Goal: Task Accomplishment & Management: Manage account settings

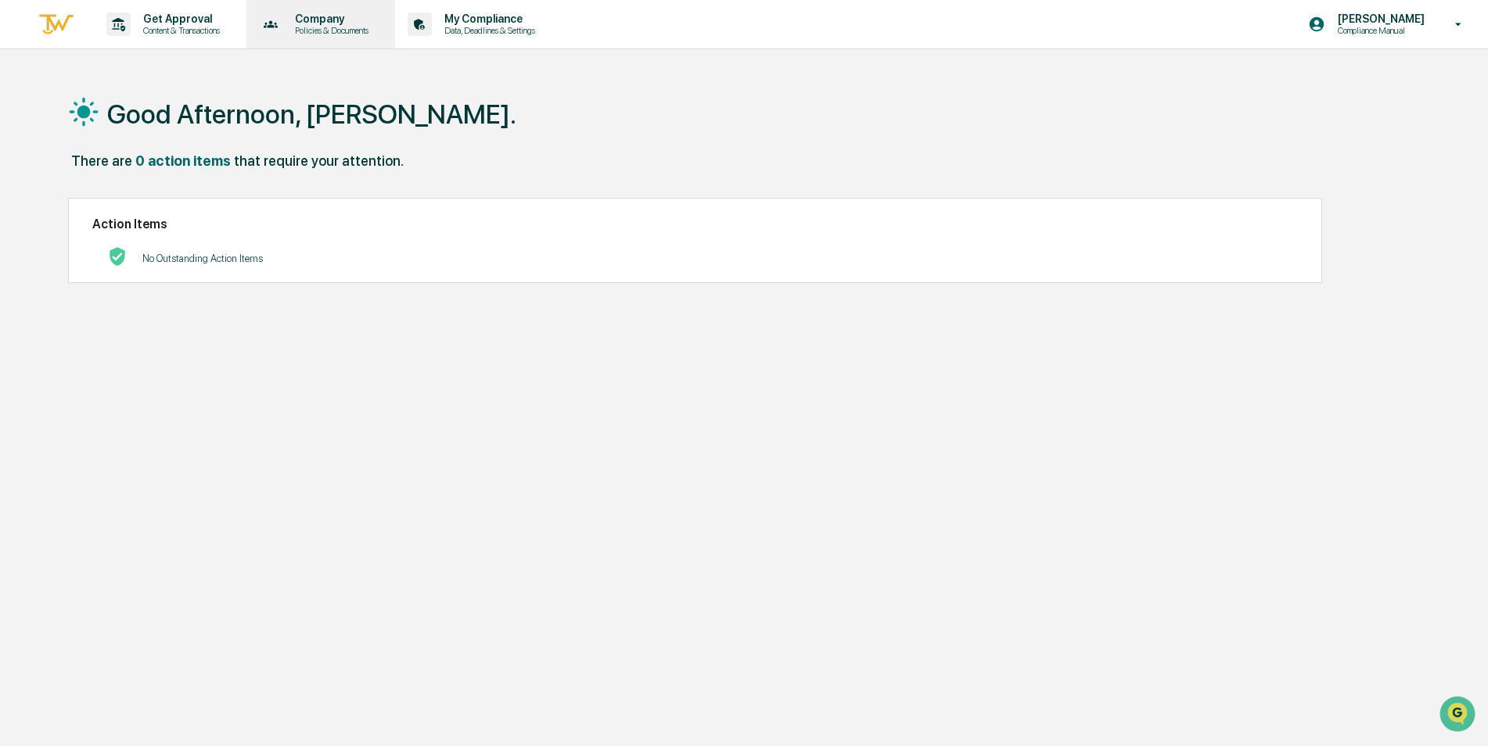
click at [318, 32] on p "Policies & Documents" at bounding box center [329, 30] width 94 height 11
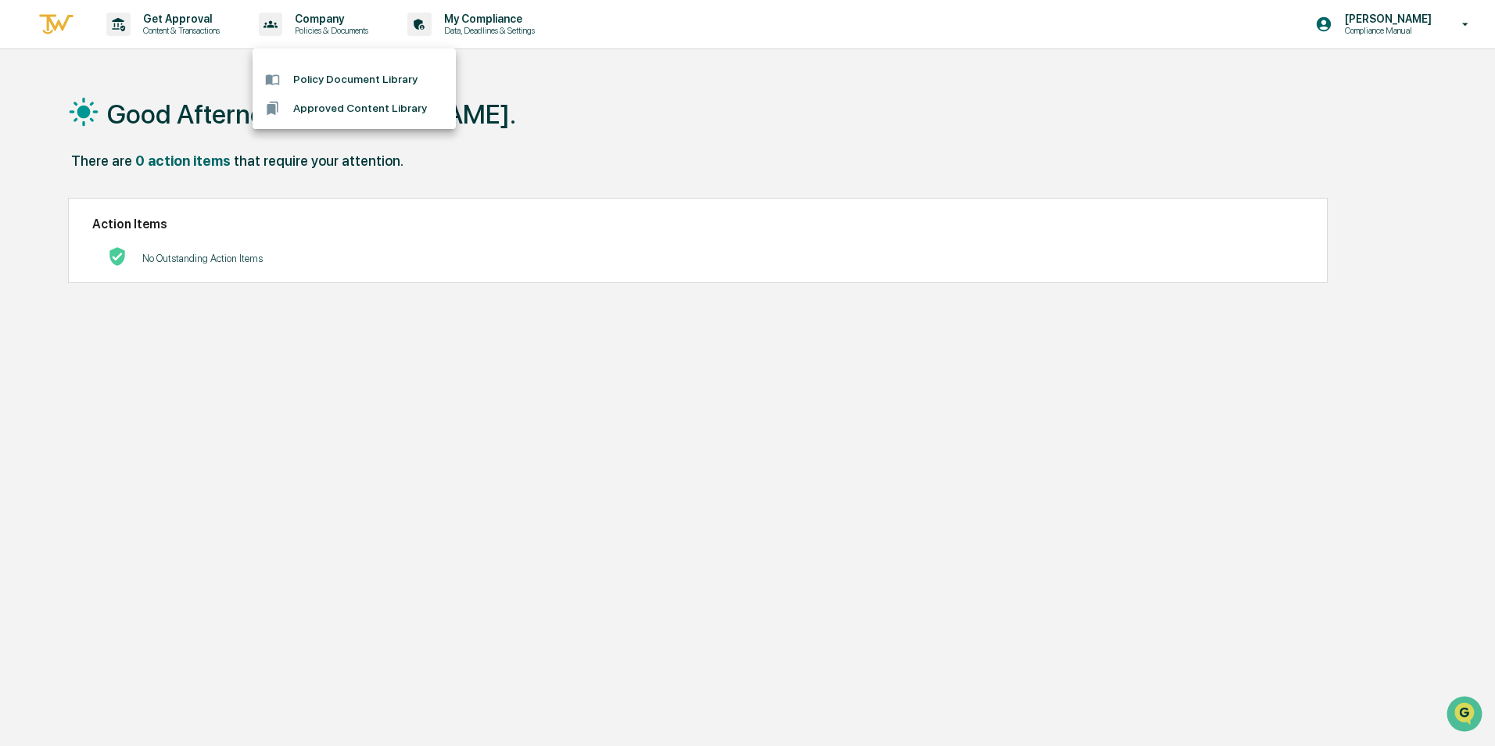
click at [218, 24] on div at bounding box center [747, 373] width 1495 height 746
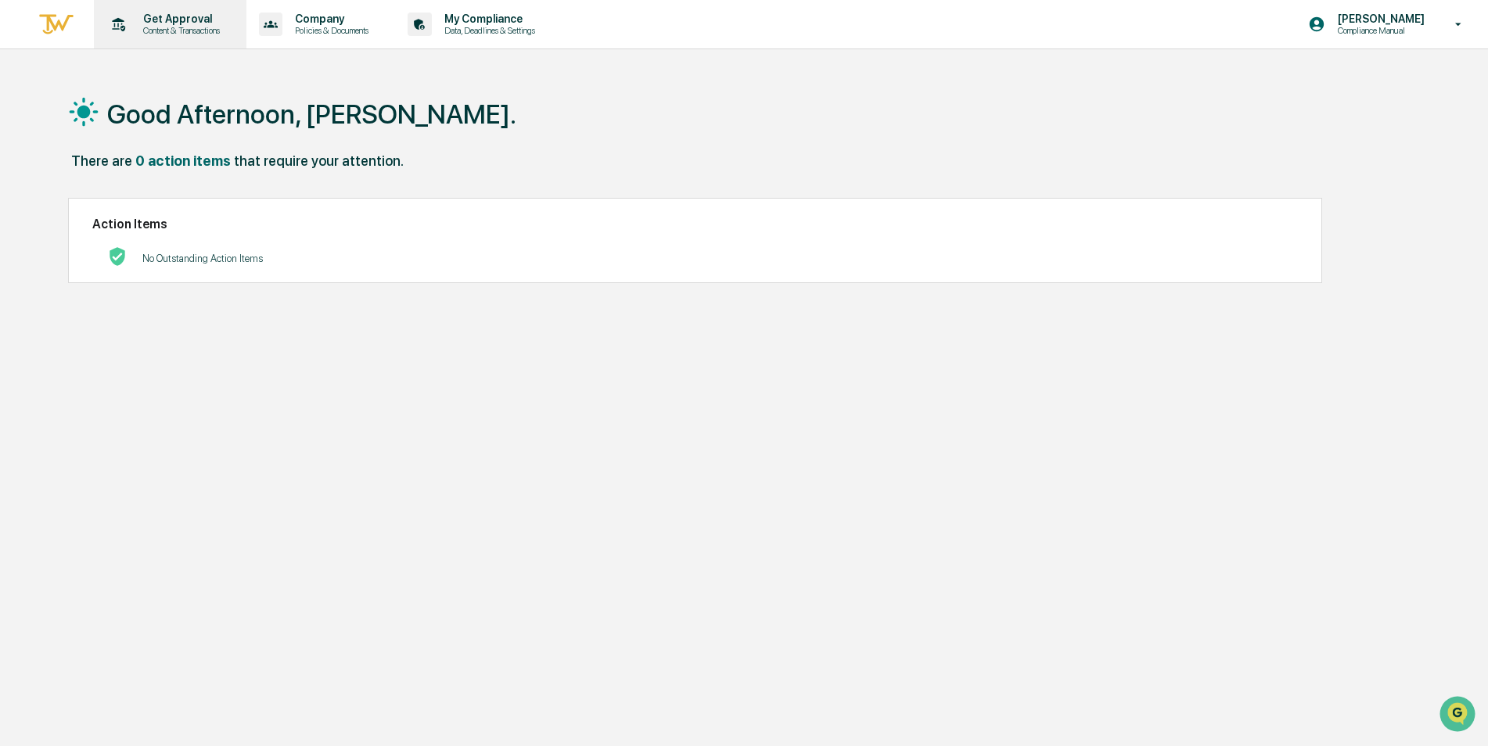
click at [192, 25] on p "Content & Transactions" at bounding box center [179, 30] width 97 height 11
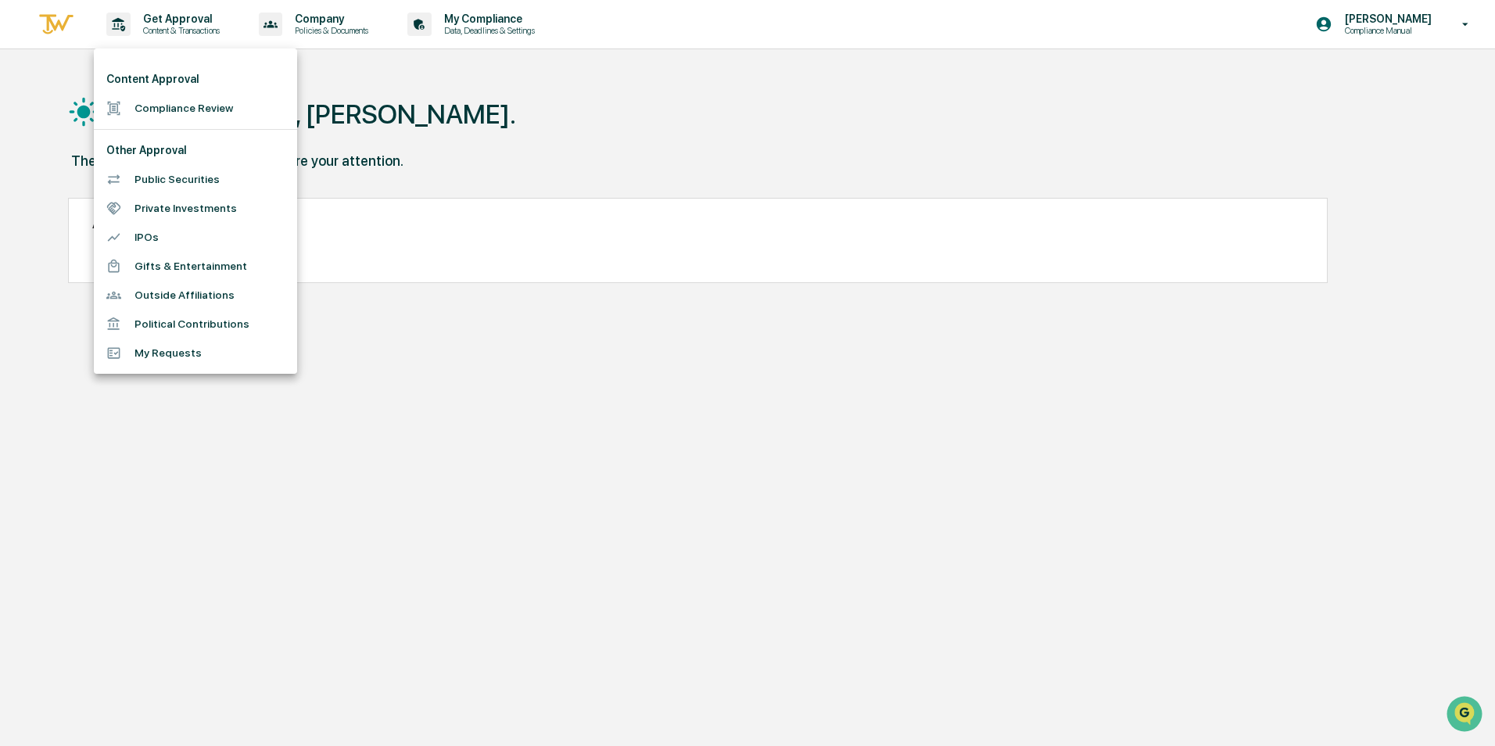
click at [483, 31] on div at bounding box center [747, 373] width 1495 height 746
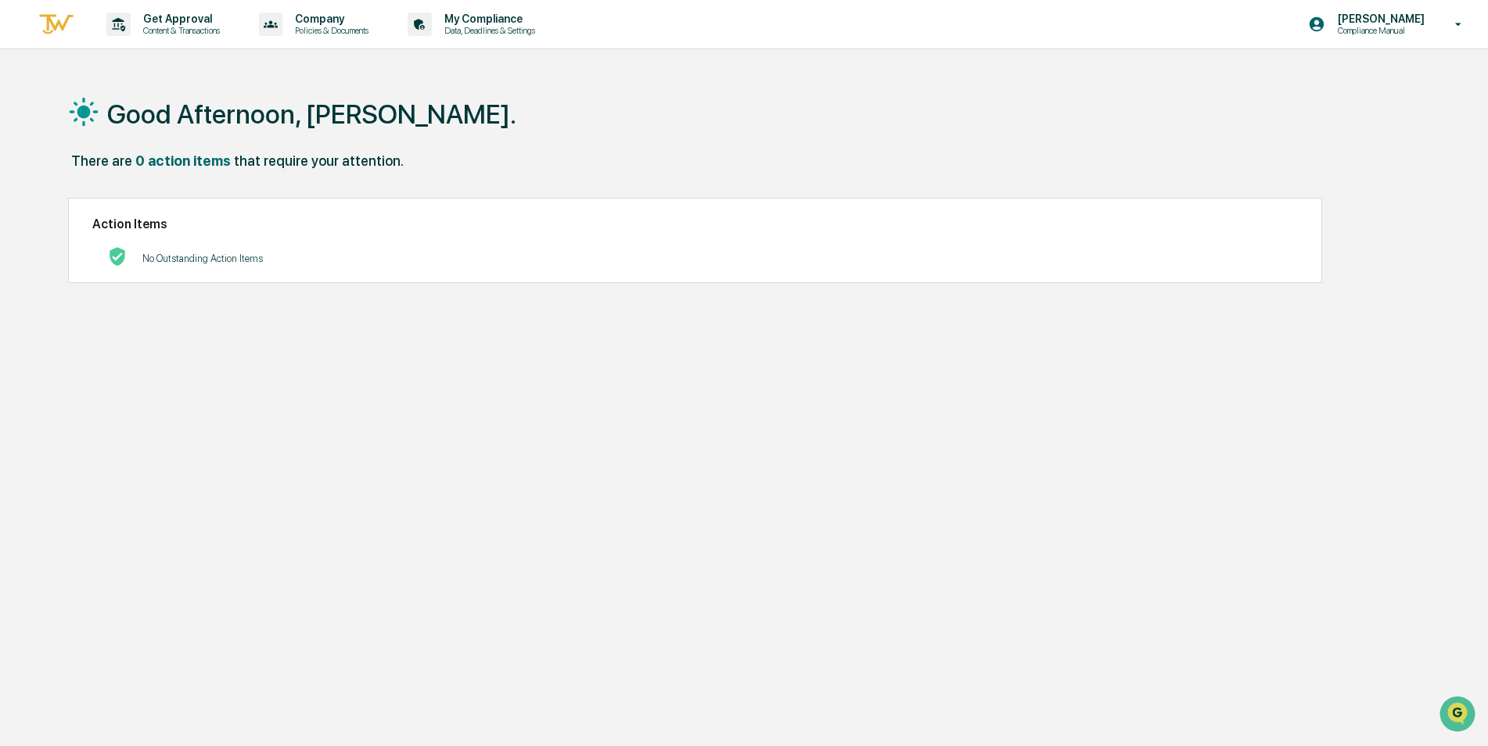
click at [483, 31] on p "Data, Deadlines & Settings" at bounding box center [487, 30] width 111 height 11
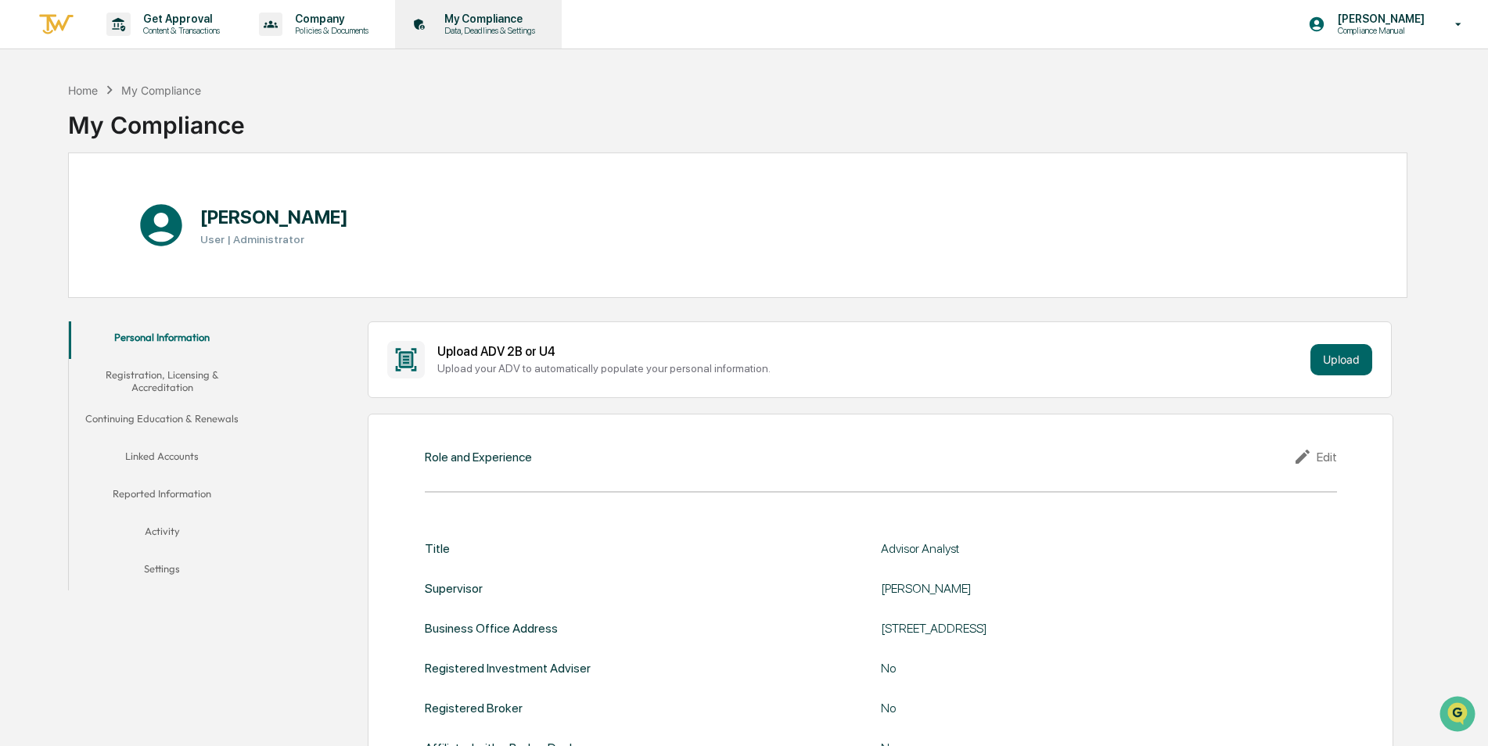
click at [503, 31] on p "Data, Deadlines & Settings" at bounding box center [487, 30] width 111 height 11
click at [1398, 26] on p "Compliance Manual" at bounding box center [1378, 30] width 107 height 11
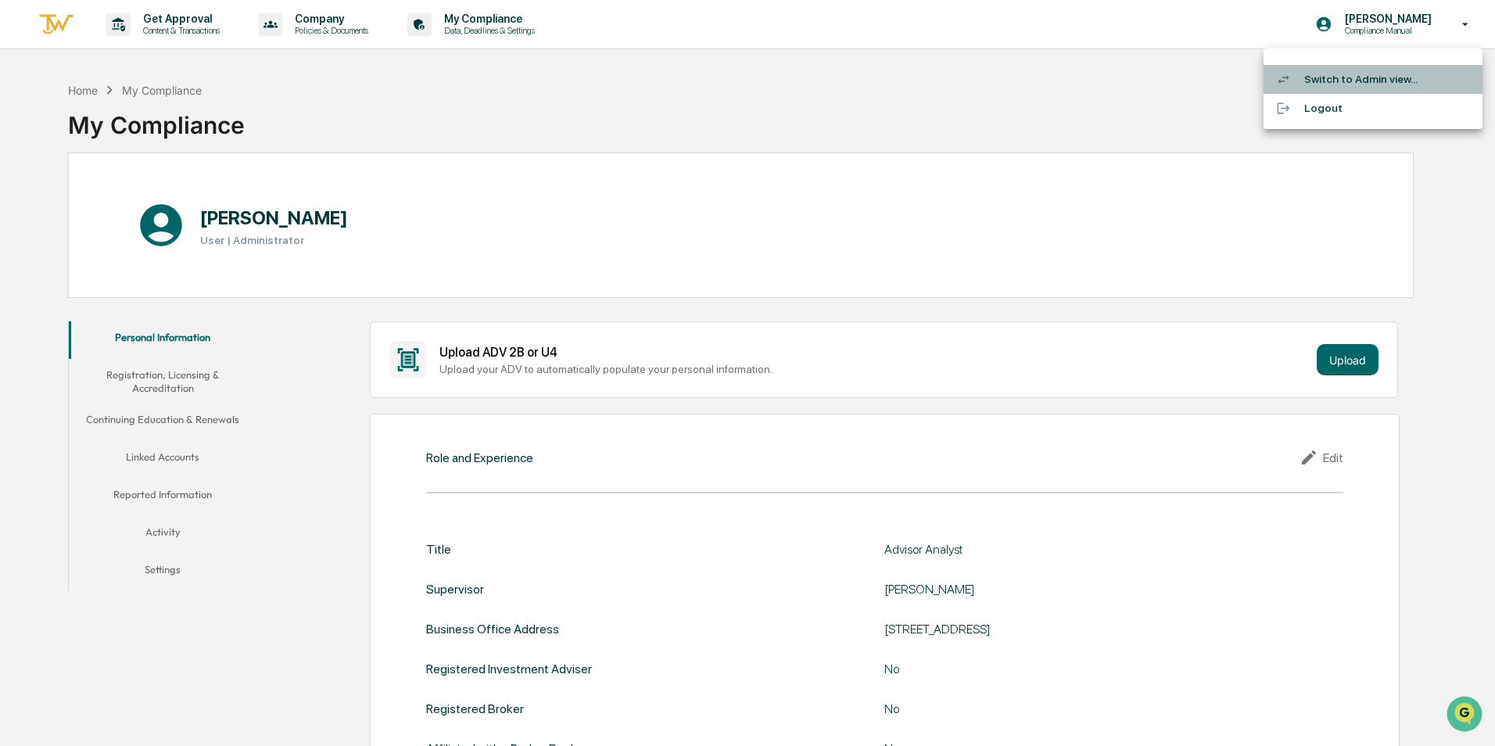
click at [1347, 77] on li "Switch to Admin view..." at bounding box center [1373, 79] width 219 height 29
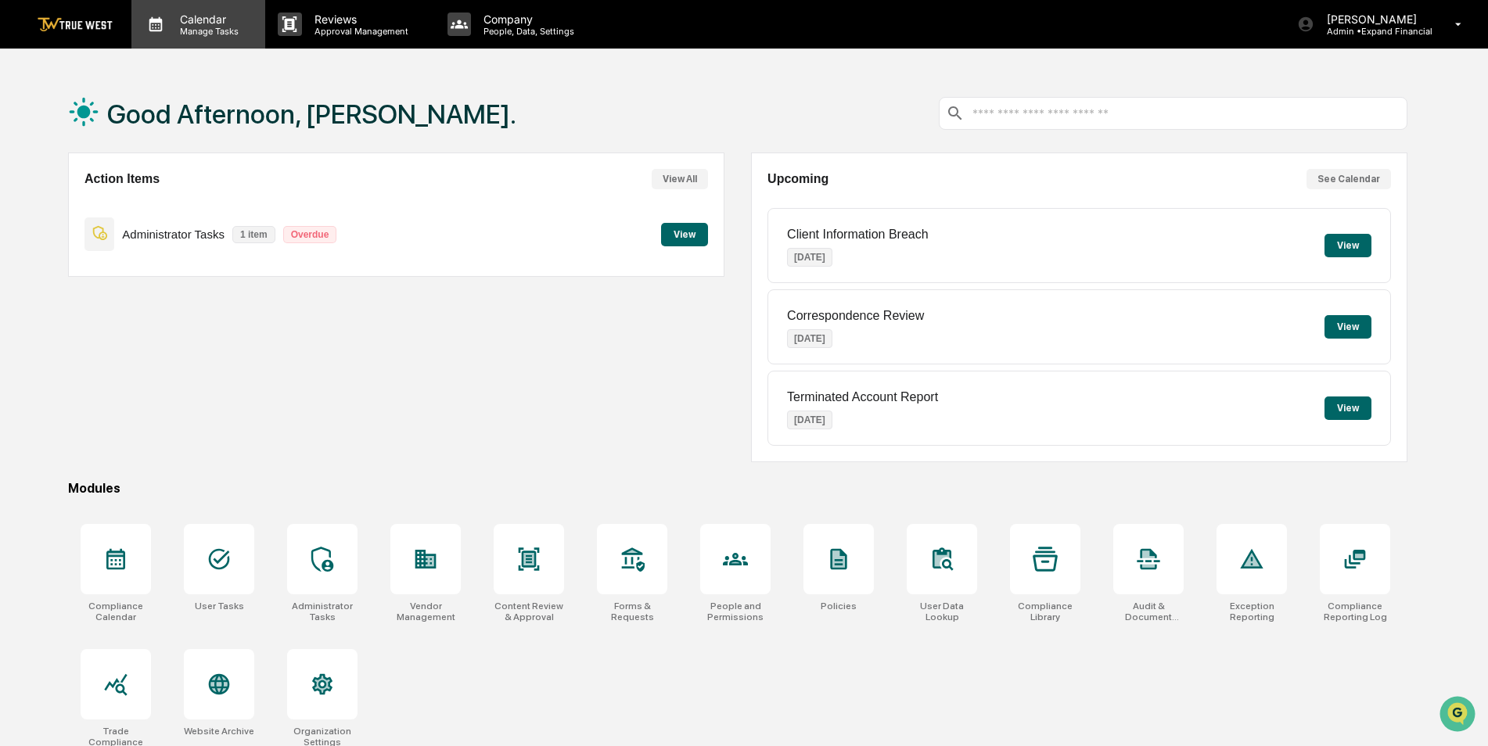
click at [196, 29] on p "Manage Tasks" at bounding box center [206, 31] width 79 height 11
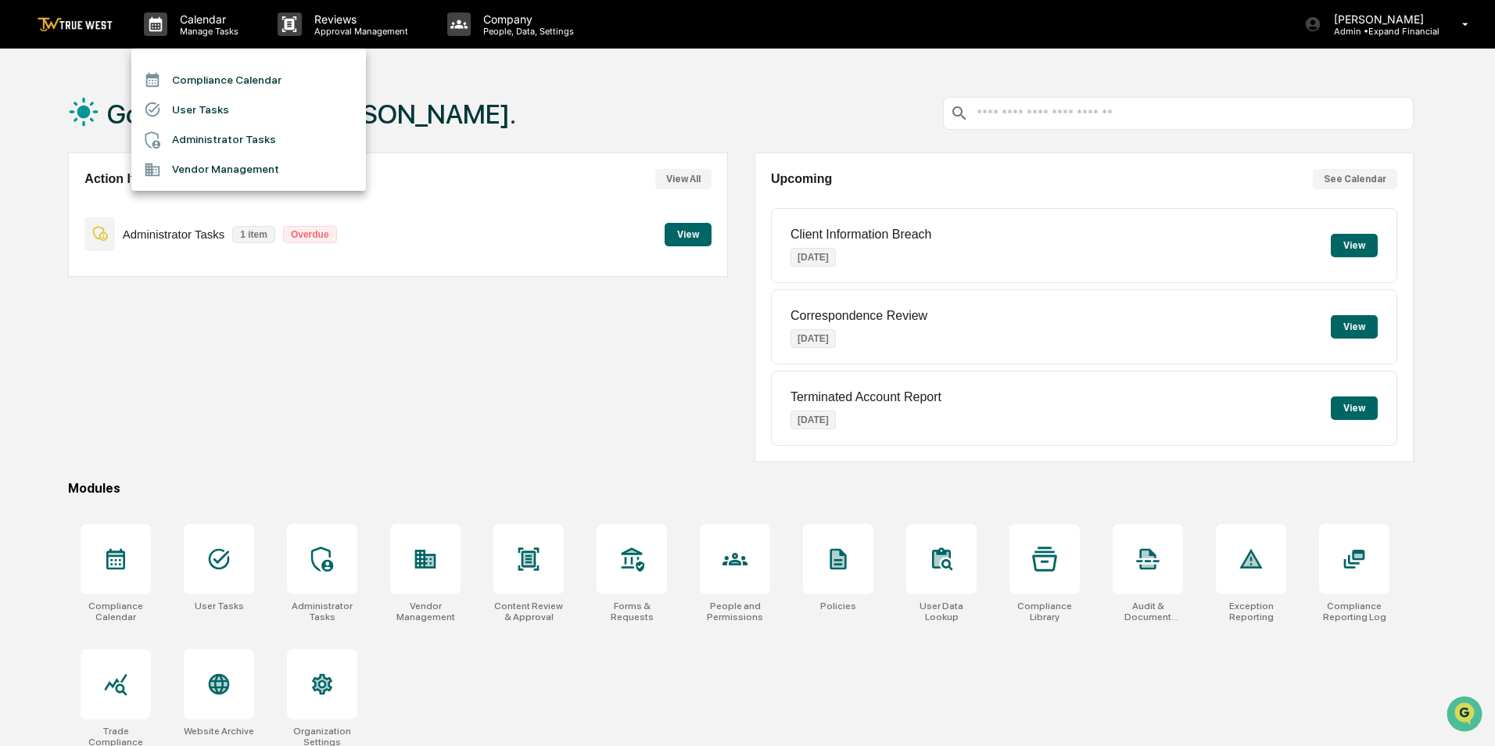
click at [233, 78] on li "Compliance Calendar" at bounding box center [248, 80] width 235 height 30
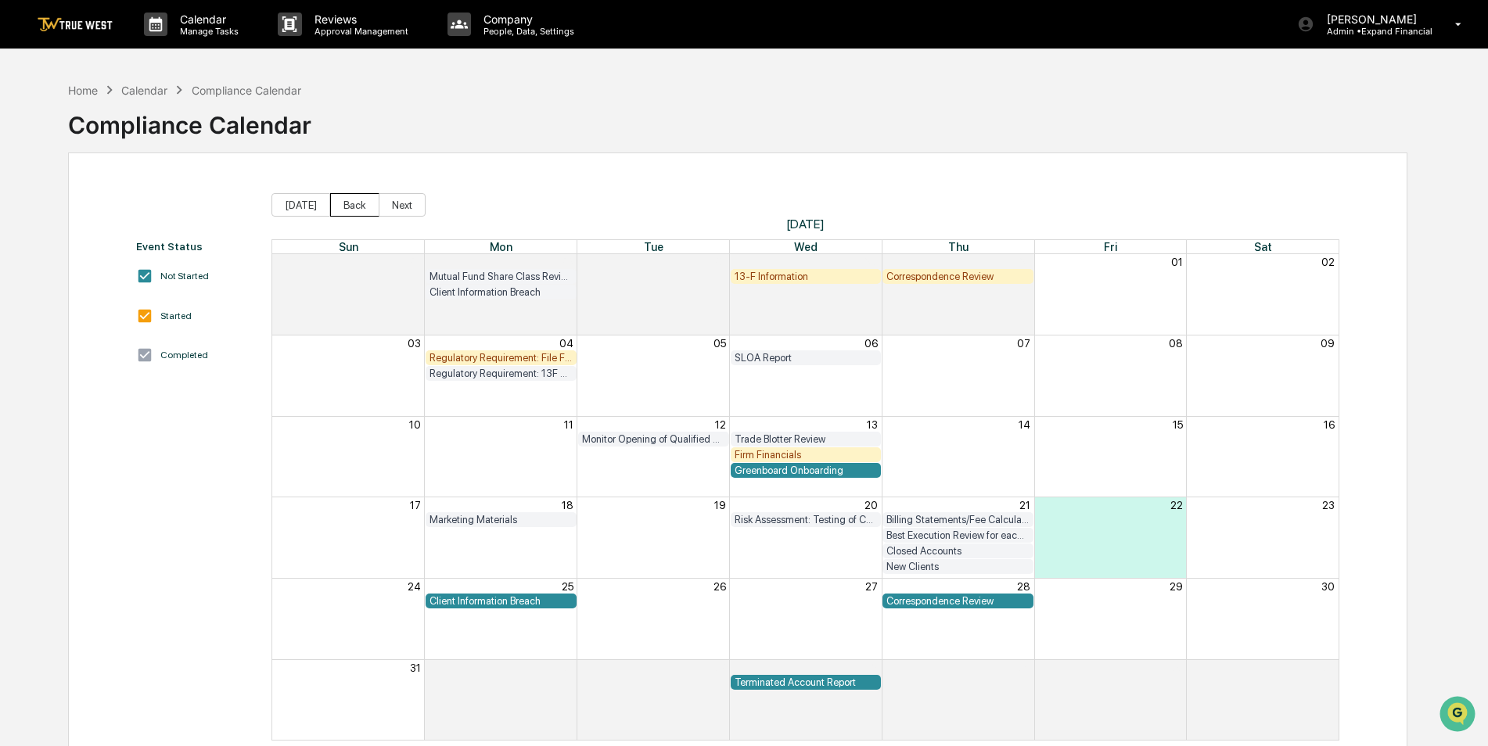
click at [337, 204] on button "Back" at bounding box center [354, 204] width 49 height 23
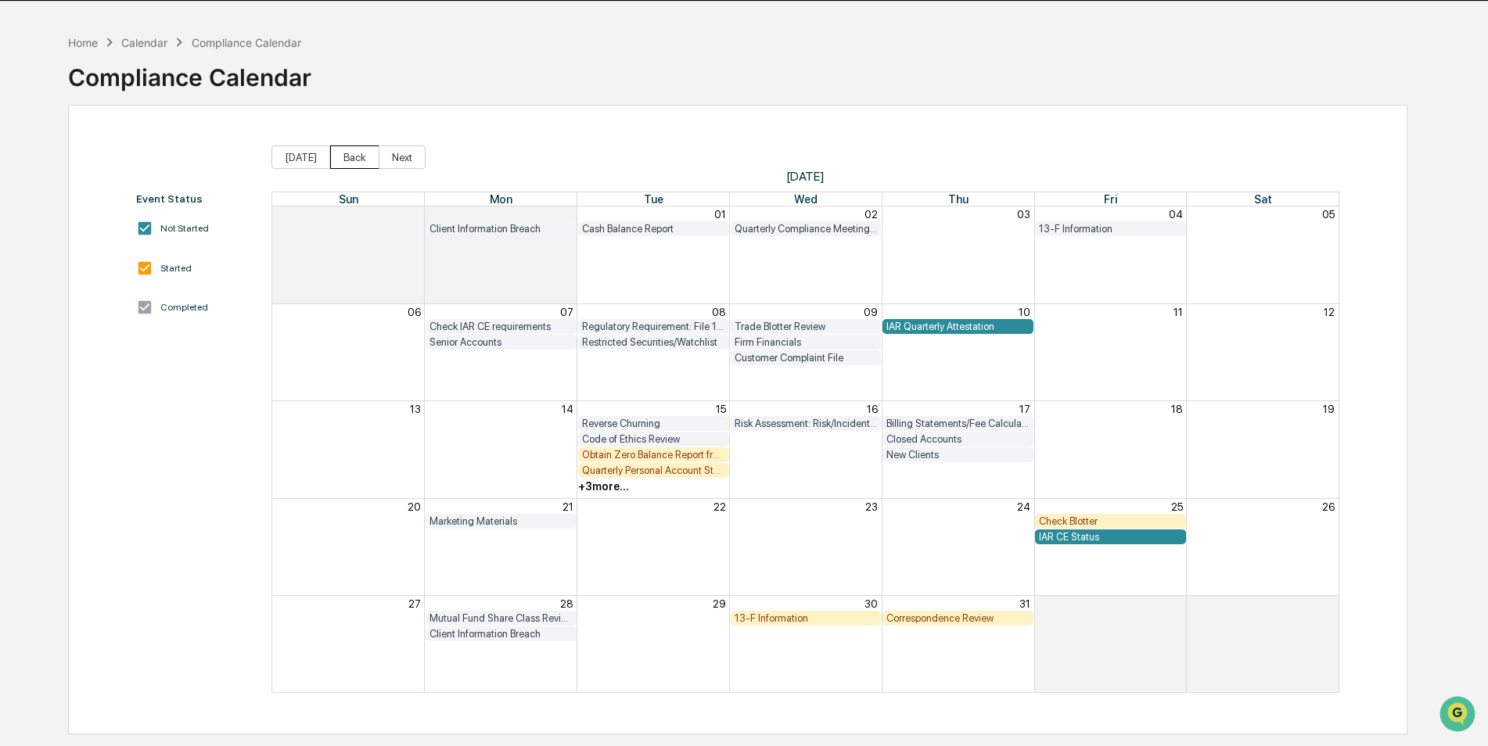
scroll to position [74, 0]
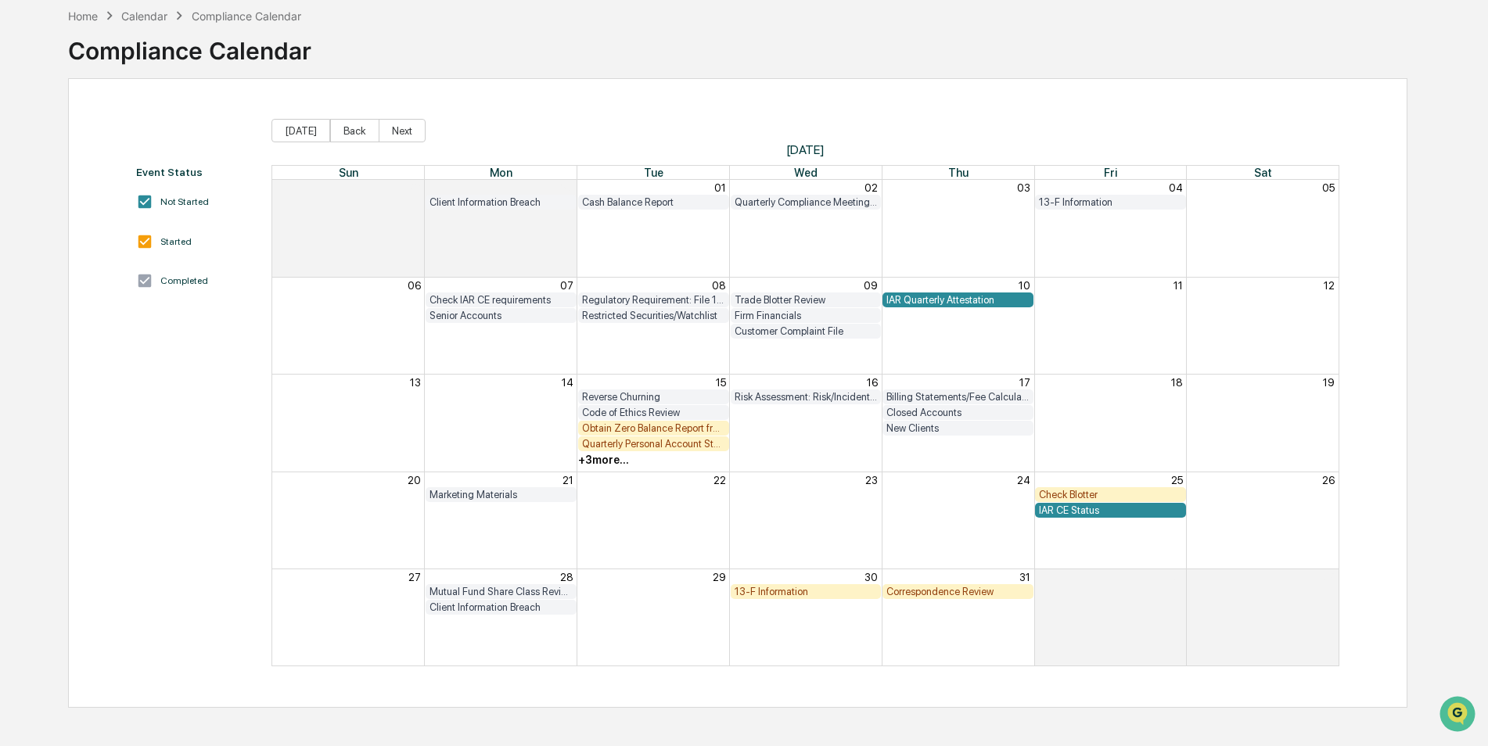
click at [608, 459] on div "+ 3 more..." at bounding box center [603, 460] width 51 height 13
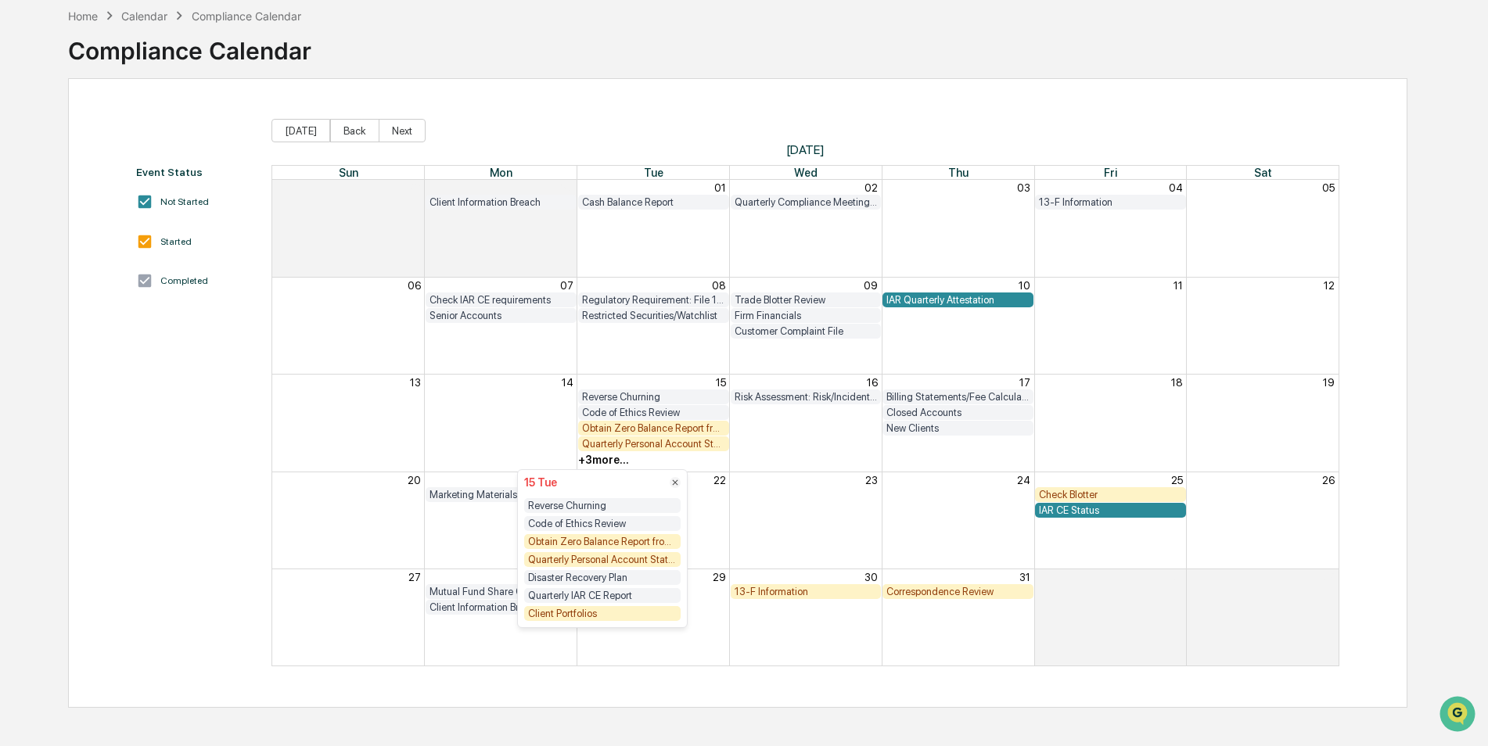
click at [591, 616] on div "Client Portfolios" at bounding box center [602, 613] width 156 height 15
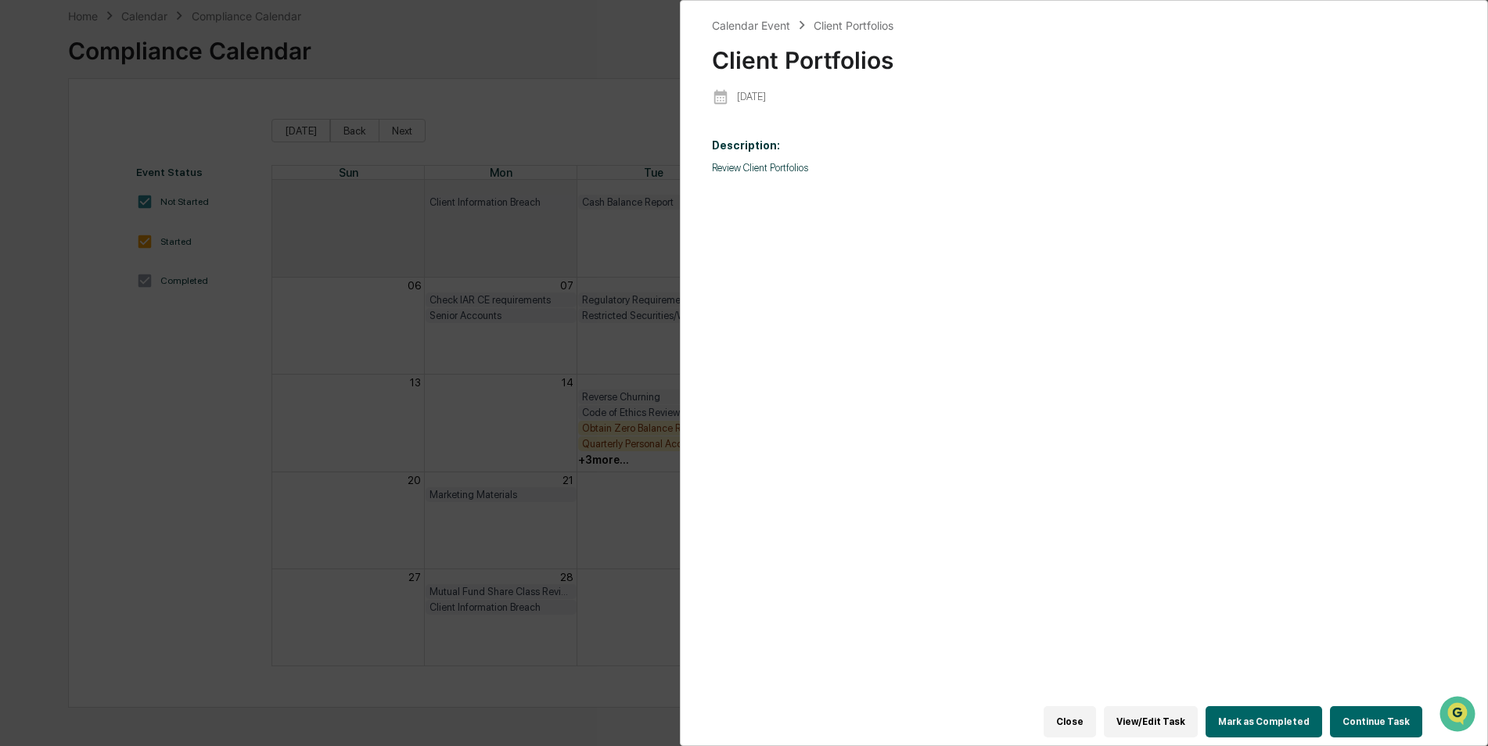
click at [763, 168] on p "Review Client Portfolios" at bounding box center [1084, 168] width 744 height 12
click at [1168, 718] on button "View/Edit Task" at bounding box center [1151, 721] width 94 height 31
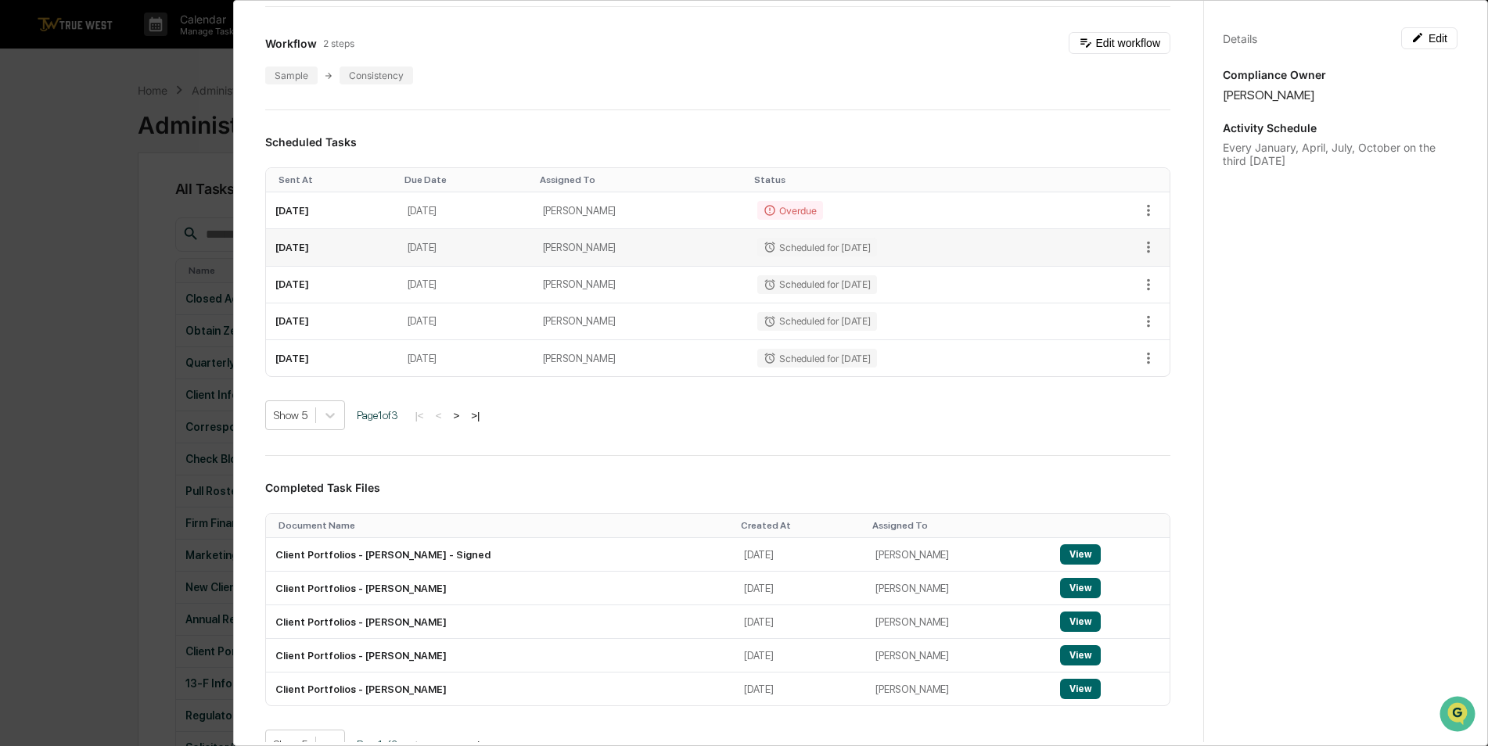
scroll to position [156, 0]
click at [1060, 548] on button "View" at bounding box center [1080, 554] width 41 height 20
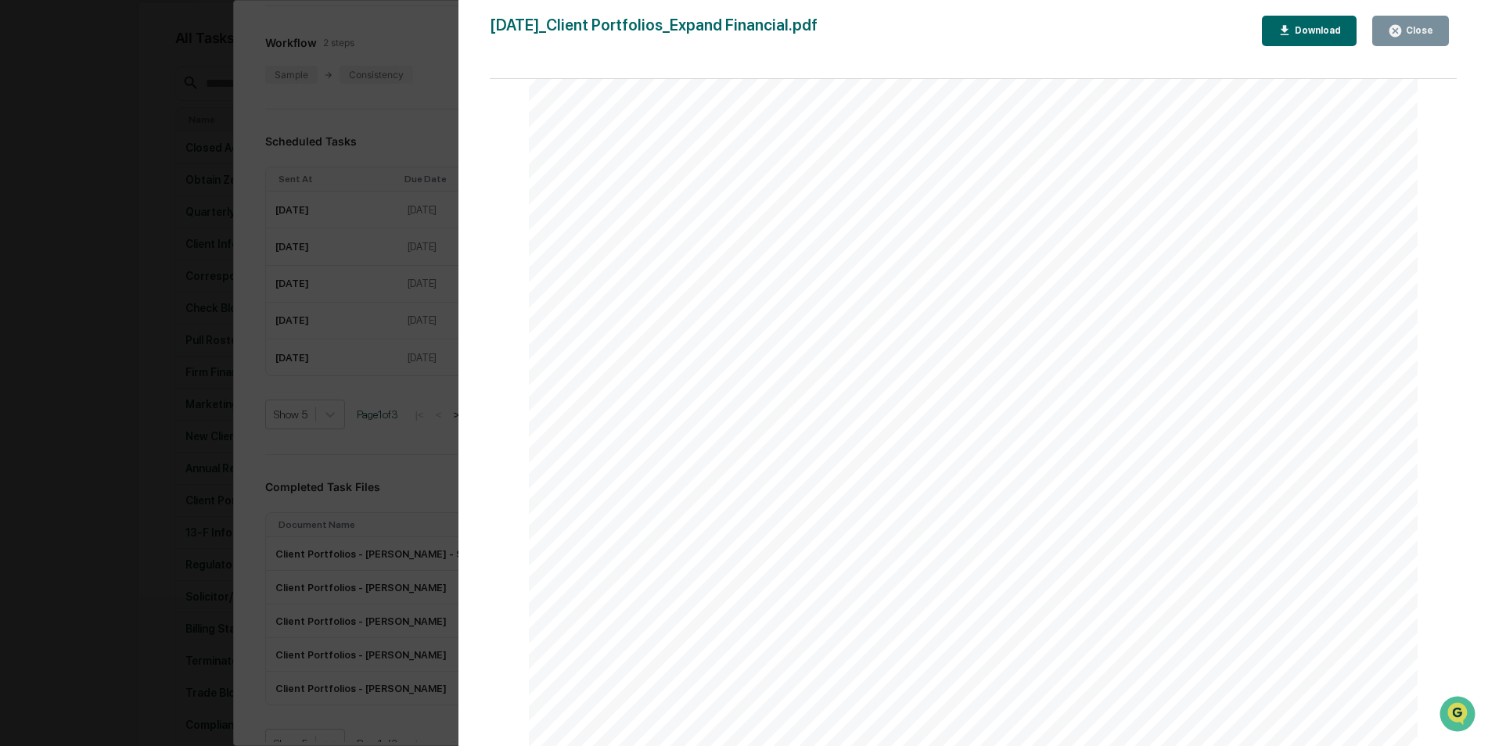
scroll to position [391, 0]
click at [1416, 18] on button "Close" at bounding box center [1410, 31] width 77 height 31
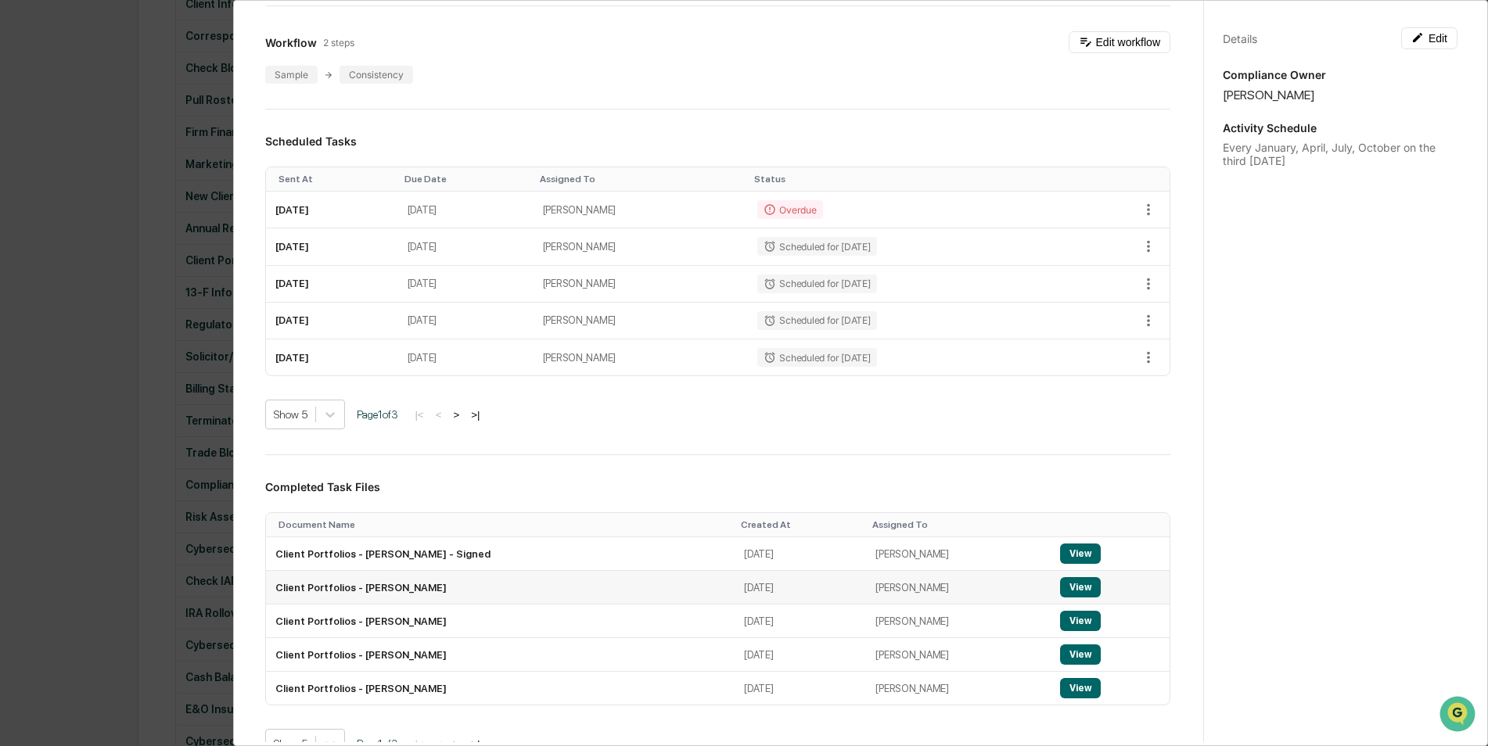
click at [1063, 590] on button "View" at bounding box center [1080, 587] width 41 height 20
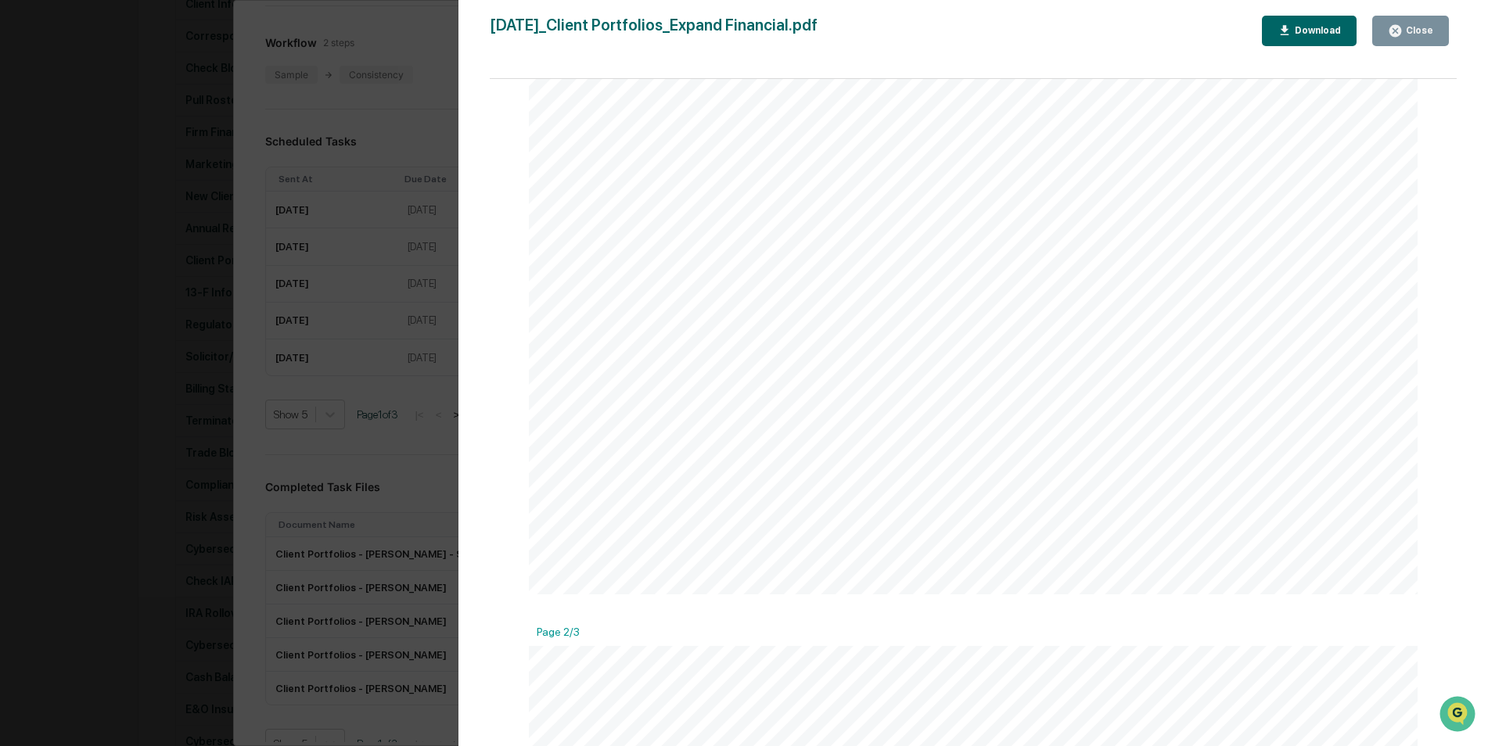
scroll to position [782, 0]
click at [1401, 30] on icon "button" at bounding box center [1395, 31] width 12 height 12
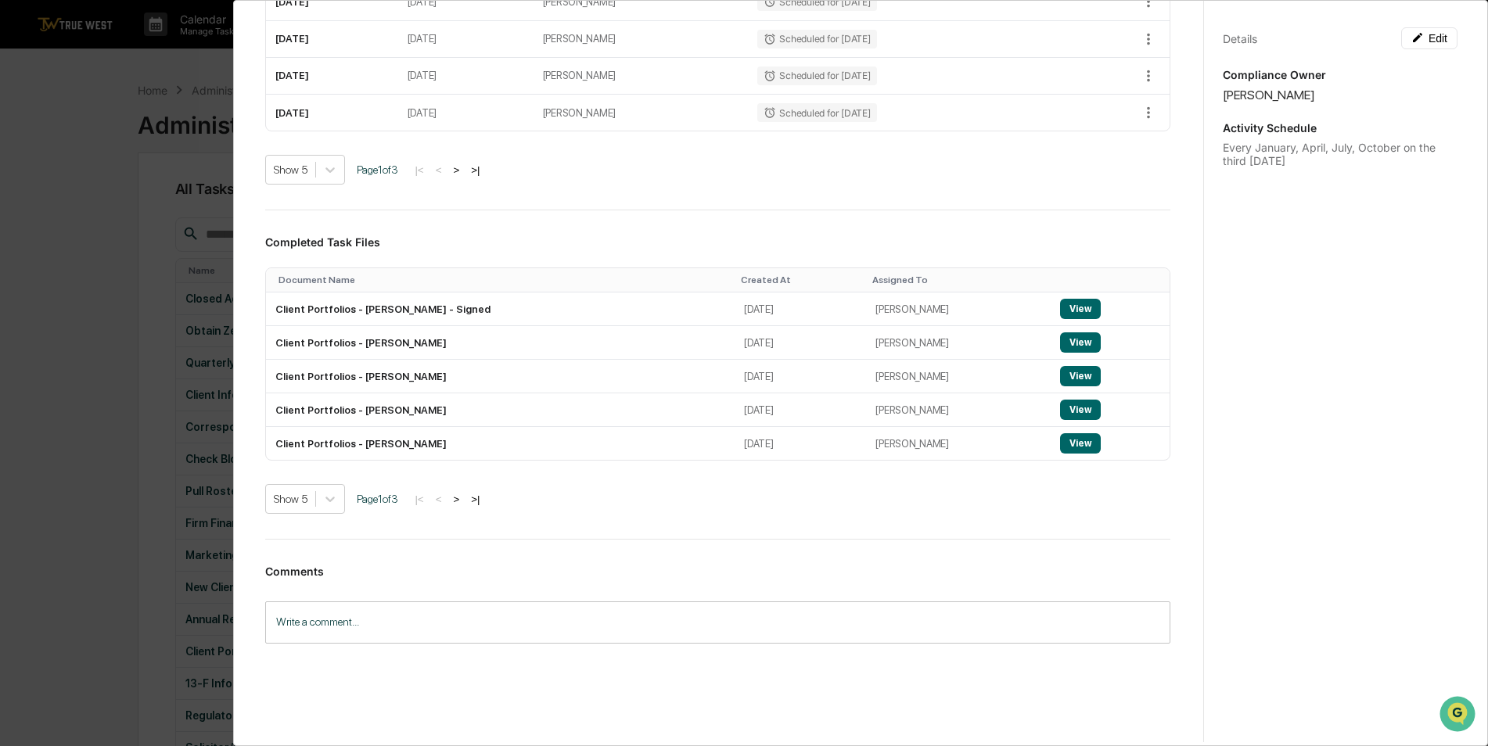
scroll to position [422, 0]
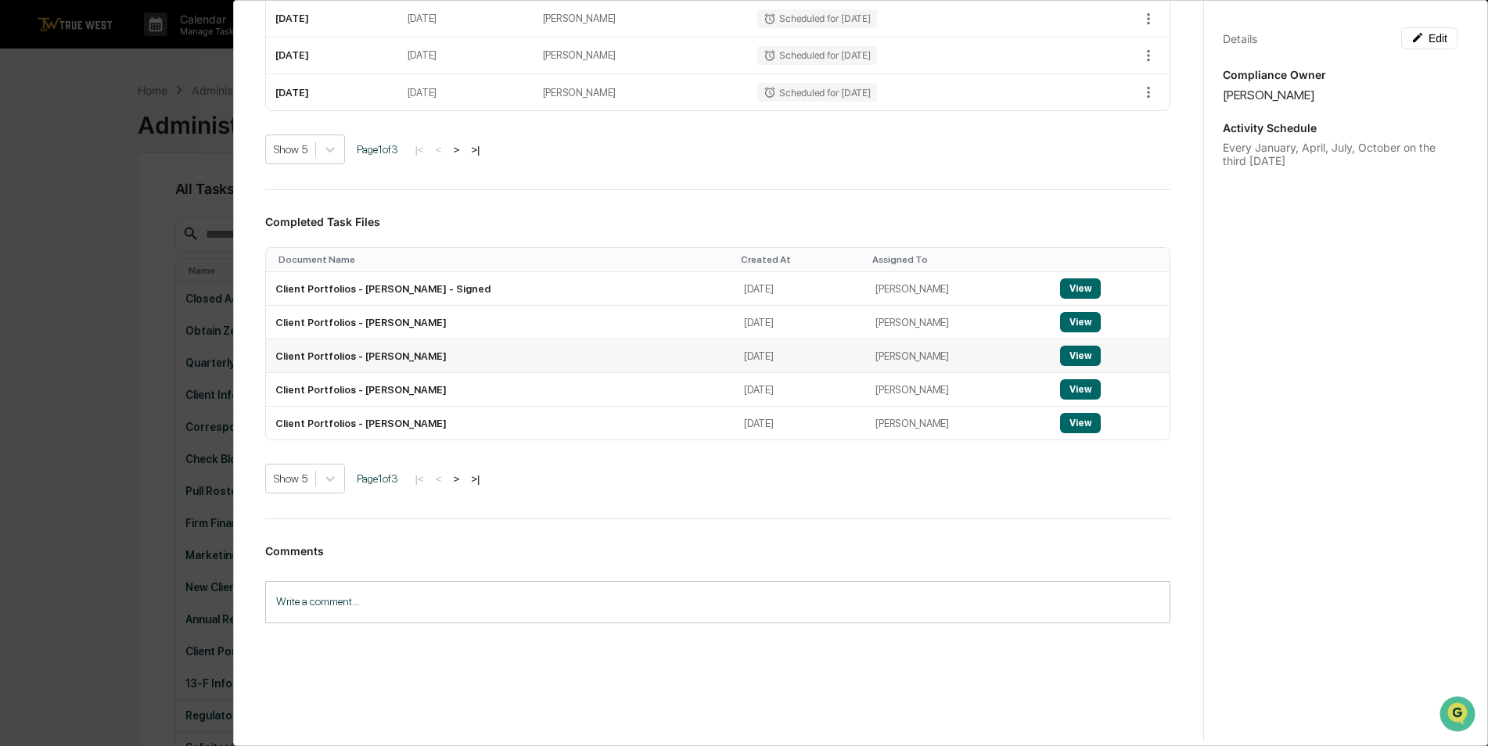
click at [1060, 360] on button "View" at bounding box center [1080, 356] width 41 height 20
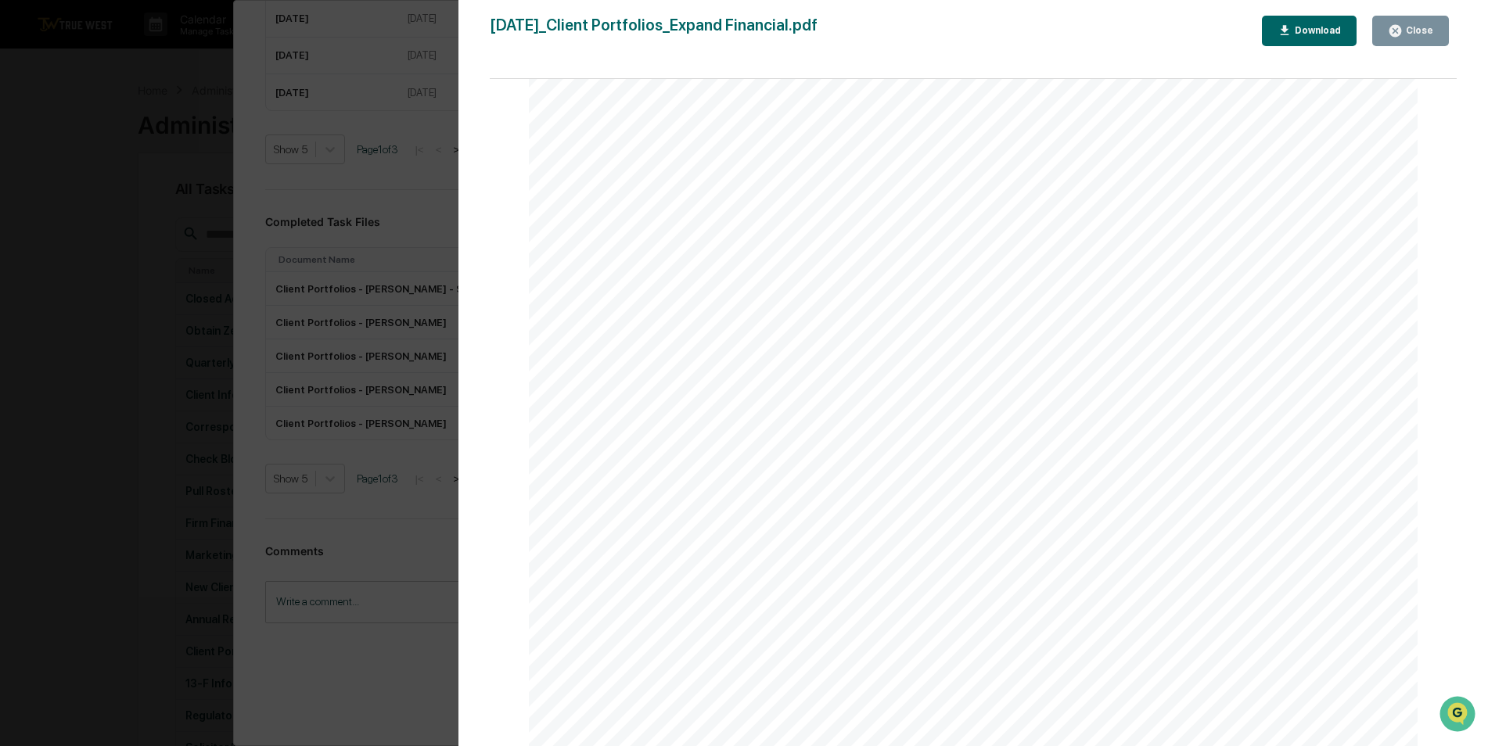
scroll to position [1337, 0]
click at [1429, 21] on button "Close" at bounding box center [1410, 31] width 77 height 31
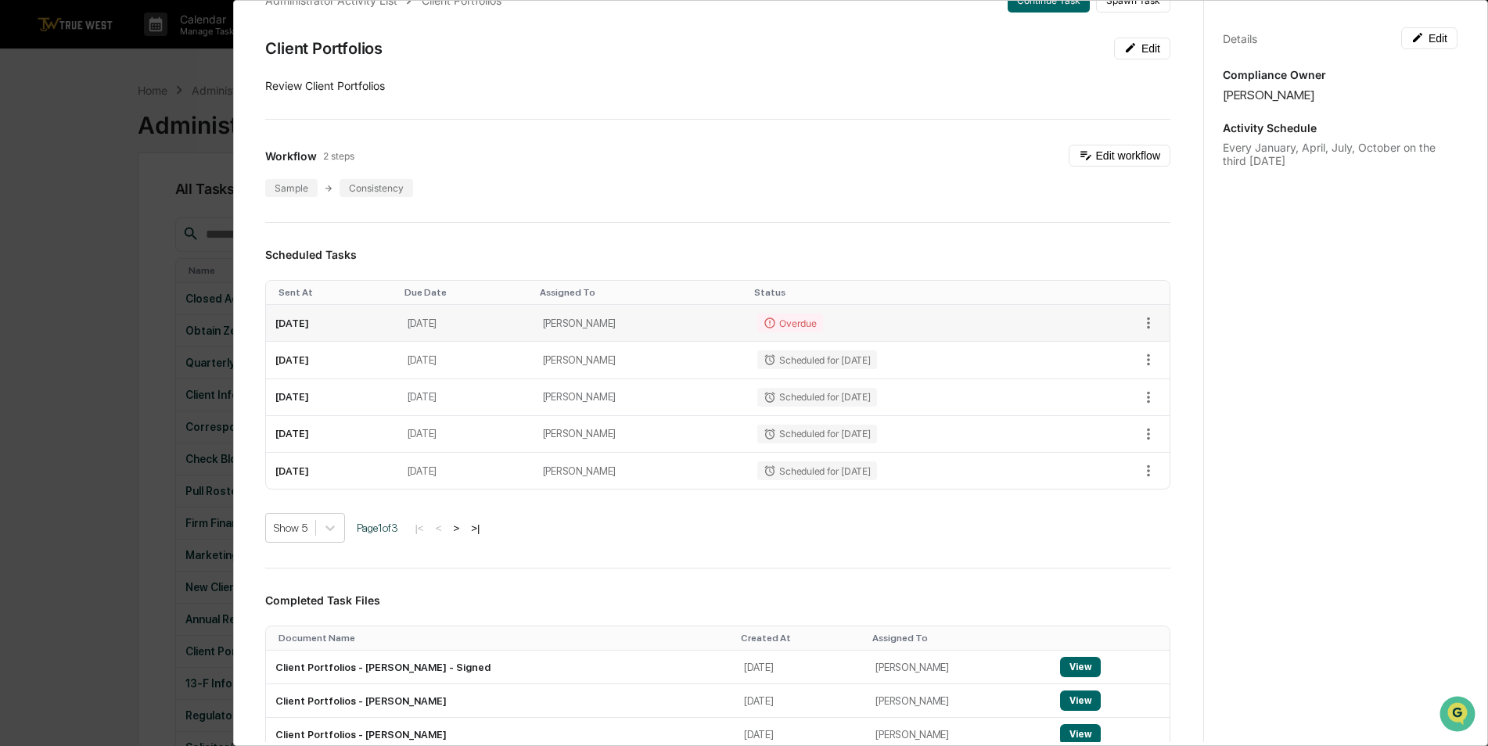
scroll to position [31, 0]
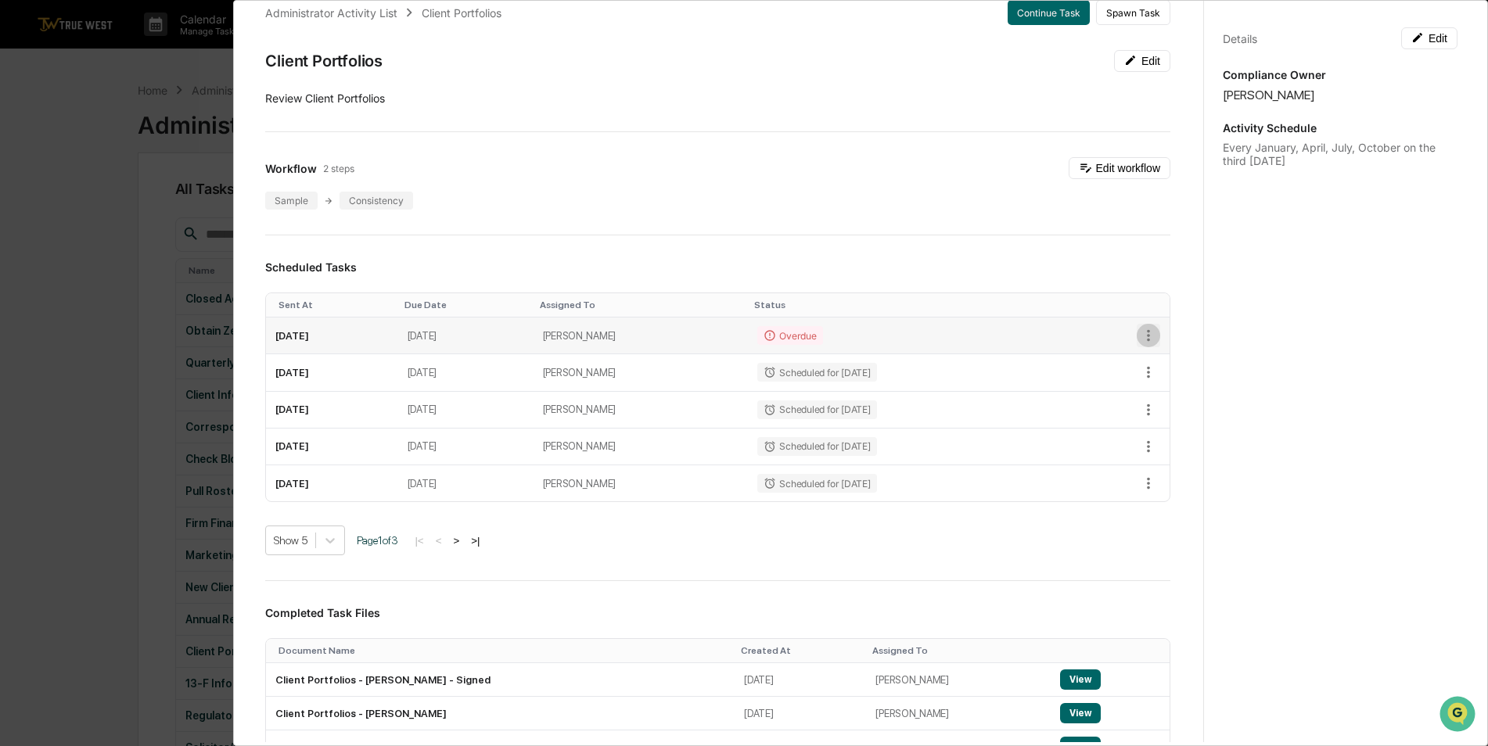
click at [1140, 328] on icon "button" at bounding box center [1148, 335] width 17 height 17
click at [1143, 333] on div at bounding box center [747, 373] width 1495 height 746
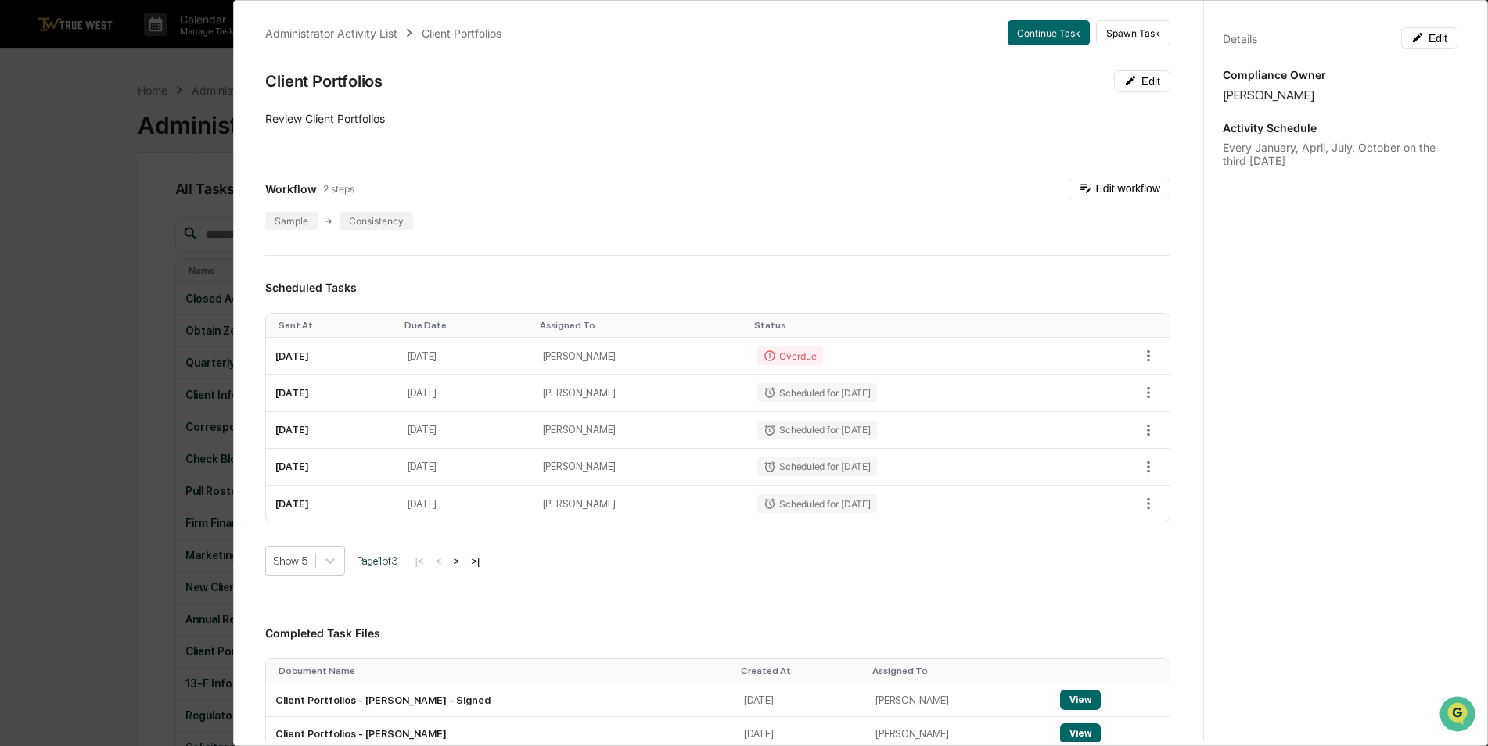
scroll to position [0, 0]
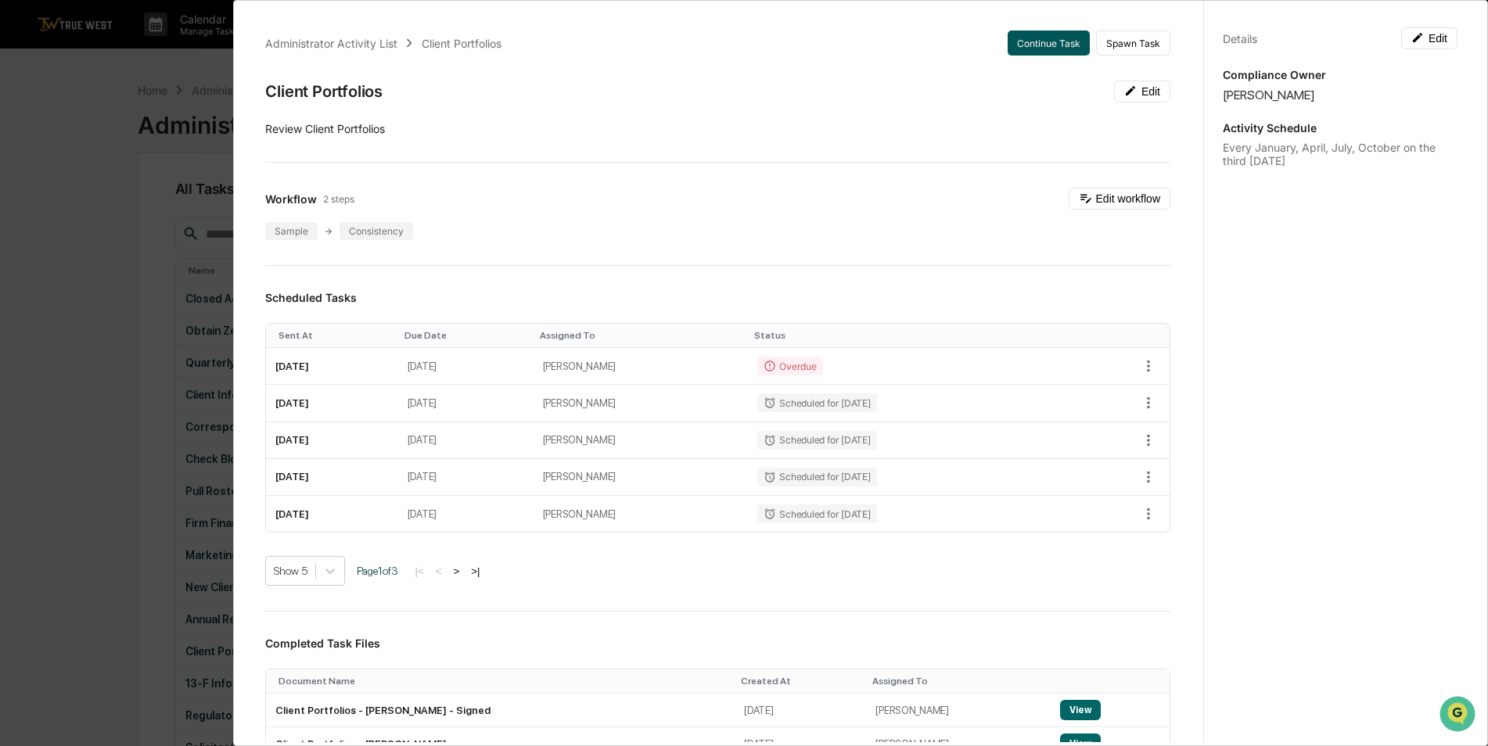
click at [1035, 48] on button "Continue Task" at bounding box center [1048, 43] width 82 height 25
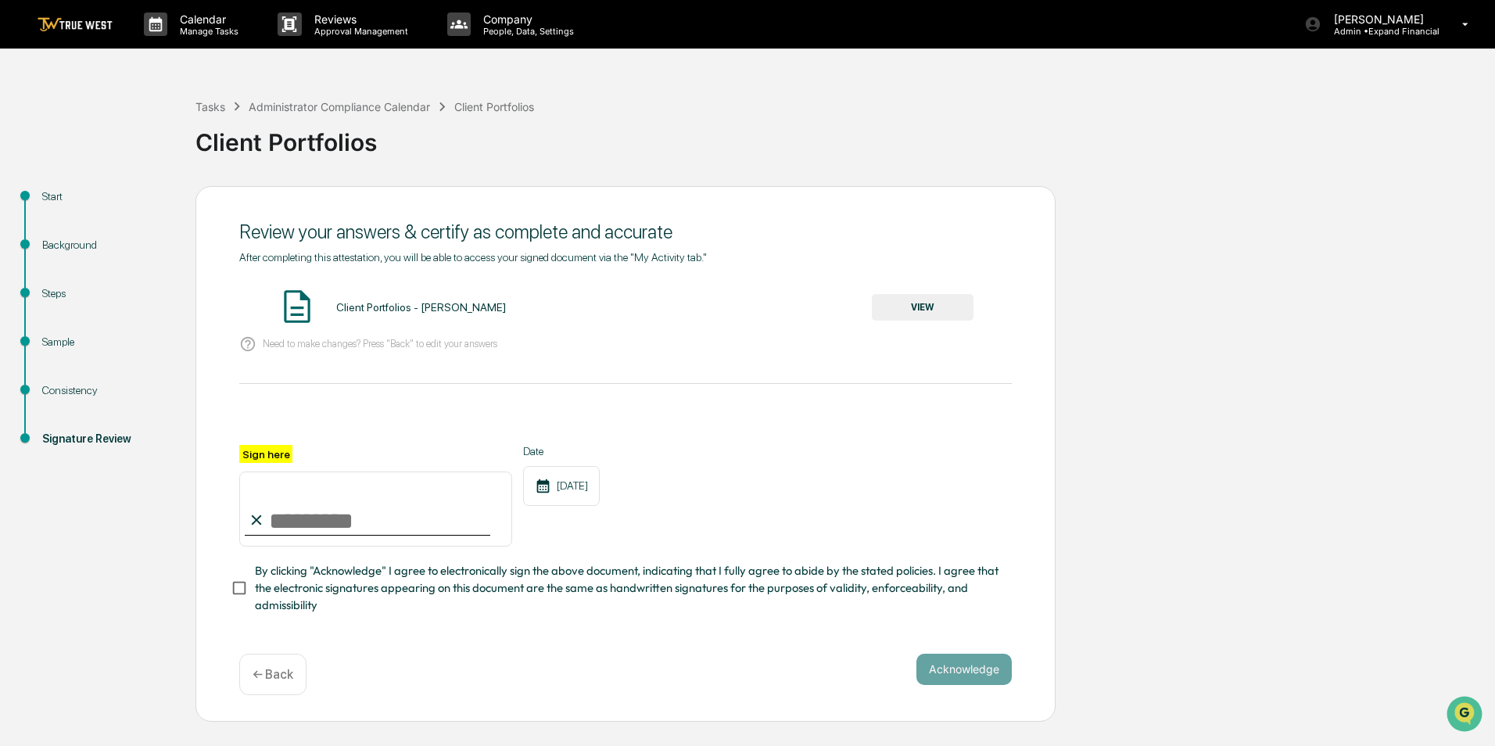
click at [62, 199] on div "Start" at bounding box center [106, 196] width 128 height 16
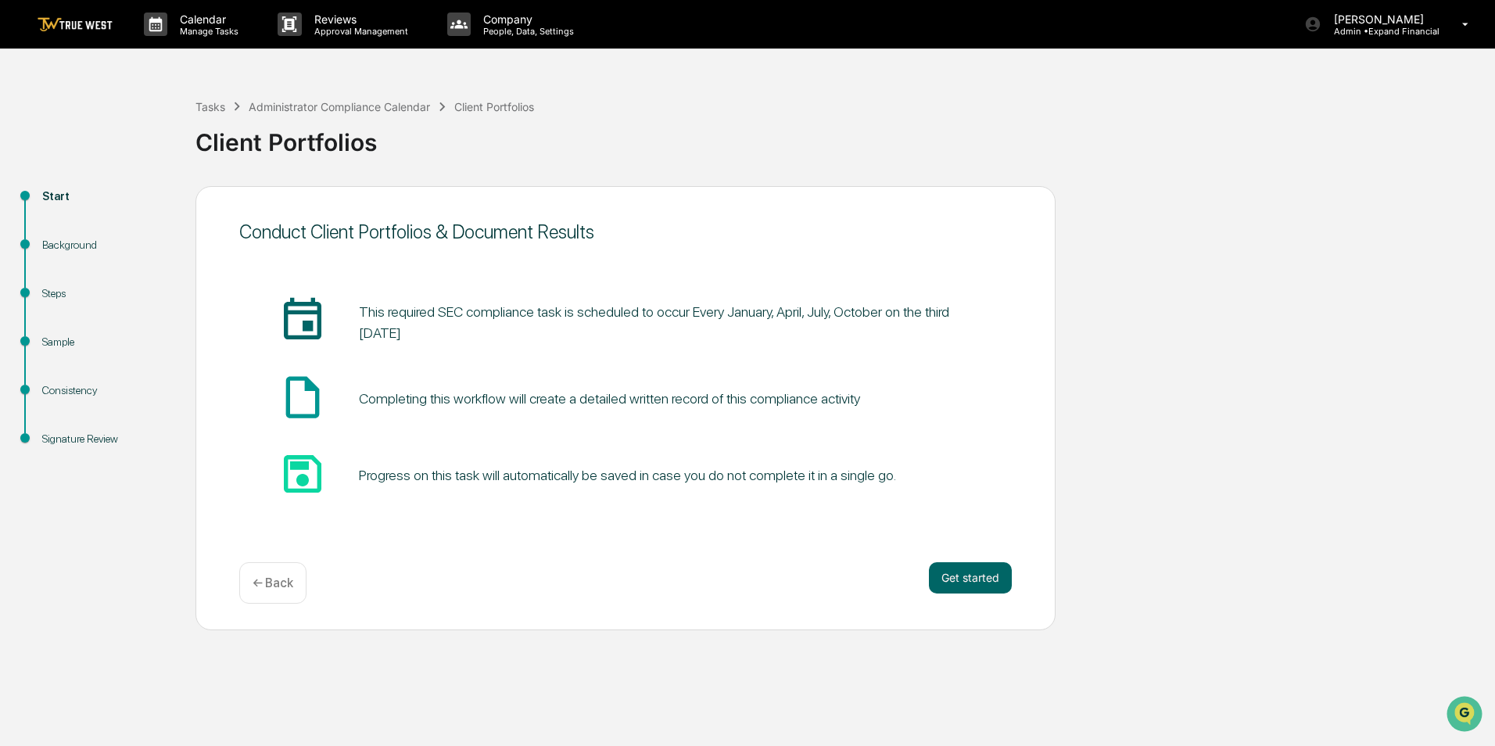
click at [63, 247] on div "Background" at bounding box center [106, 245] width 128 height 16
click at [60, 300] on div "Steps" at bounding box center [106, 293] width 128 height 16
click at [58, 345] on div "Sample" at bounding box center [106, 342] width 128 height 16
click at [67, 388] on div "Consistency" at bounding box center [106, 390] width 128 height 16
click at [958, 575] on button "Get started" at bounding box center [970, 577] width 83 height 31
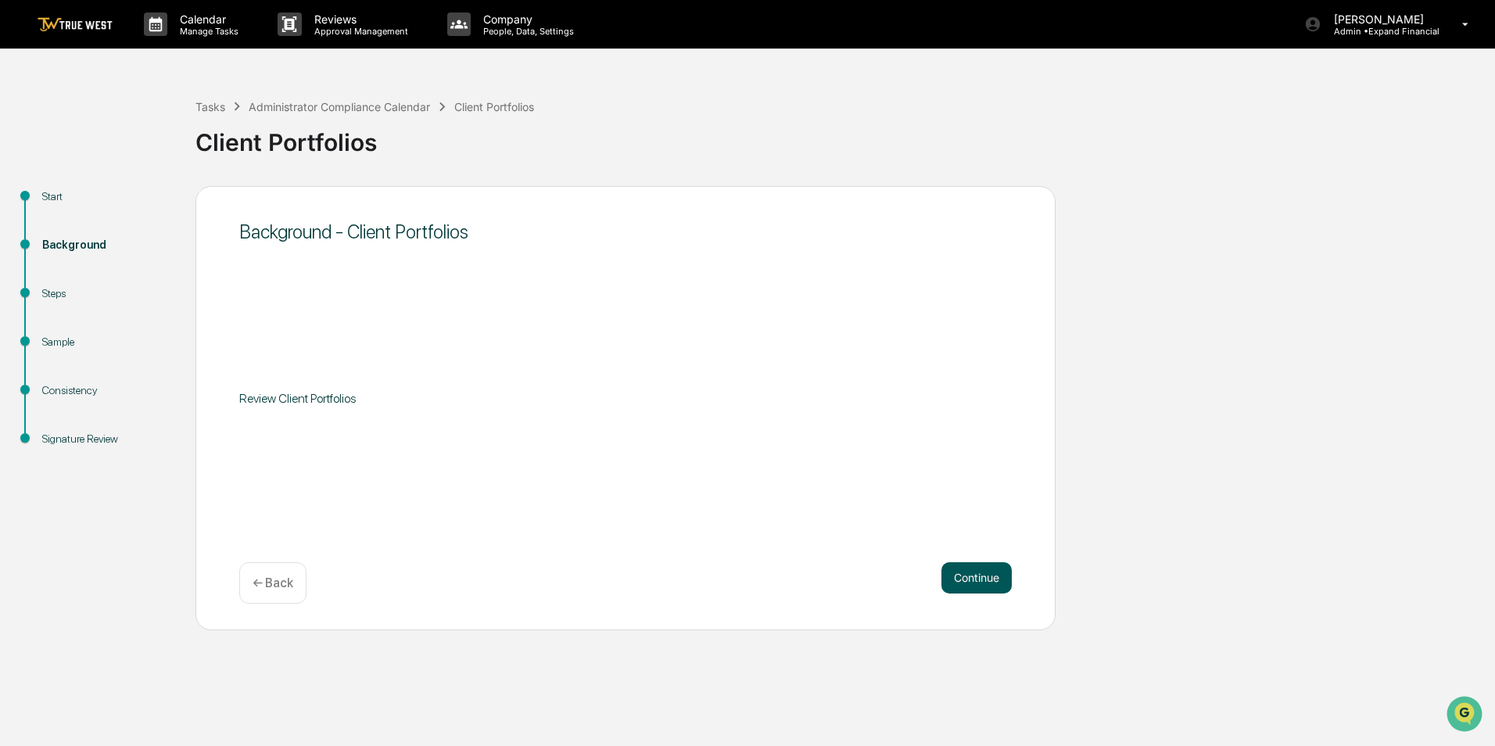
click at [972, 577] on button "Continue" at bounding box center [977, 577] width 70 height 31
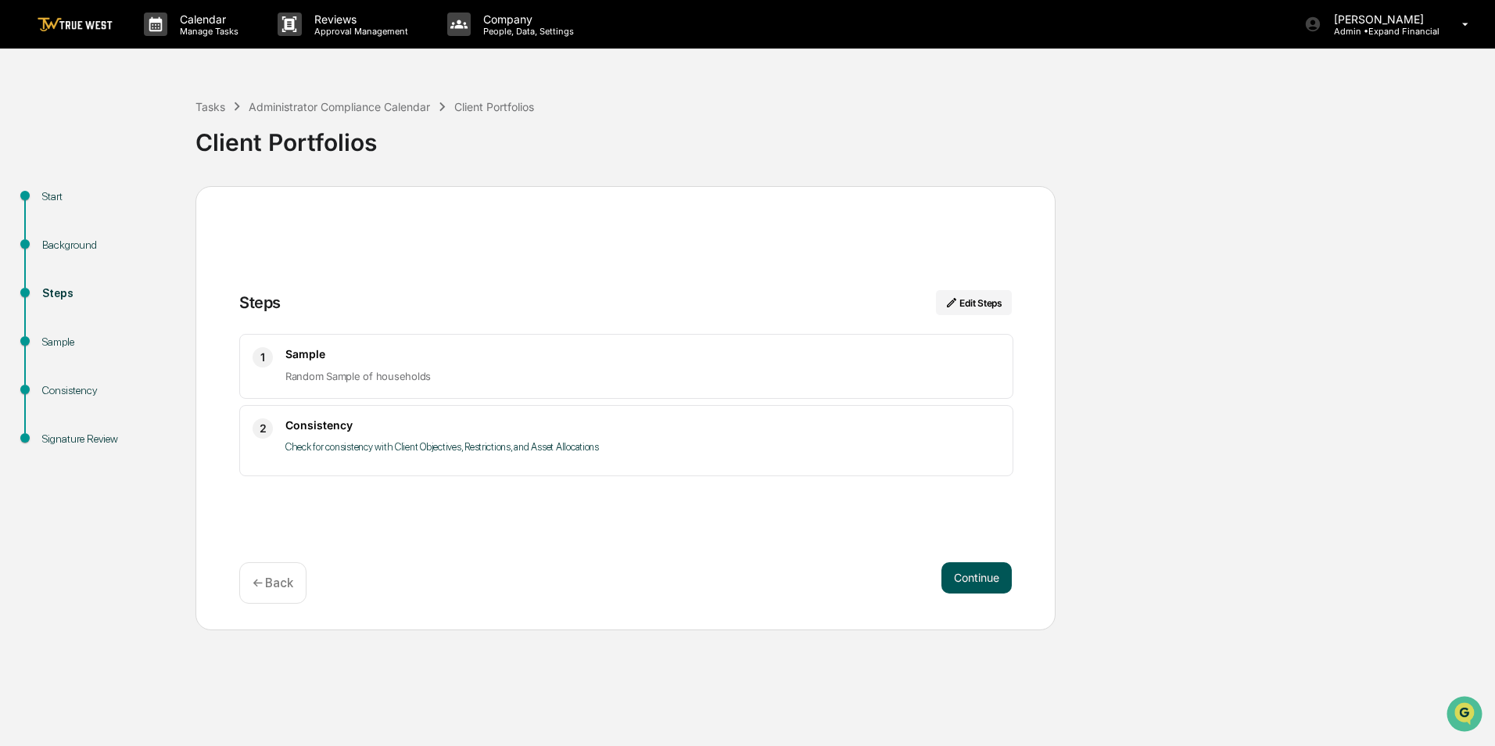
click at [974, 576] on button "Continue" at bounding box center [977, 577] width 70 height 31
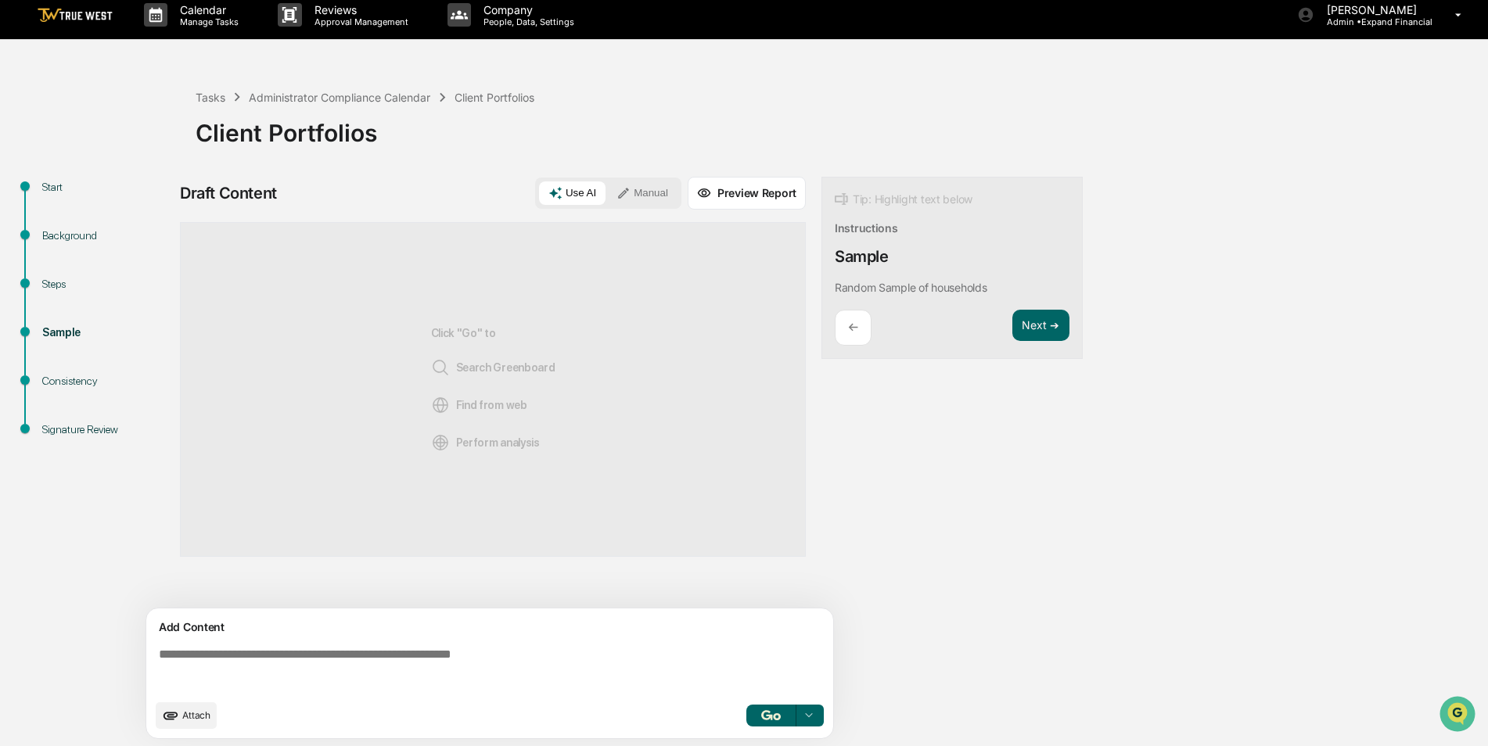
scroll to position [12, 0]
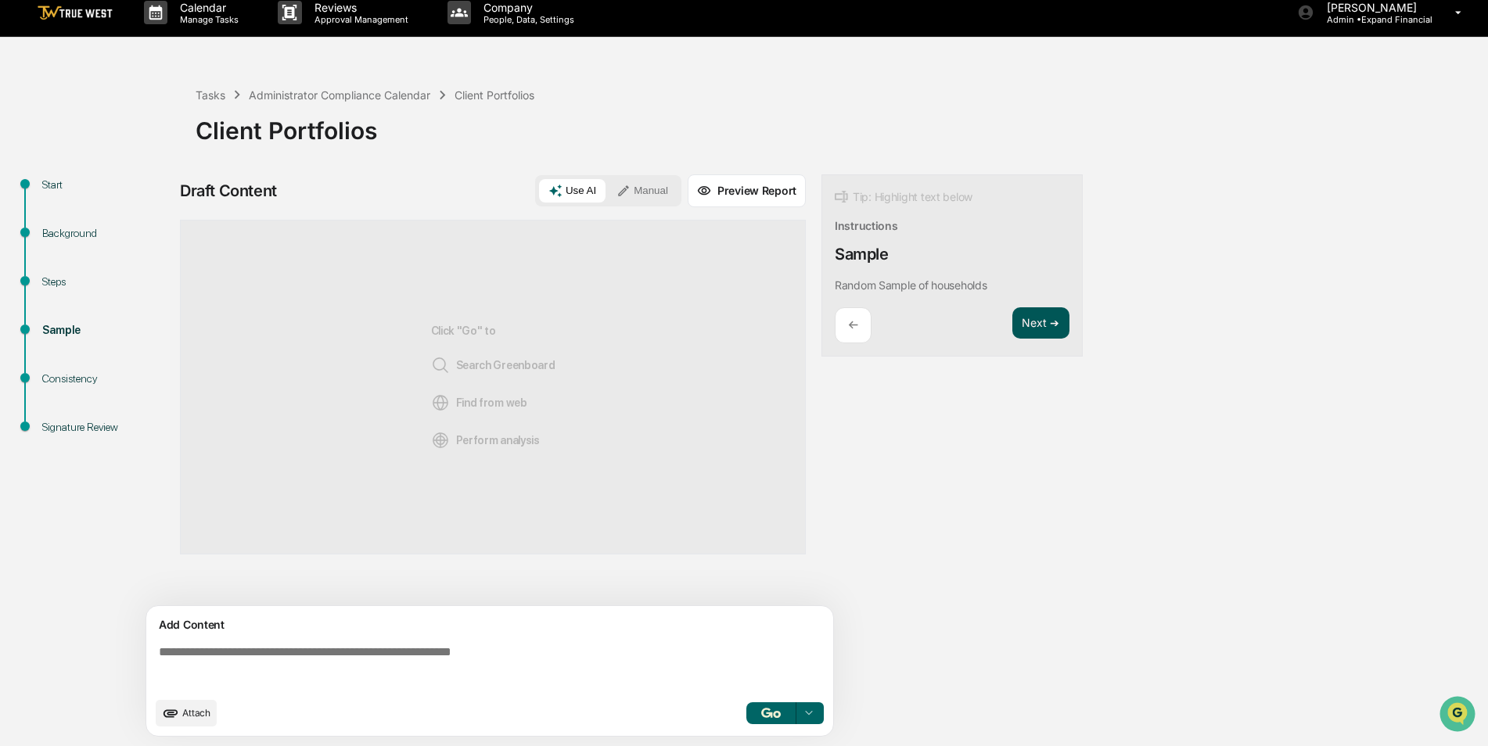
click at [1032, 331] on button "Next ➔" at bounding box center [1040, 323] width 57 height 32
click at [1033, 350] on button "Next ➔" at bounding box center [1040, 342] width 57 height 32
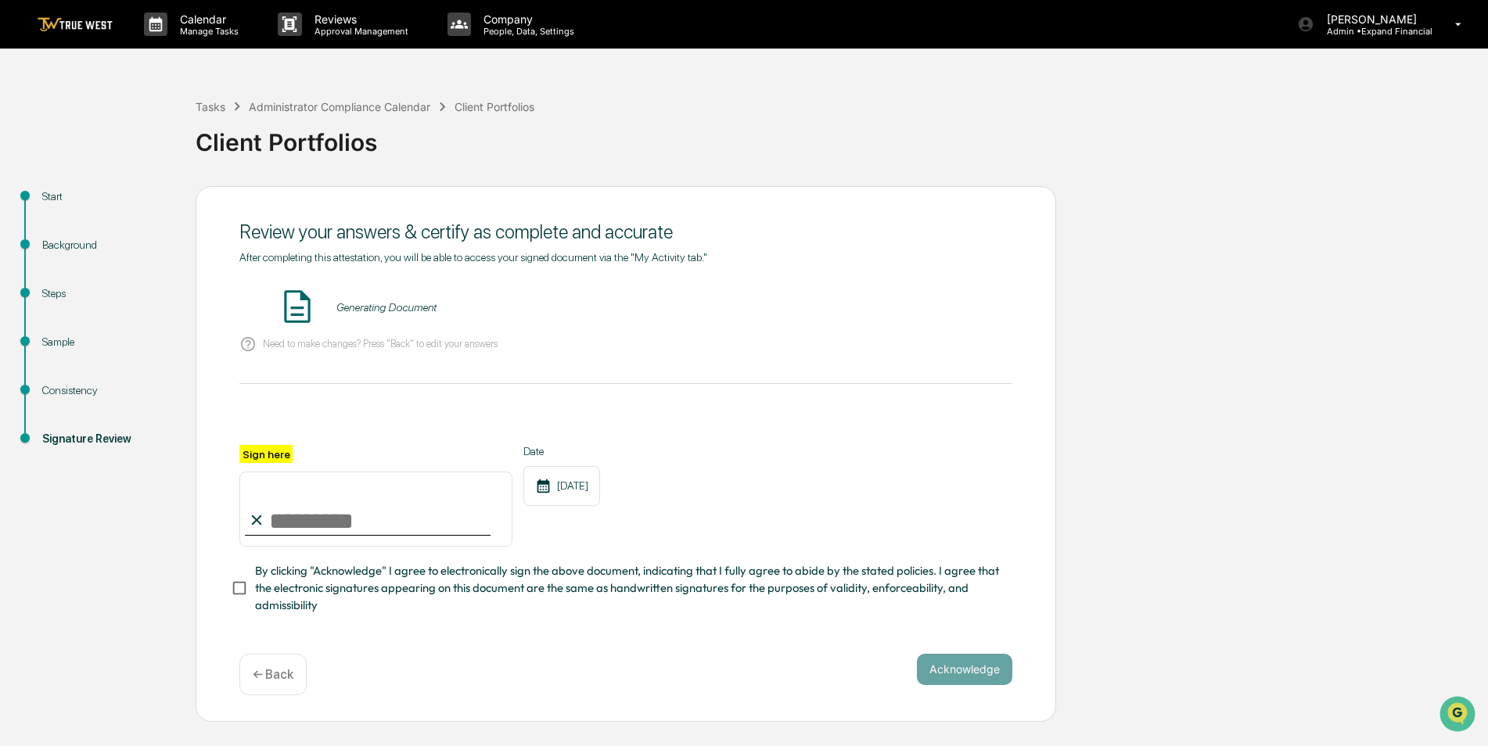
scroll to position [0, 0]
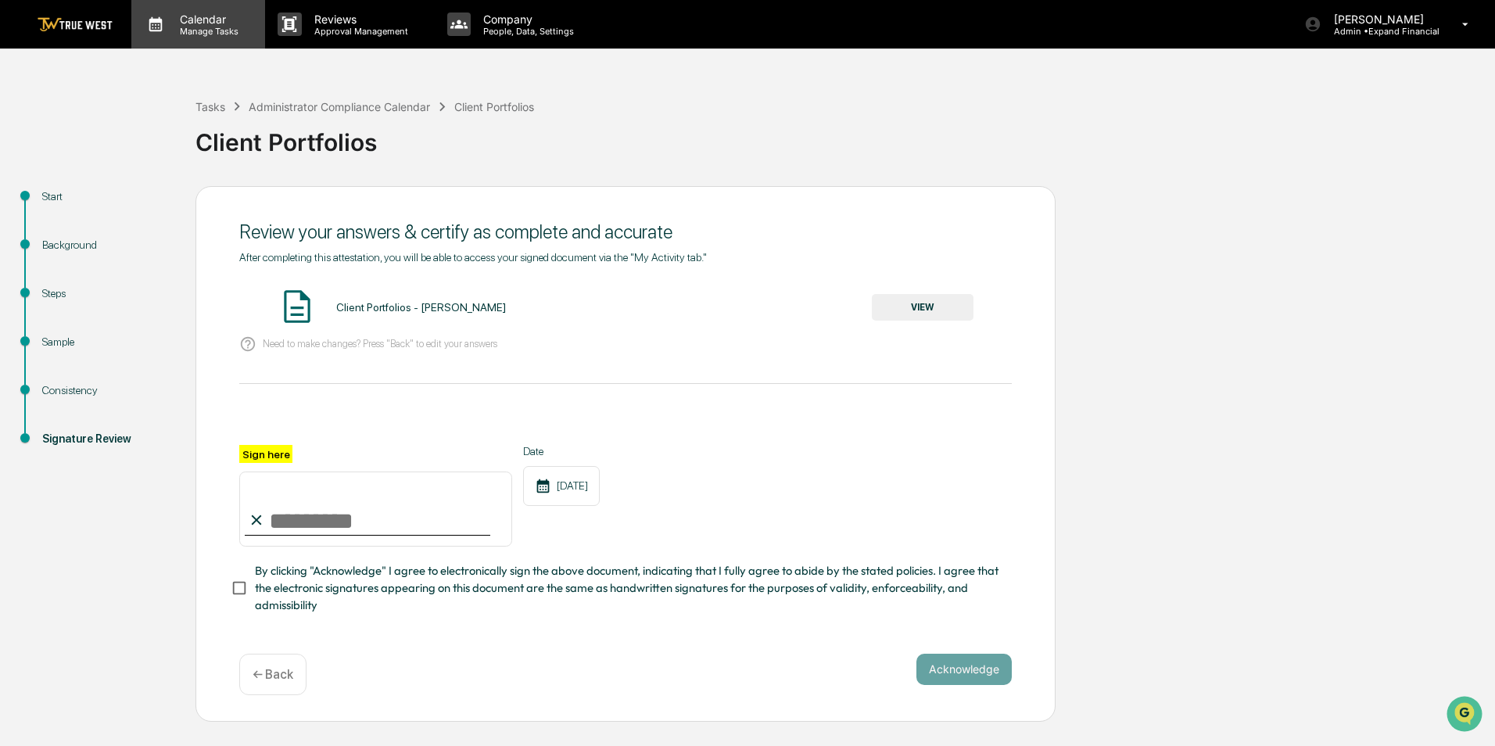
click at [211, 27] on p "Manage Tasks" at bounding box center [206, 31] width 79 height 11
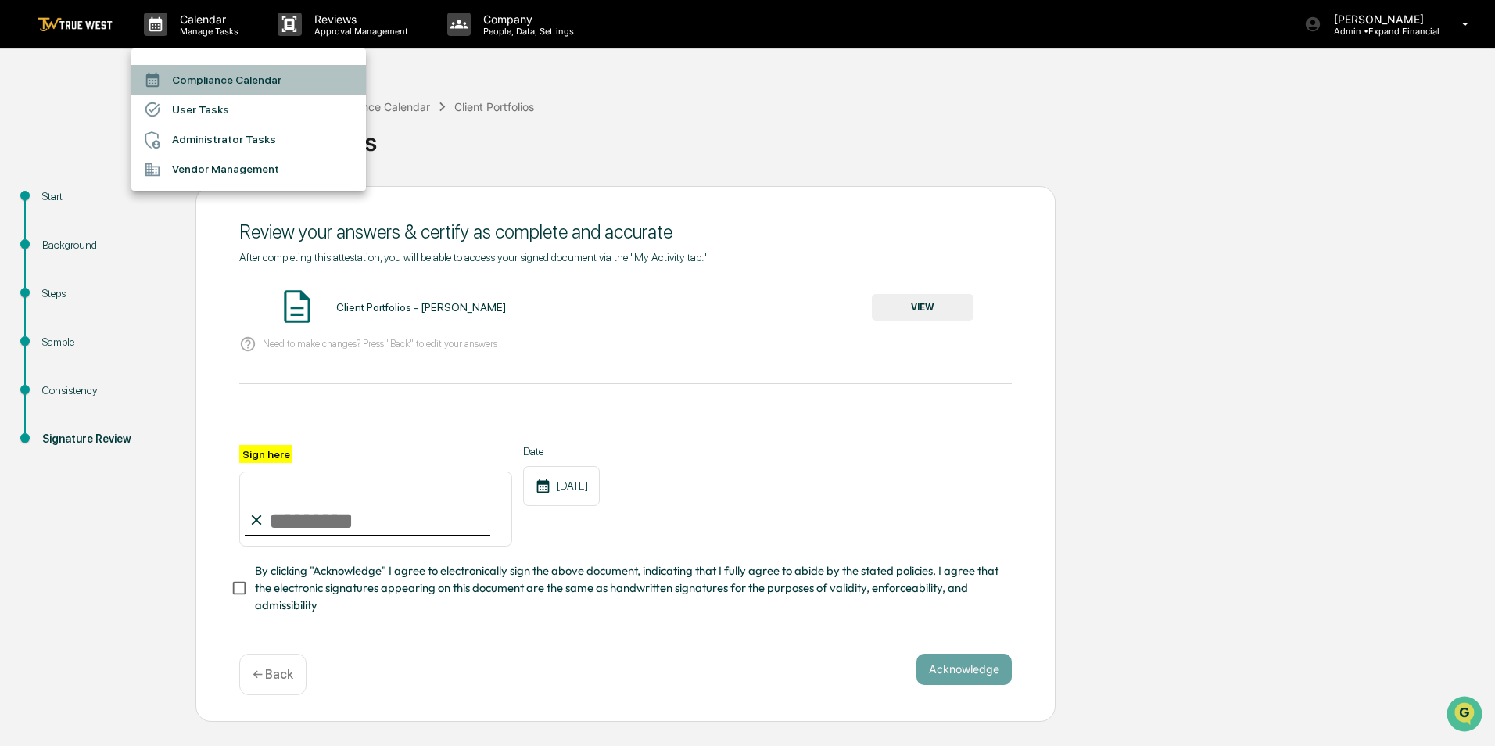
click at [268, 75] on li "Compliance Calendar" at bounding box center [248, 80] width 235 height 30
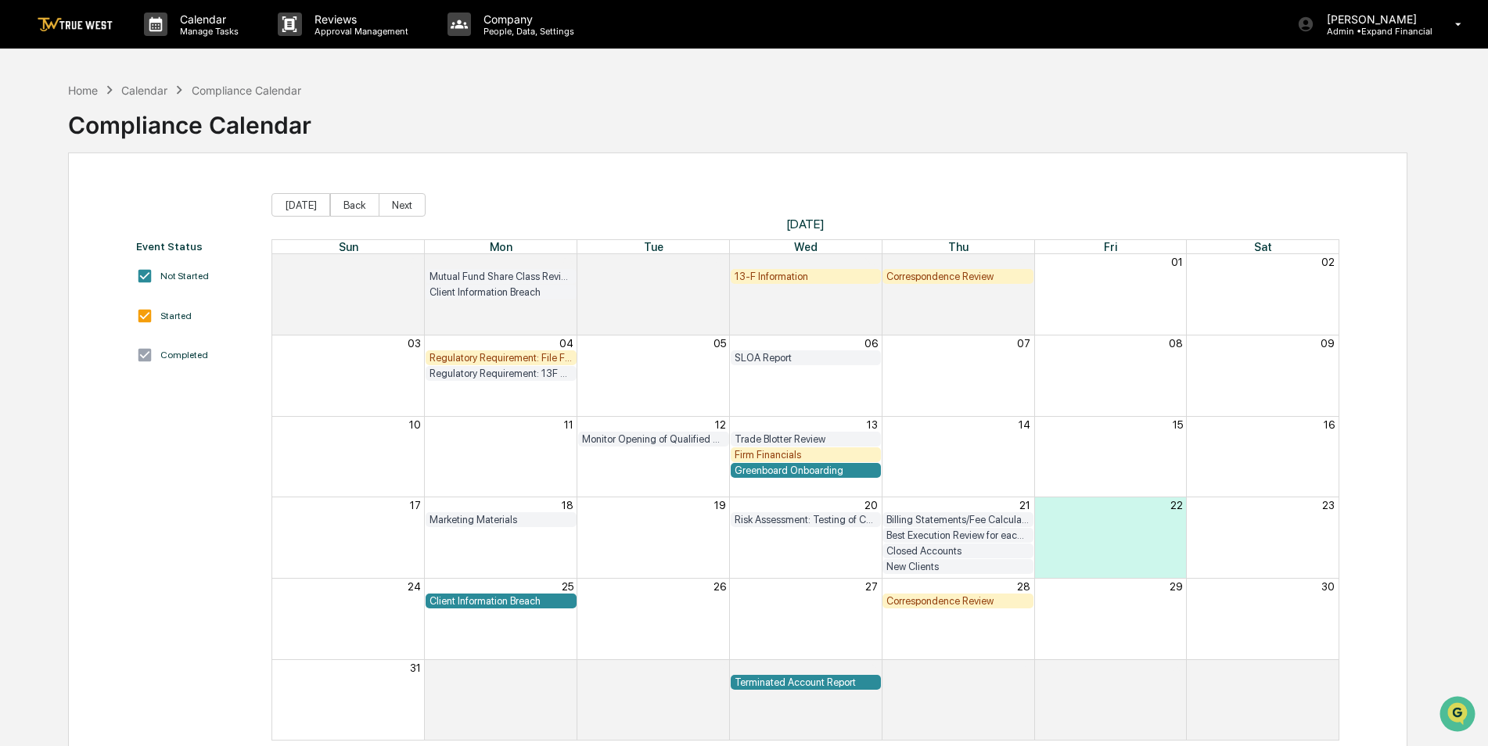
scroll to position [74, 0]
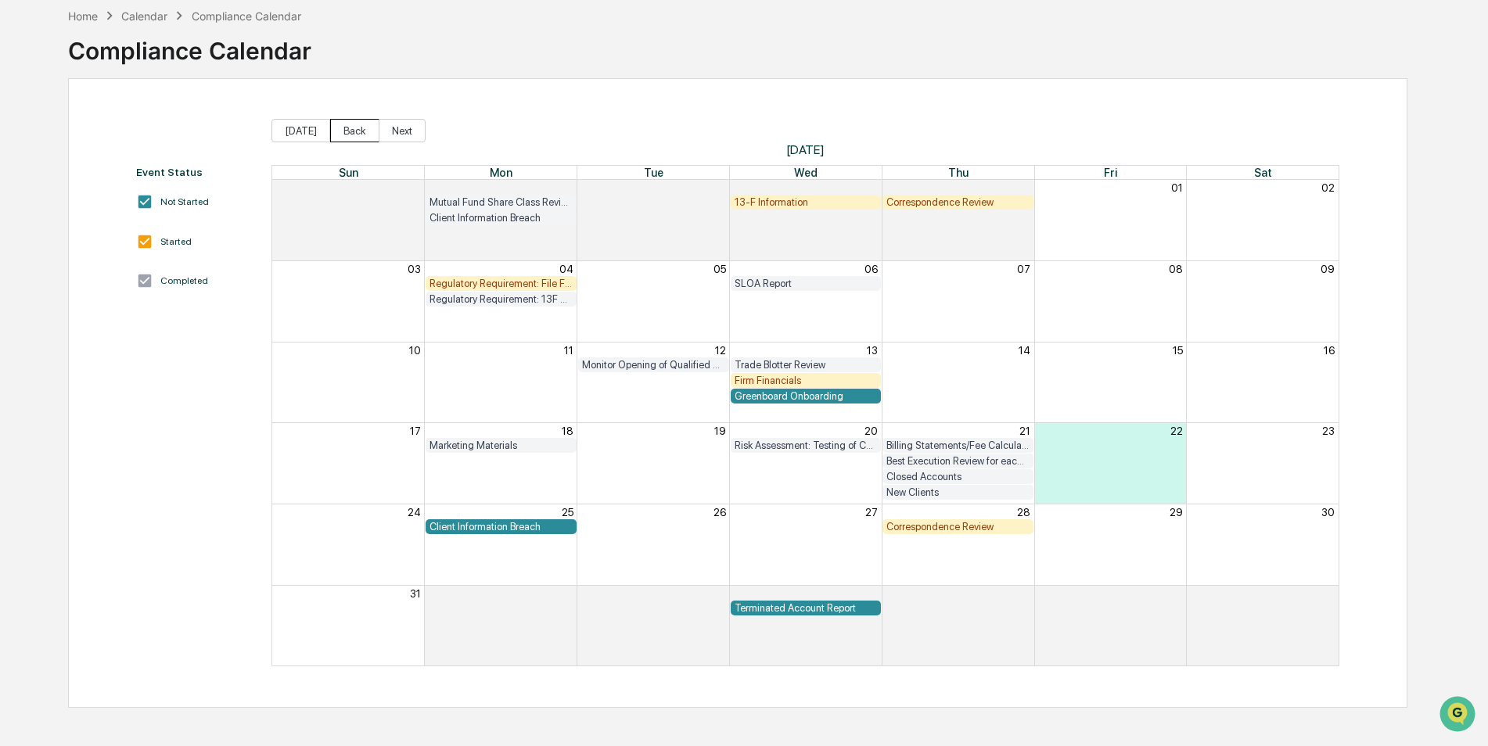
click at [358, 138] on button "Back" at bounding box center [354, 130] width 49 height 23
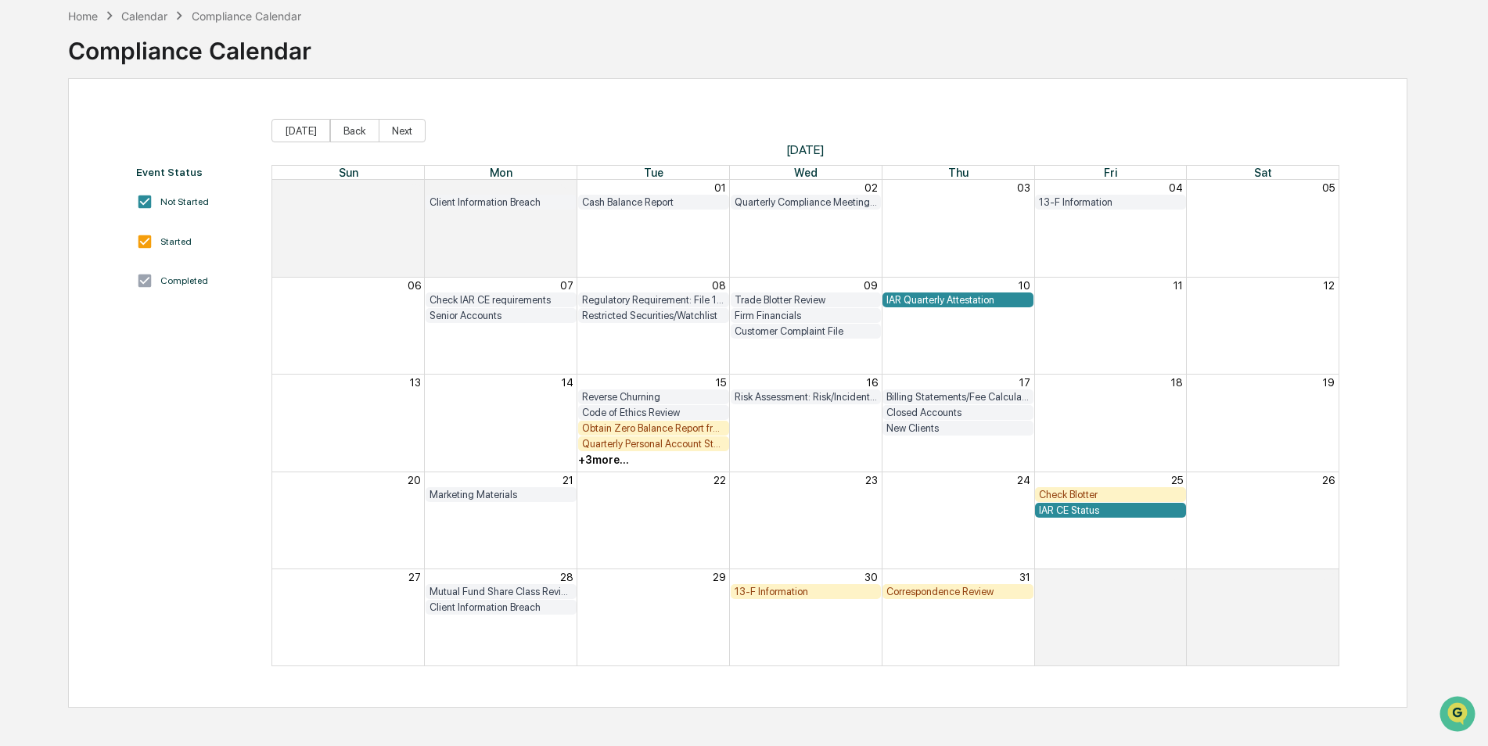
click at [609, 462] on div "+ 3 more..." at bounding box center [603, 460] width 51 height 13
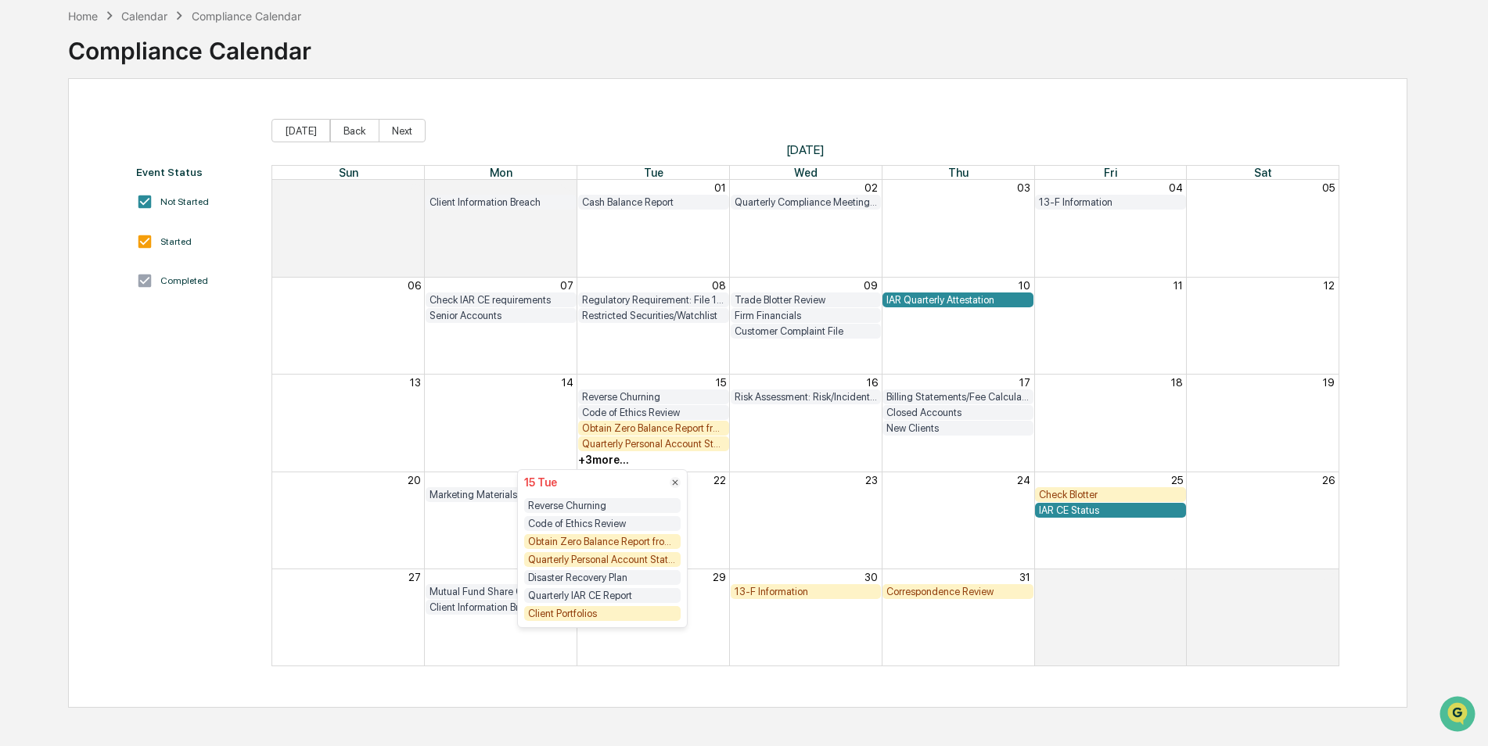
click at [769, 440] on div "Quarterly Personal Account Statements" at bounding box center [805, 444] width 1066 height 16
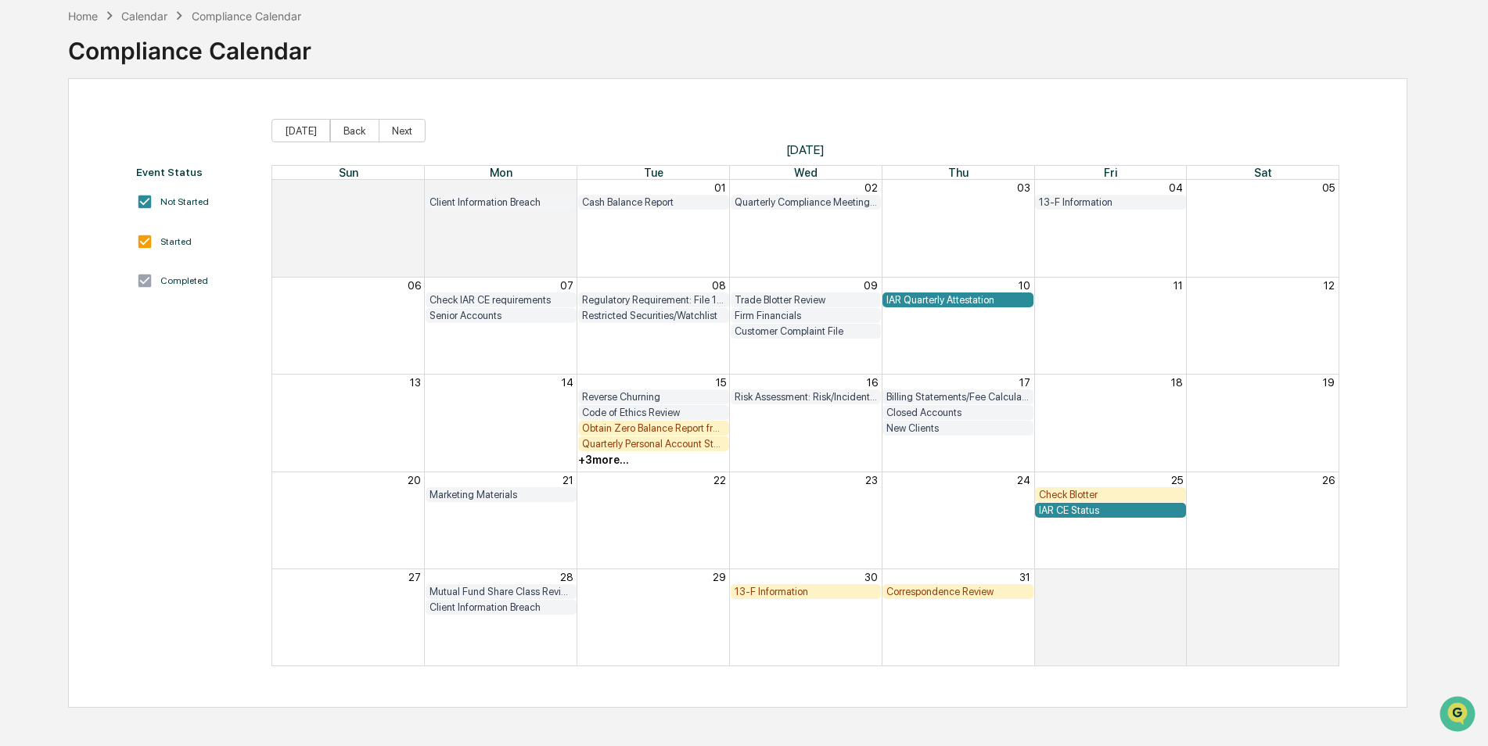
click at [772, 397] on div "Risk Assessment: Risk/Incident Management and Client Safeguards" at bounding box center [805, 397] width 143 height 12
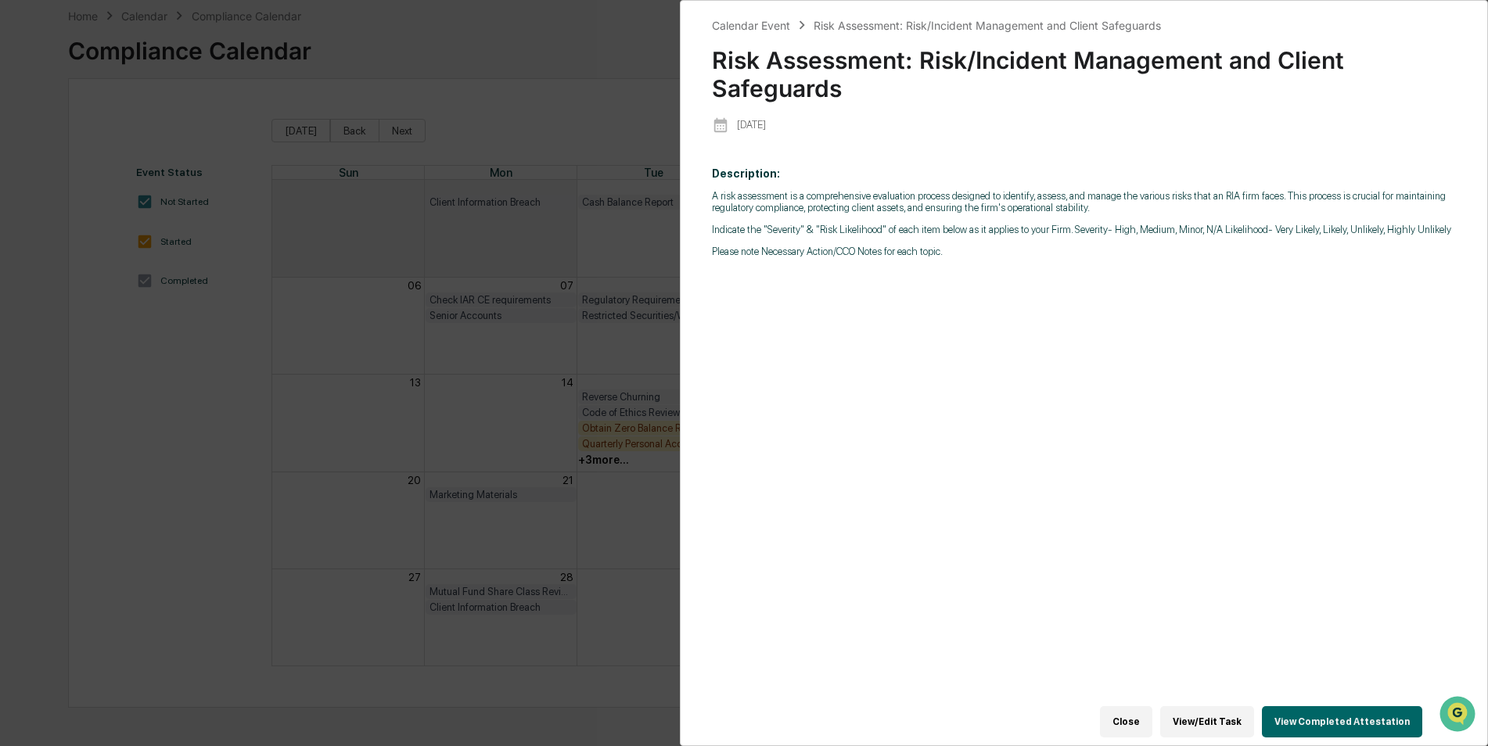
click at [1317, 712] on button "View Completed Attestation" at bounding box center [1342, 721] width 160 height 31
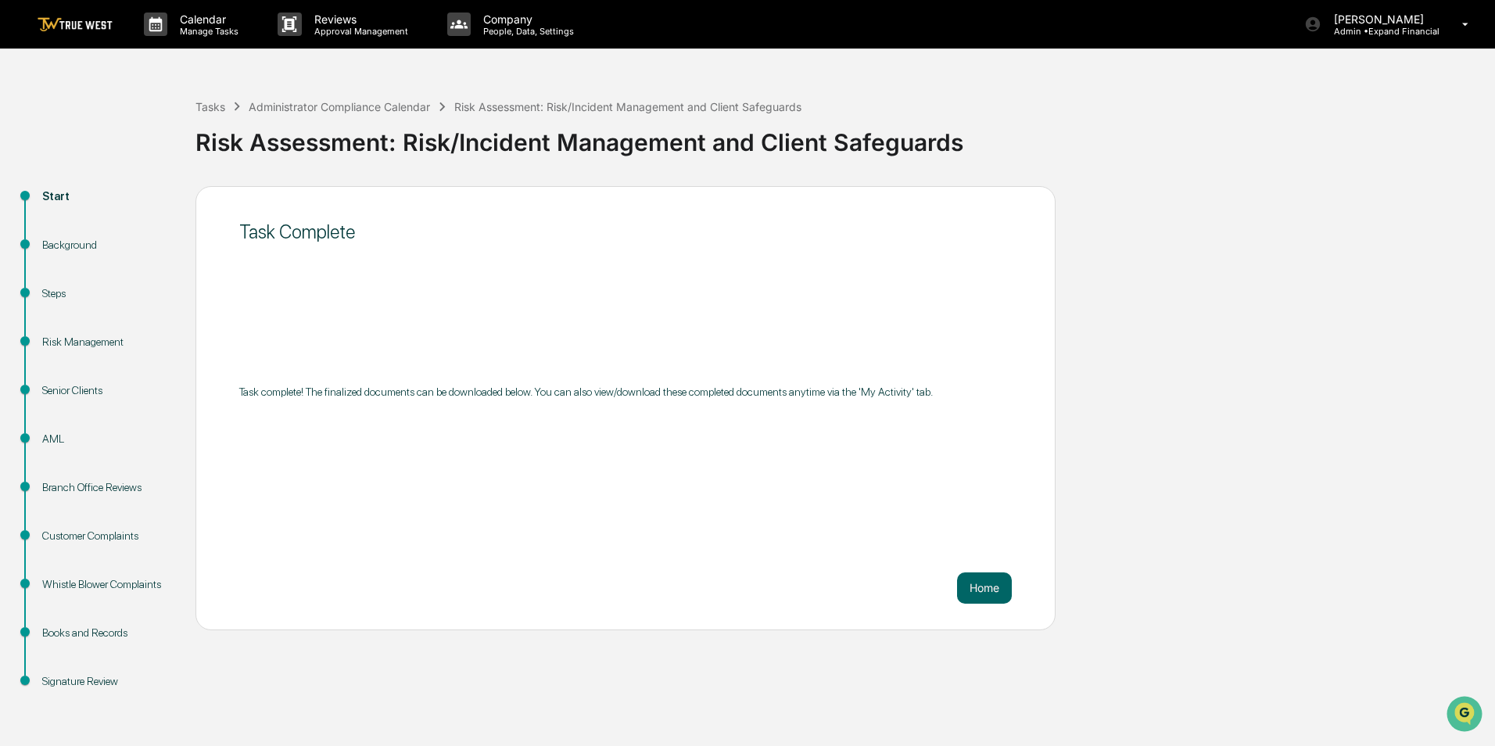
click at [78, 244] on div "Background" at bounding box center [106, 245] width 128 height 16
click at [48, 300] on div "Steps" at bounding box center [106, 293] width 128 height 16
click at [122, 614] on div "Whistle Blower Complaints" at bounding box center [106, 603] width 153 height 48
click at [120, 594] on div "Whistle Blower Complaints" at bounding box center [106, 603] width 153 height 48
drag, startPoint x: 123, startPoint y: 590, endPoint x: 147, endPoint y: 584, distance: 24.9
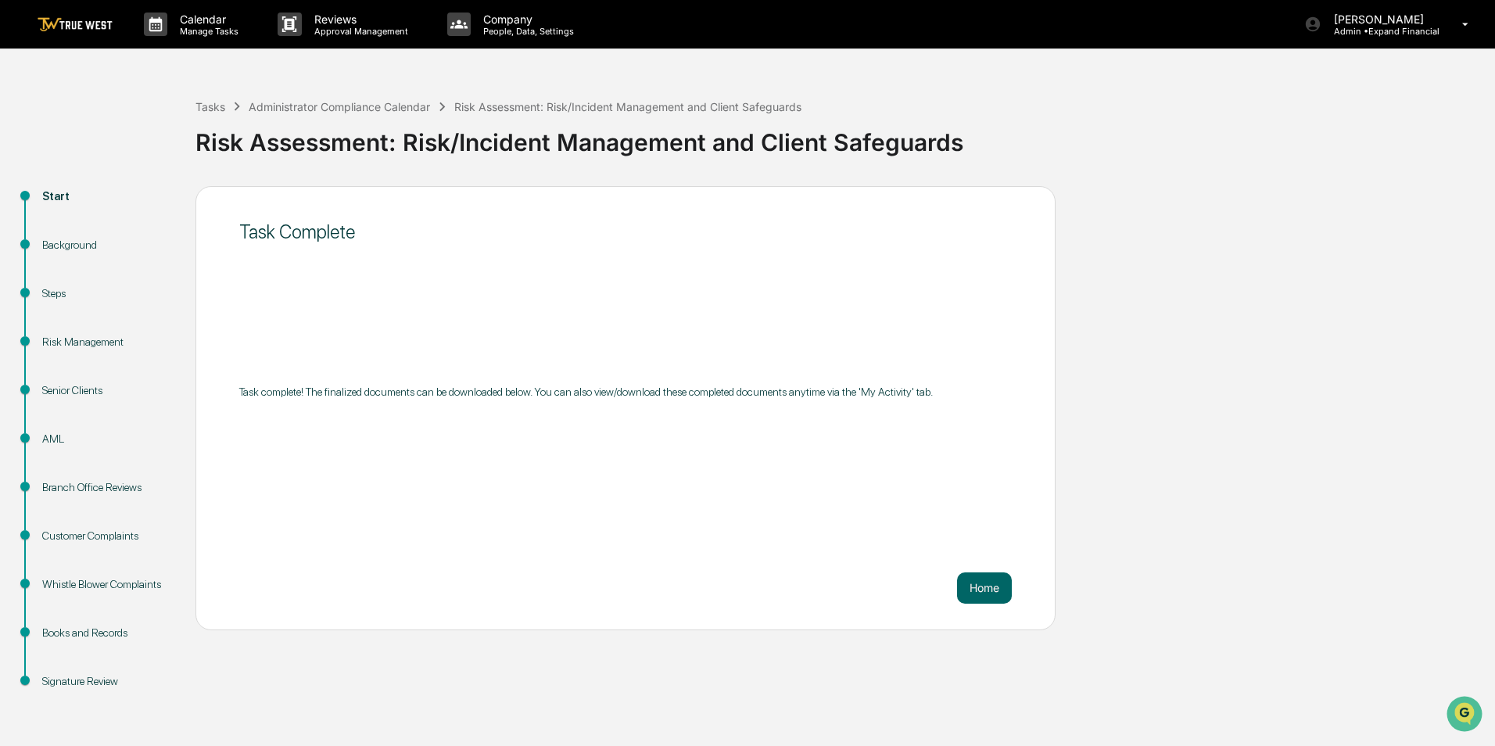
click at [125, 589] on div "Whistle Blower Complaints" at bounding box center [106, 584] width 128 height 16
click at [995, 597] on button "Home" at bounding box center [984, 587] width 55 height 31
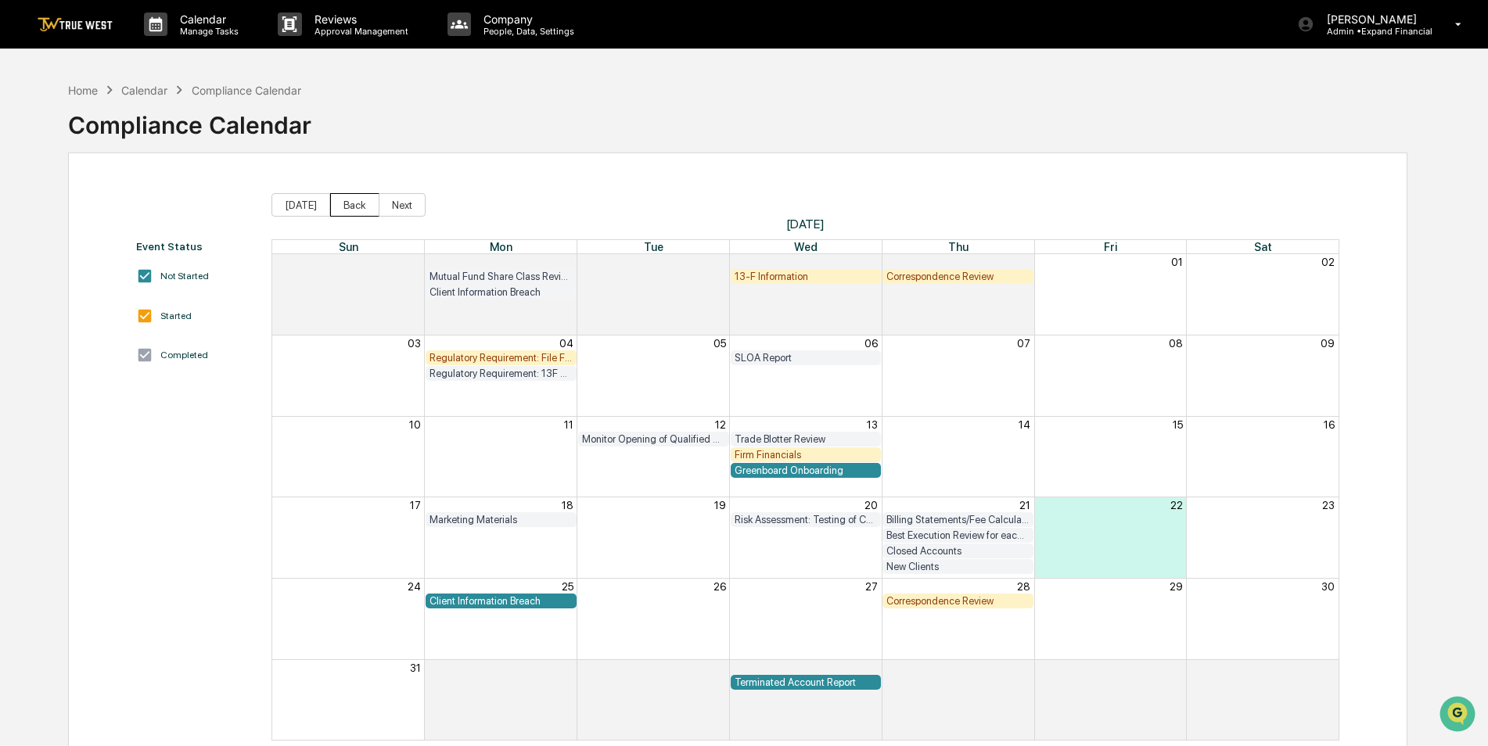
click at [344, 202] on button "Back" at bounding box center [354, 204] width 49 height 23
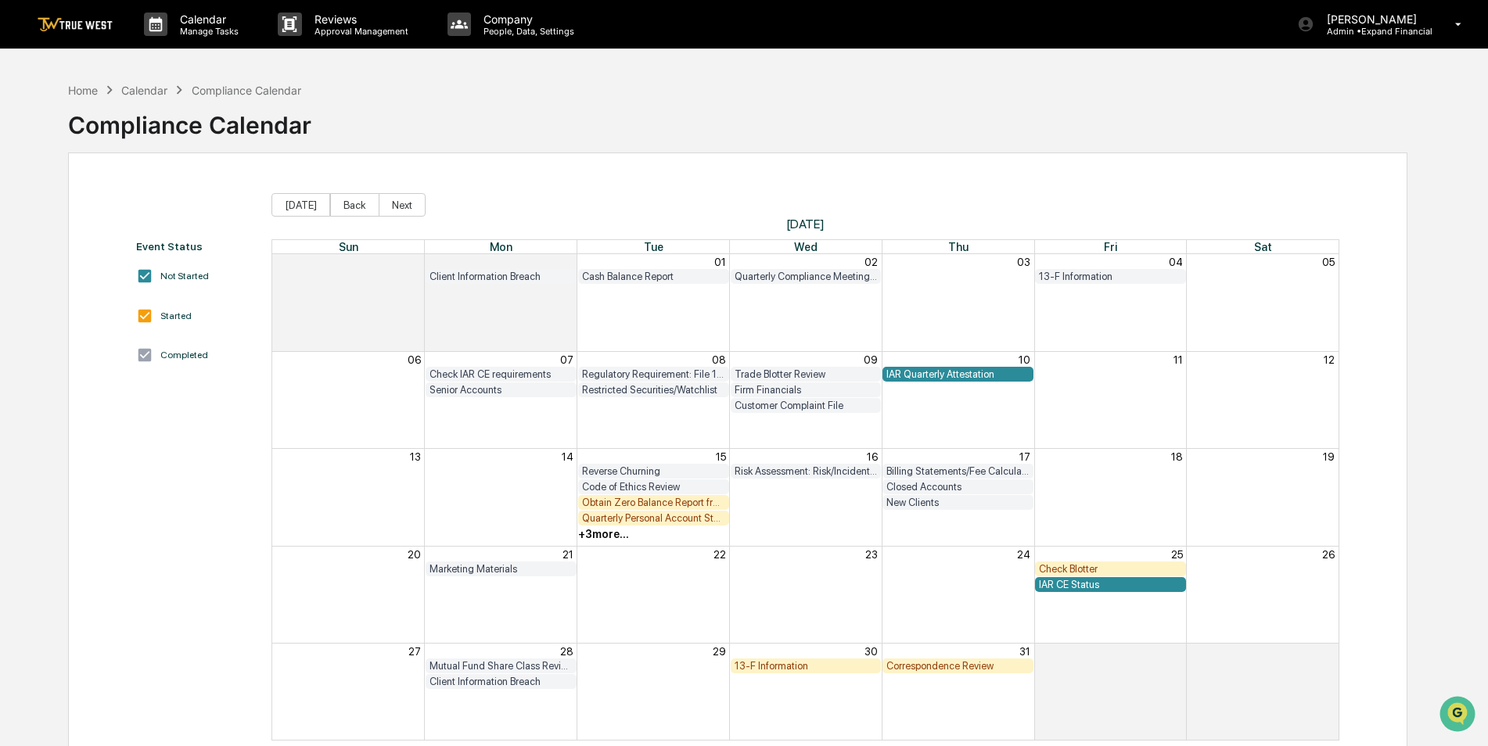
click at [609, 534] on div "+ 3 more..." at bounding box center [603, 534] width 51 height 13
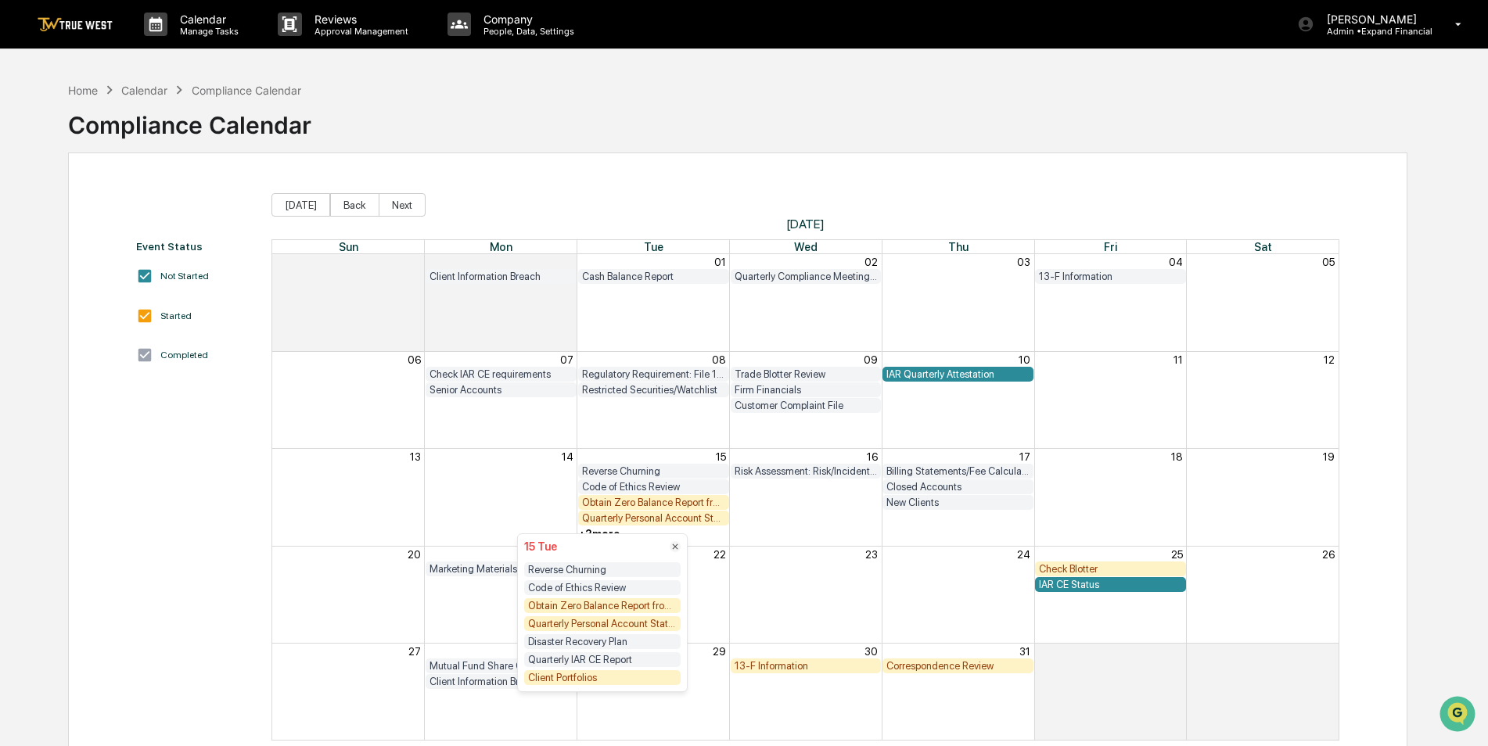
scroll to position [74, 0]
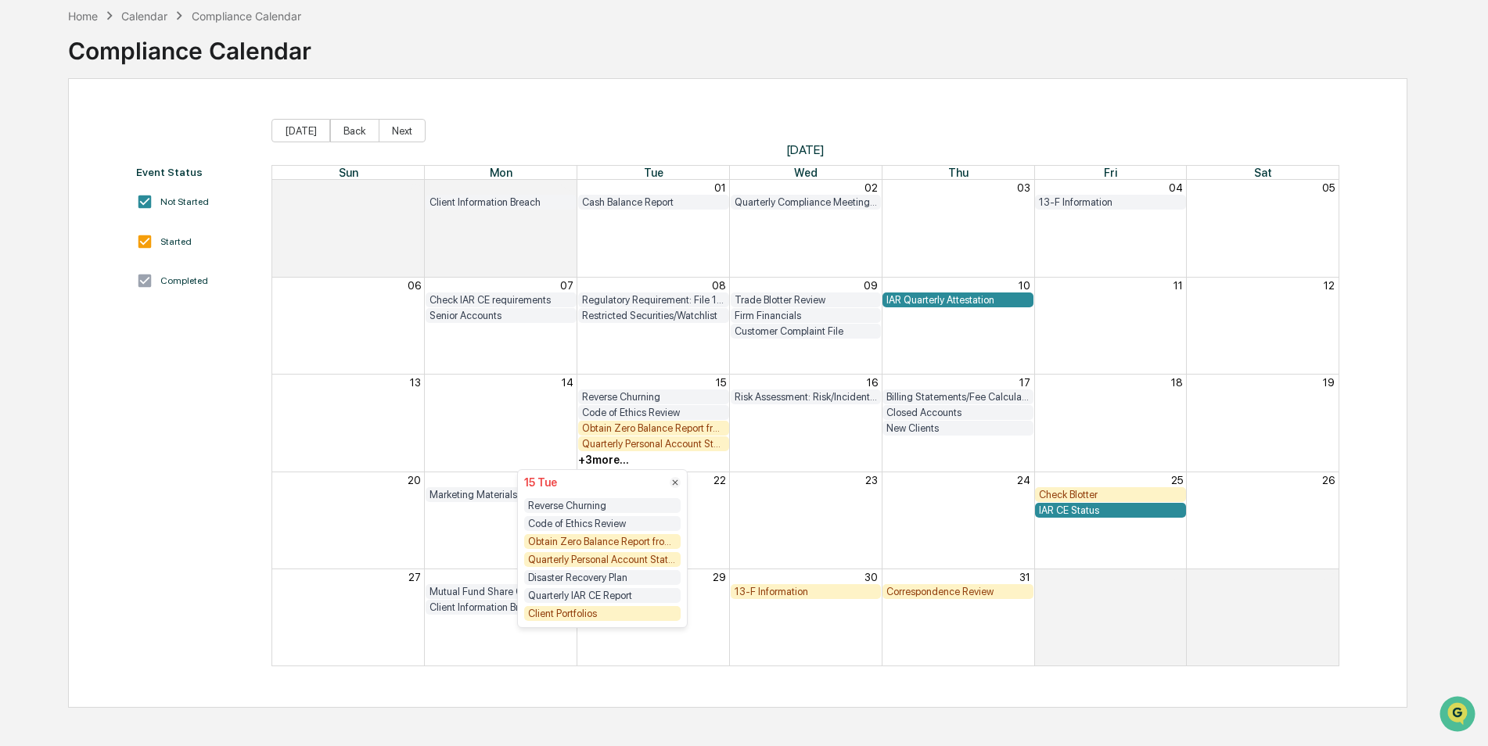
click at [576, 610] on div "Client Portfolios" at bounding box center [602, 613] width 156 height 15
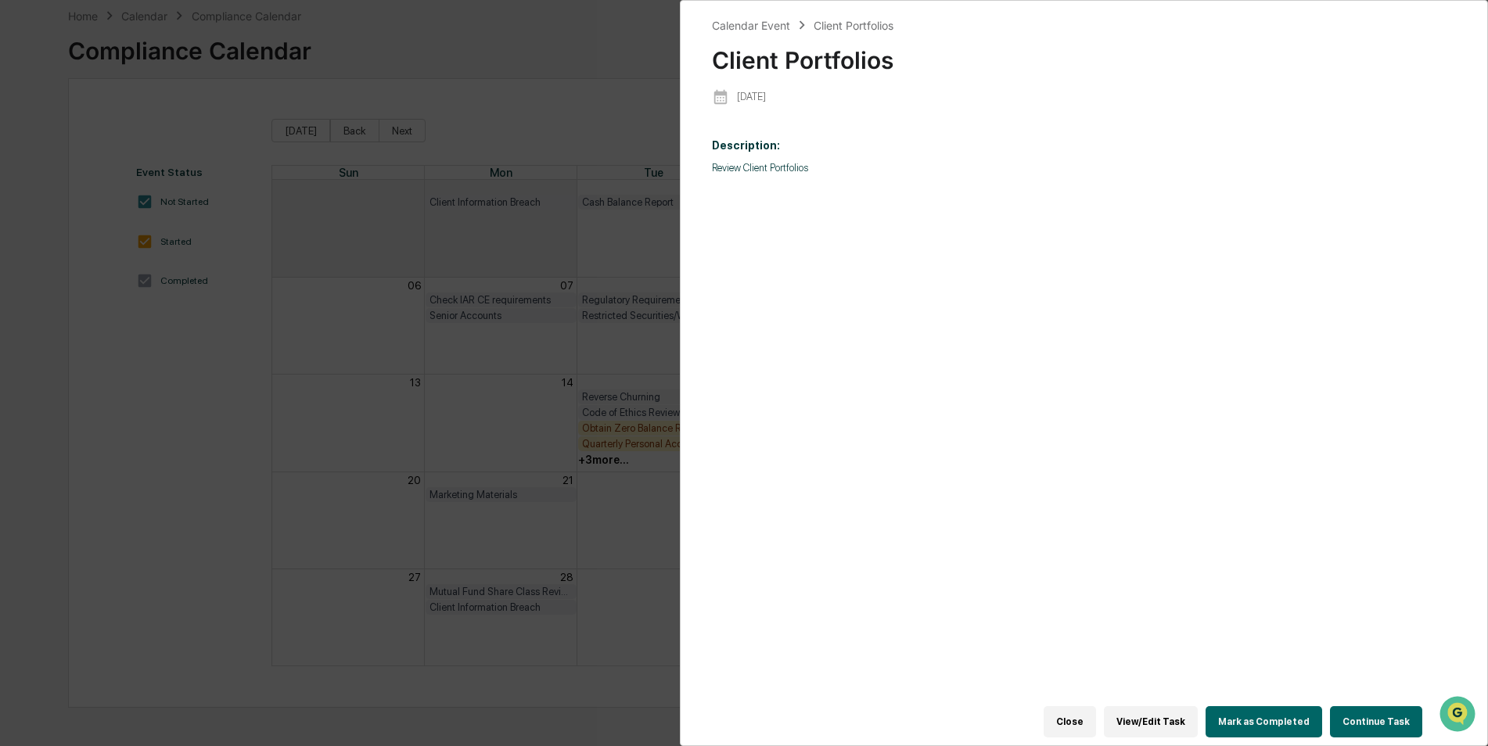
click at [1161, 715] on button "View/Edit Task" at bounding box center [1151, 721] width 94 height 31
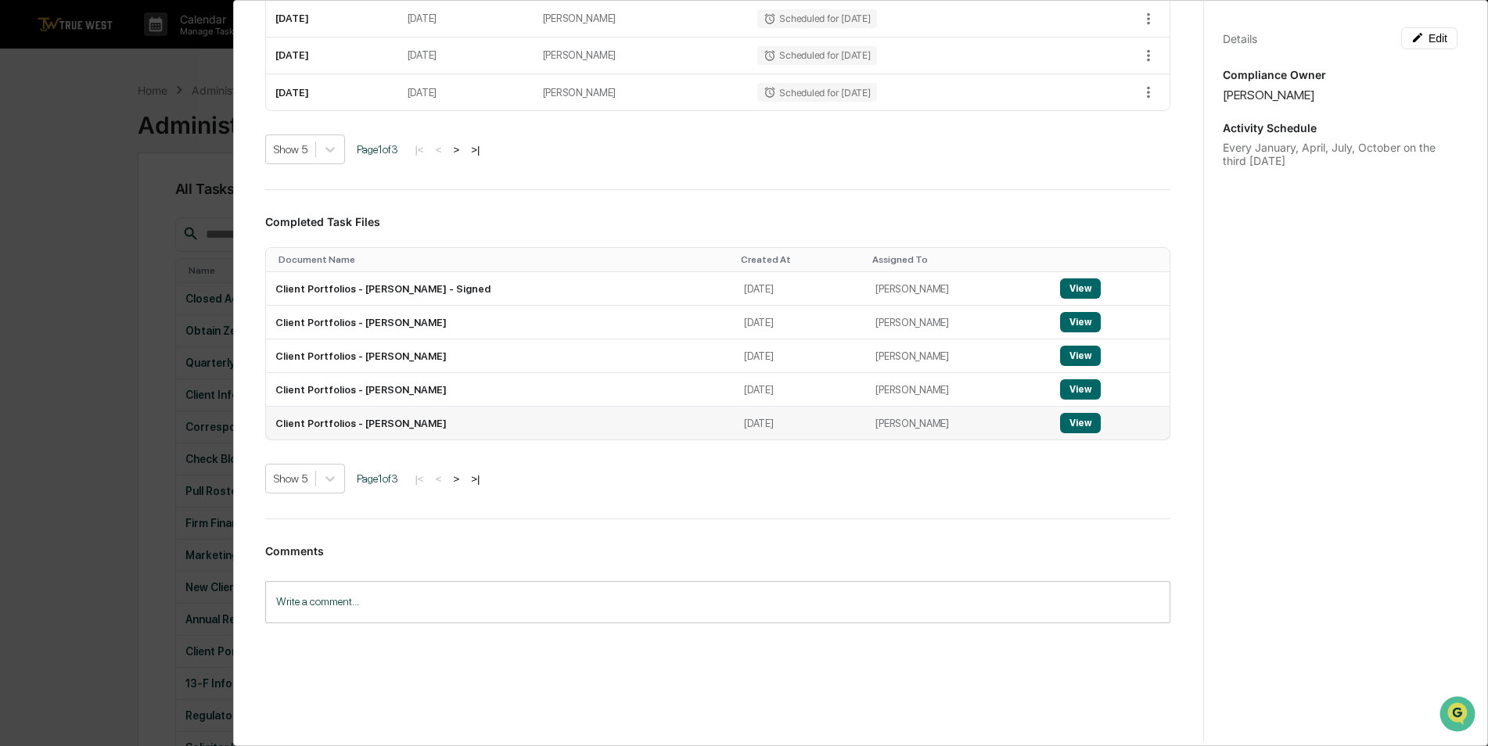
scroll to position [8, 0]
click at [458, 472] on button ">" at bounding box center [456, 478] width 16 height 13
click at [1076, 382] on button "View" at bounding box center [1080, 389] width 41 height 20
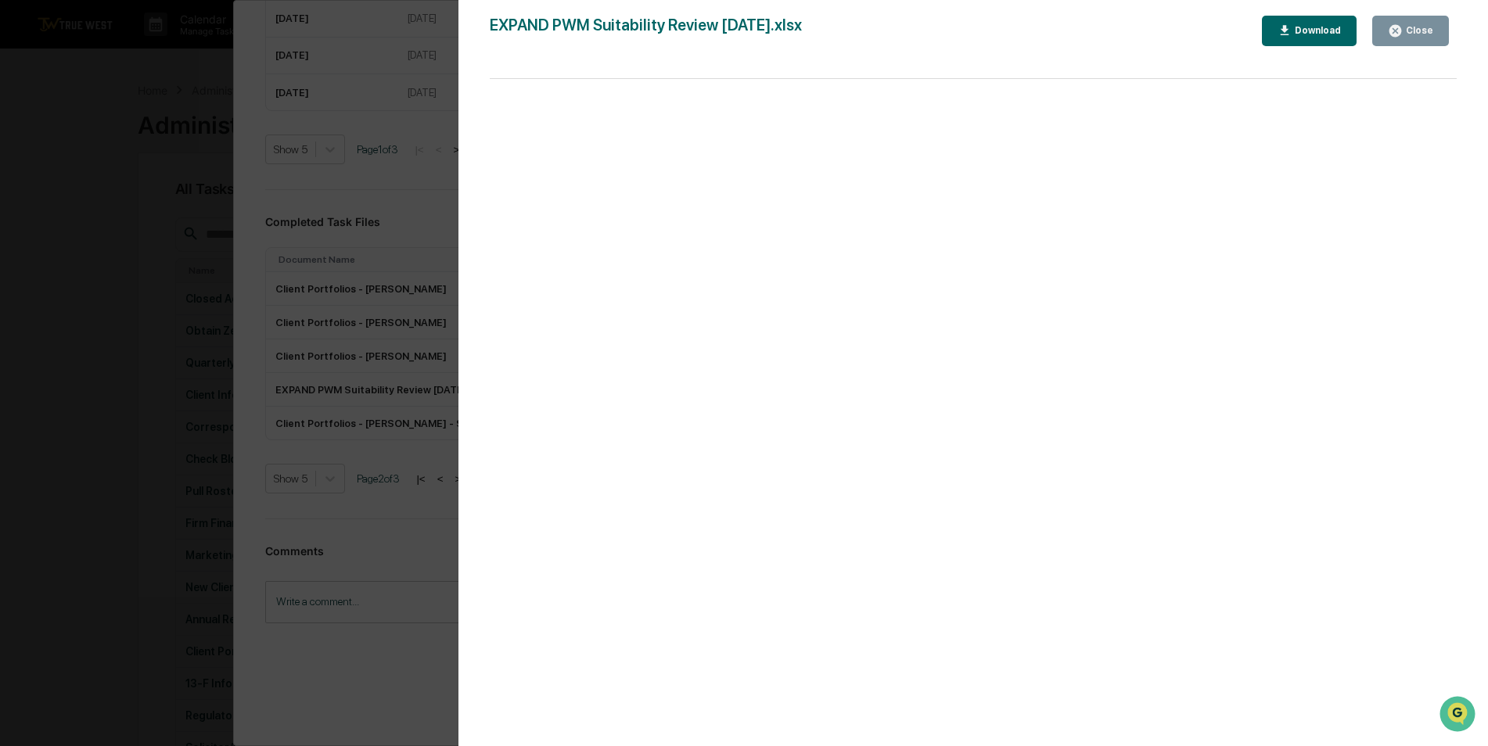
click at [1401, 34] on icon "button" at bounding box center [1395, 31] width 12 height 12
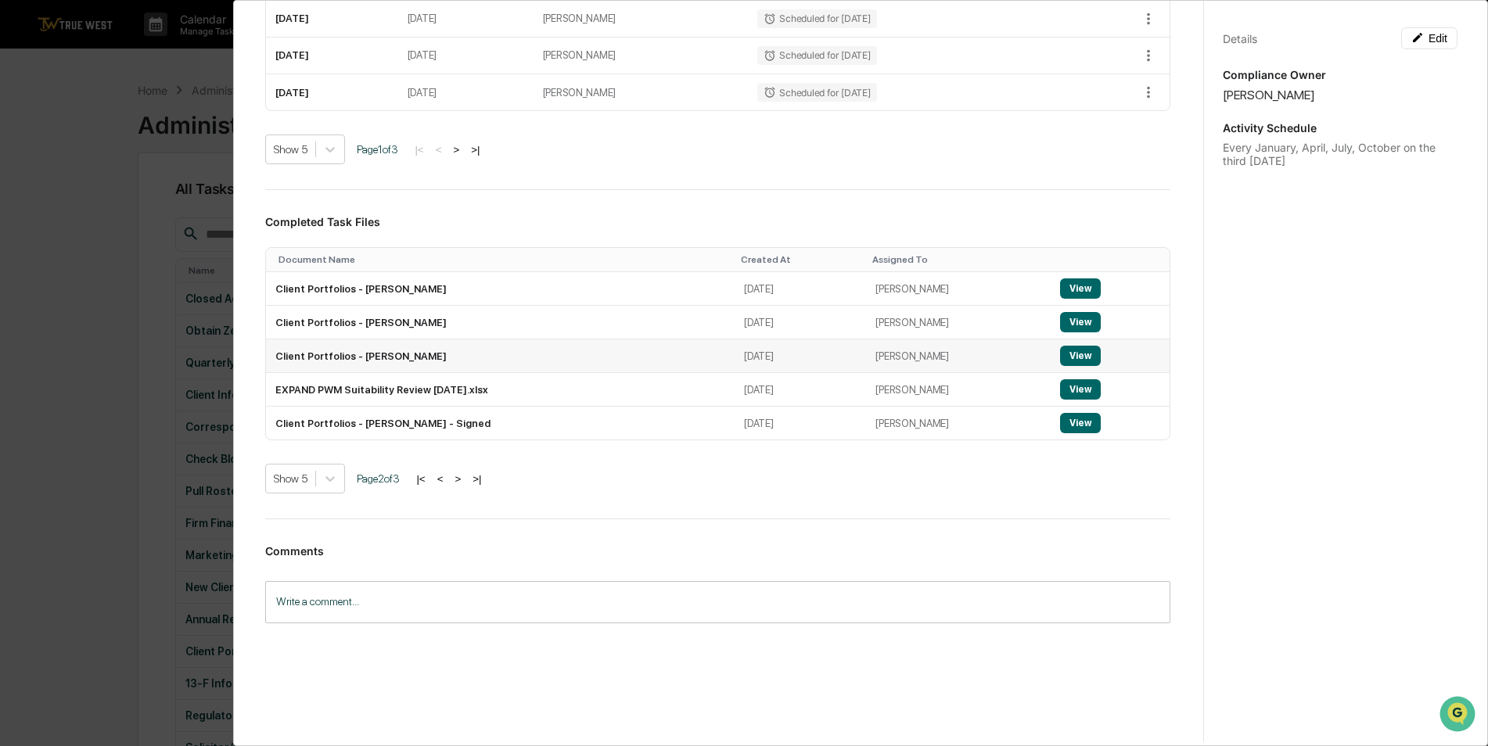
click at [1067, 346] on button "View" at bounding box center [1080, 356] width 41 height 20
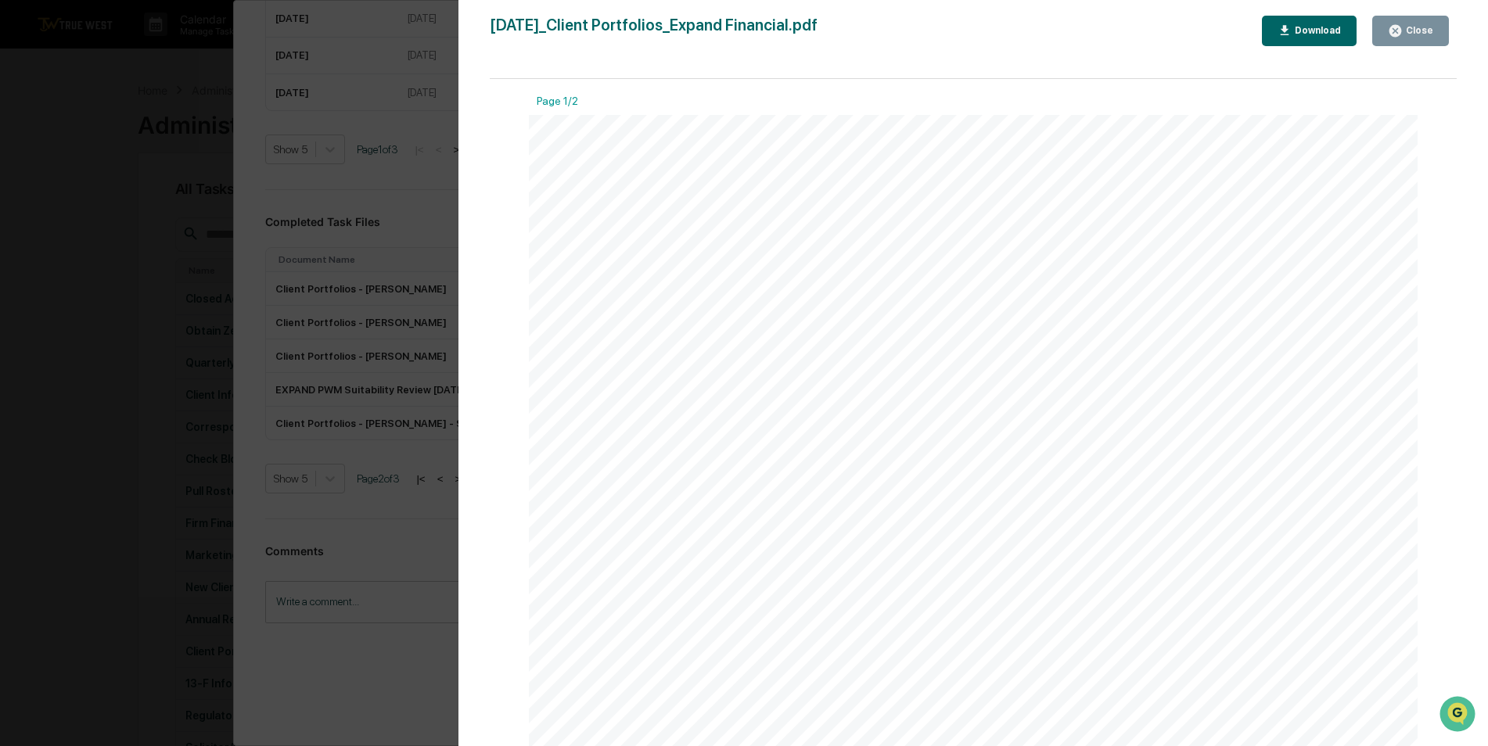
click at [1434, 23] on button "Close" at bounding box center [1410, 31] width 77 height 31
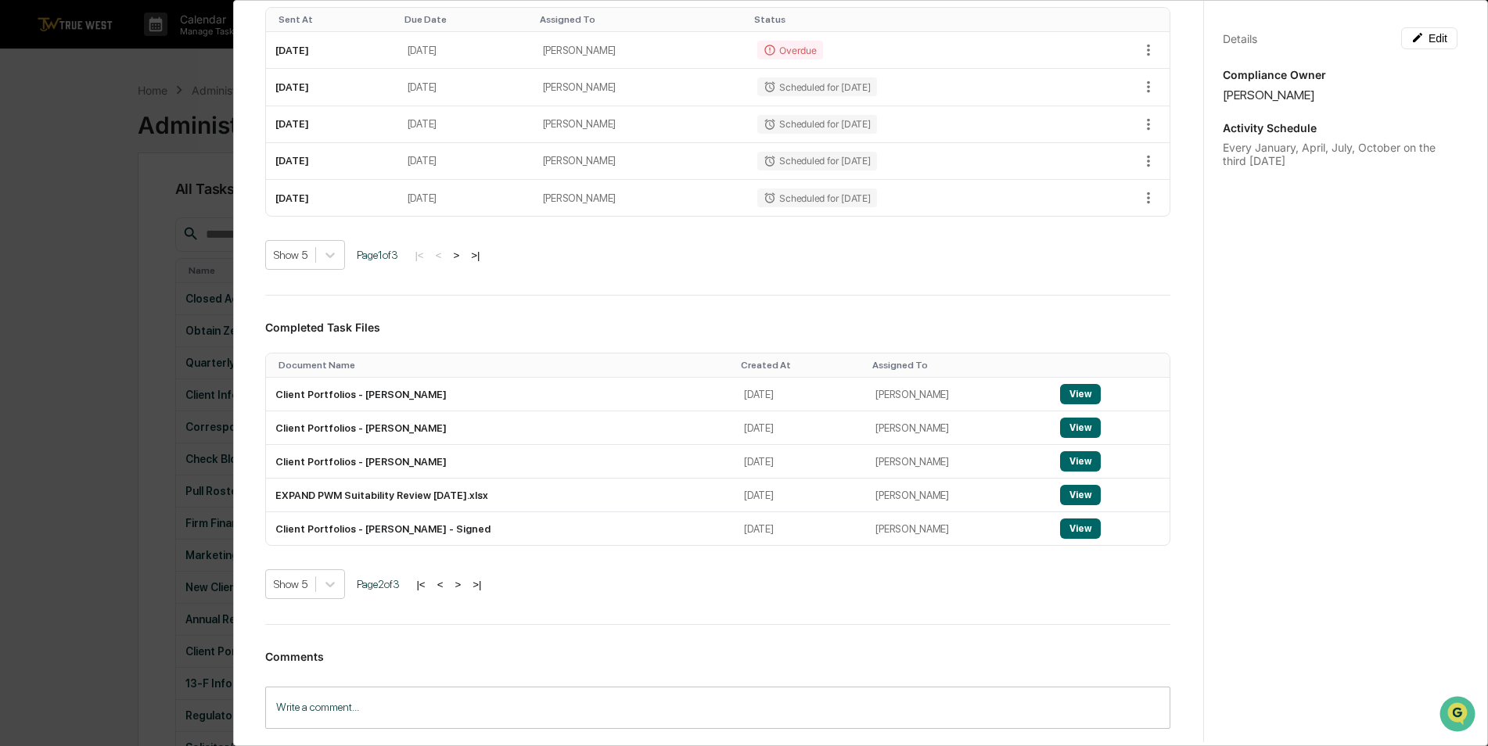
scroll to position [391, 0]
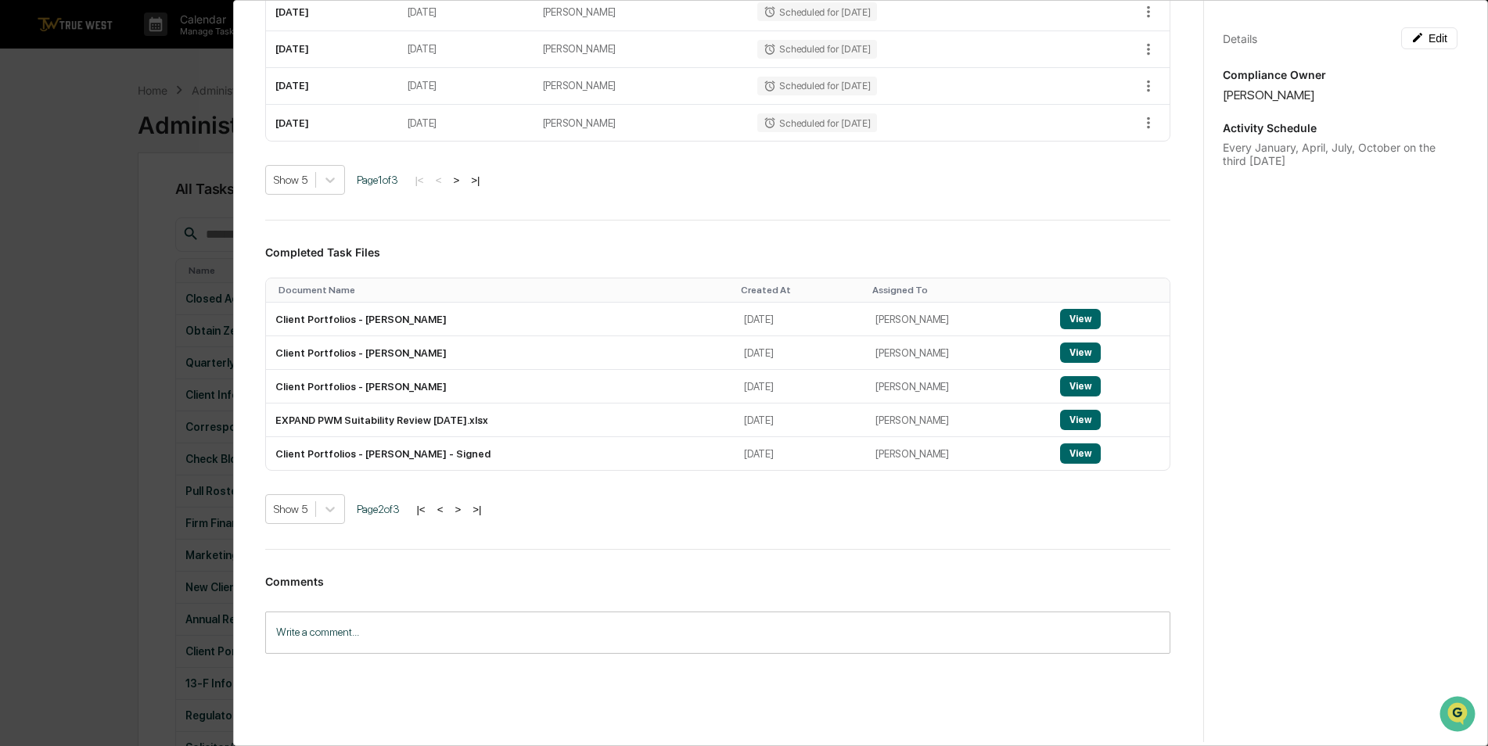
click at [448, 503] on button "<" at bounding box center [440, 509] width 16 height 13
click at [463, 504] on button ">" at bounding box center [456, 509] width 16 height 13
click at [463, 503] on button ">" at bounding box center [458, 509] width 16 height 13
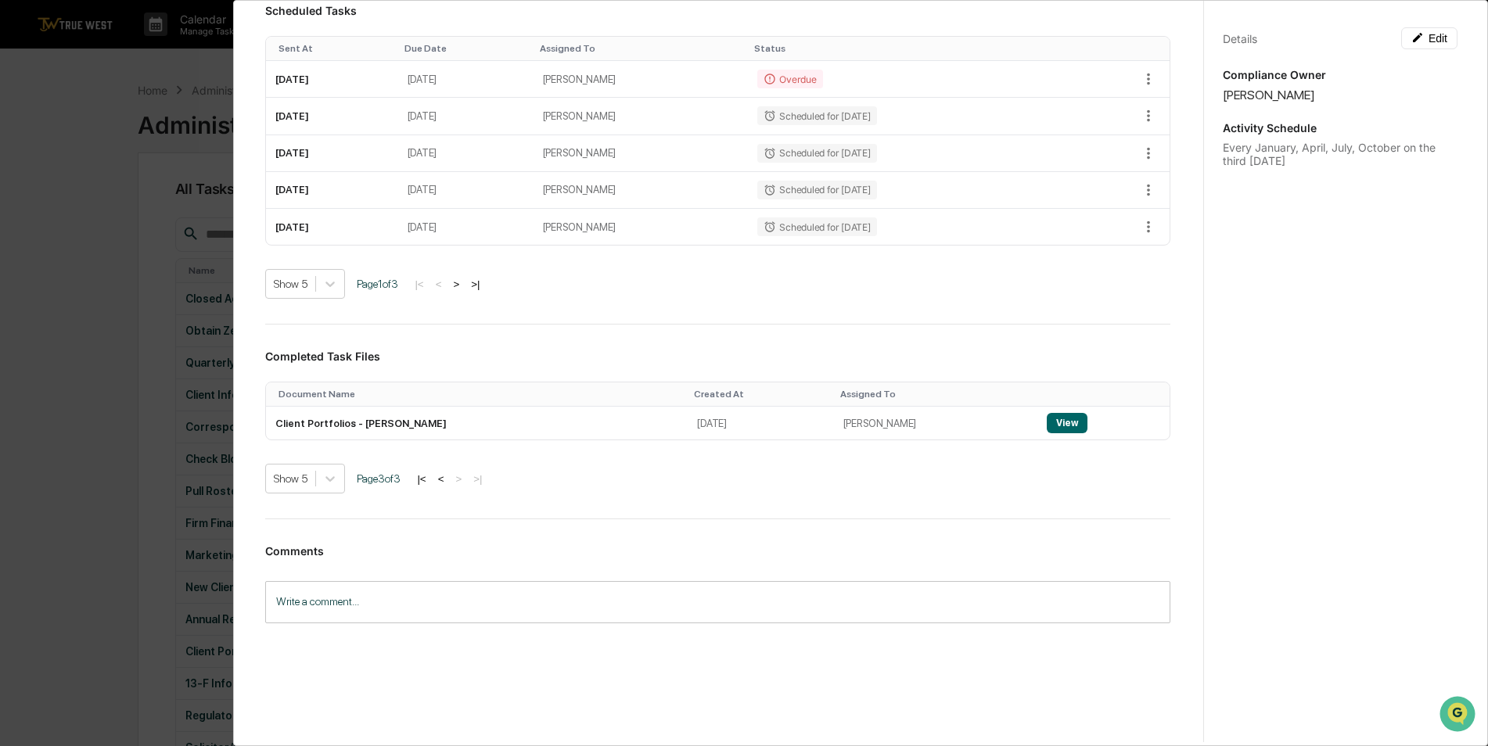
click at [446, 472] on button "<" at bounding box center [441, 478] width 16 height 13
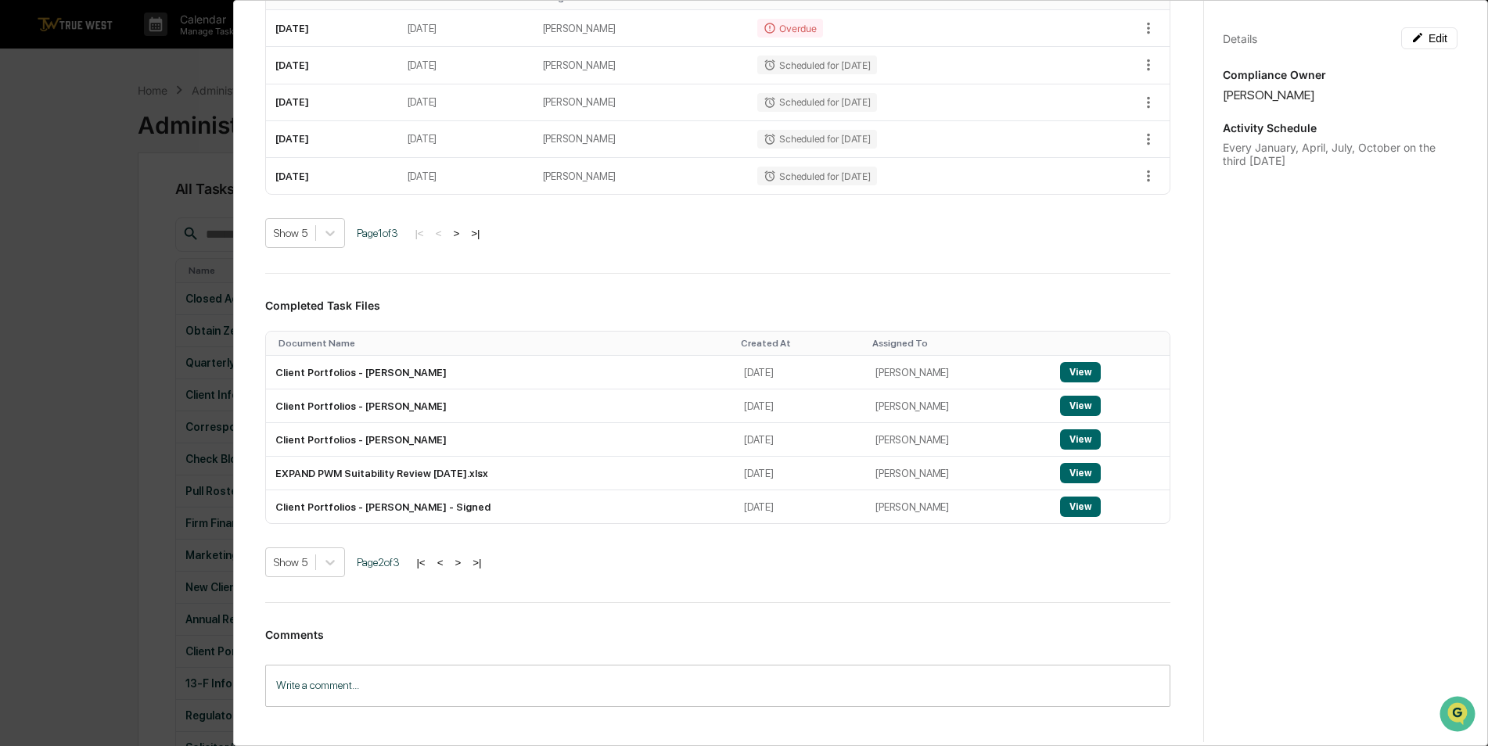
scroll to position [365, 0]
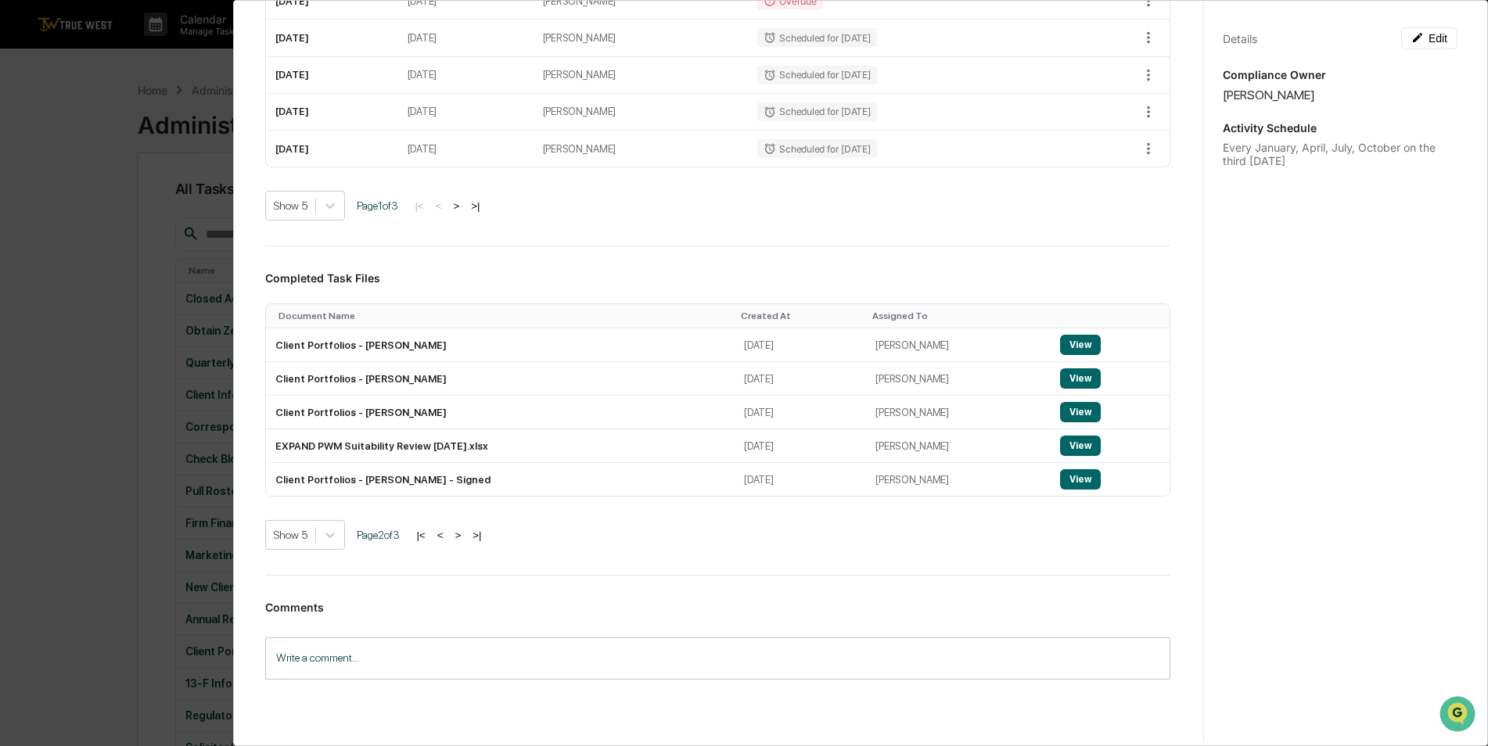
click at [447, 529] on button "<" at bounding box center [440, 535] width 16 height 13
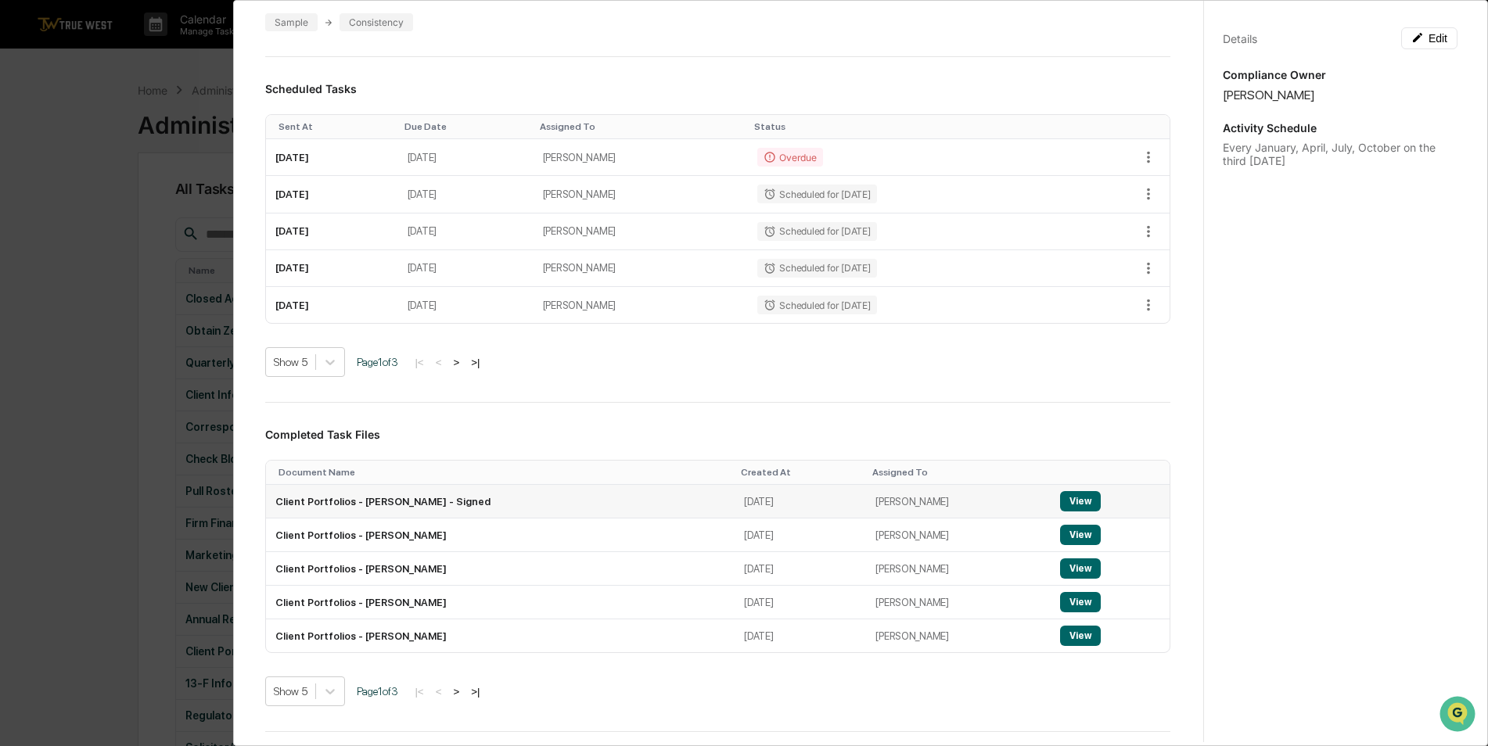
scroll to position [131, 0]
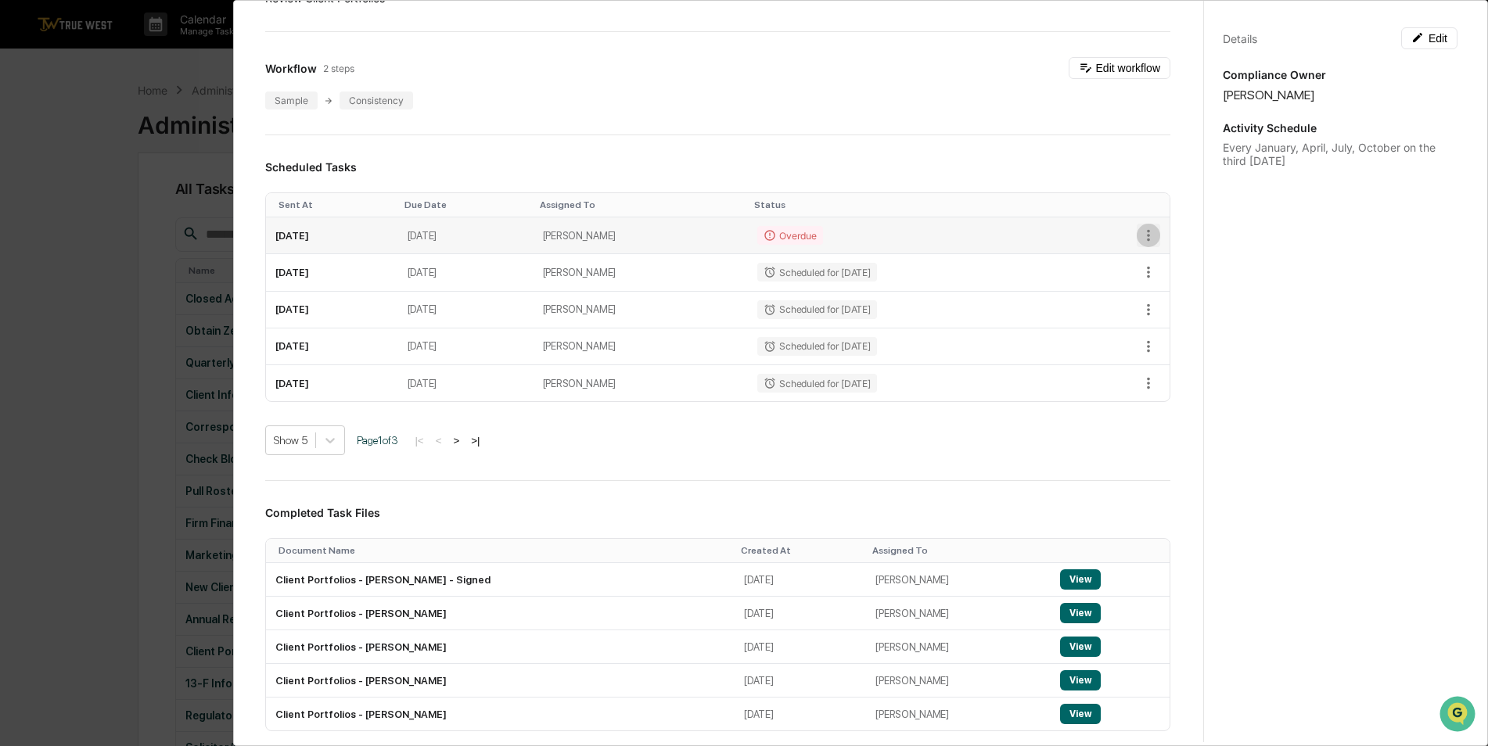
click at [1140, 228] on icon "button" at bounding box center [1148, 235] width 17 height 17
click at [1283, 463] on div at bounding box center [747, 373] width 1495 height 746
click at [1140, 228] on icon "button" at bounding box center [1148, 235] width 17 height 17
click at [1138, 227] on div at bounding box center [747, 373] width 1495 height 746
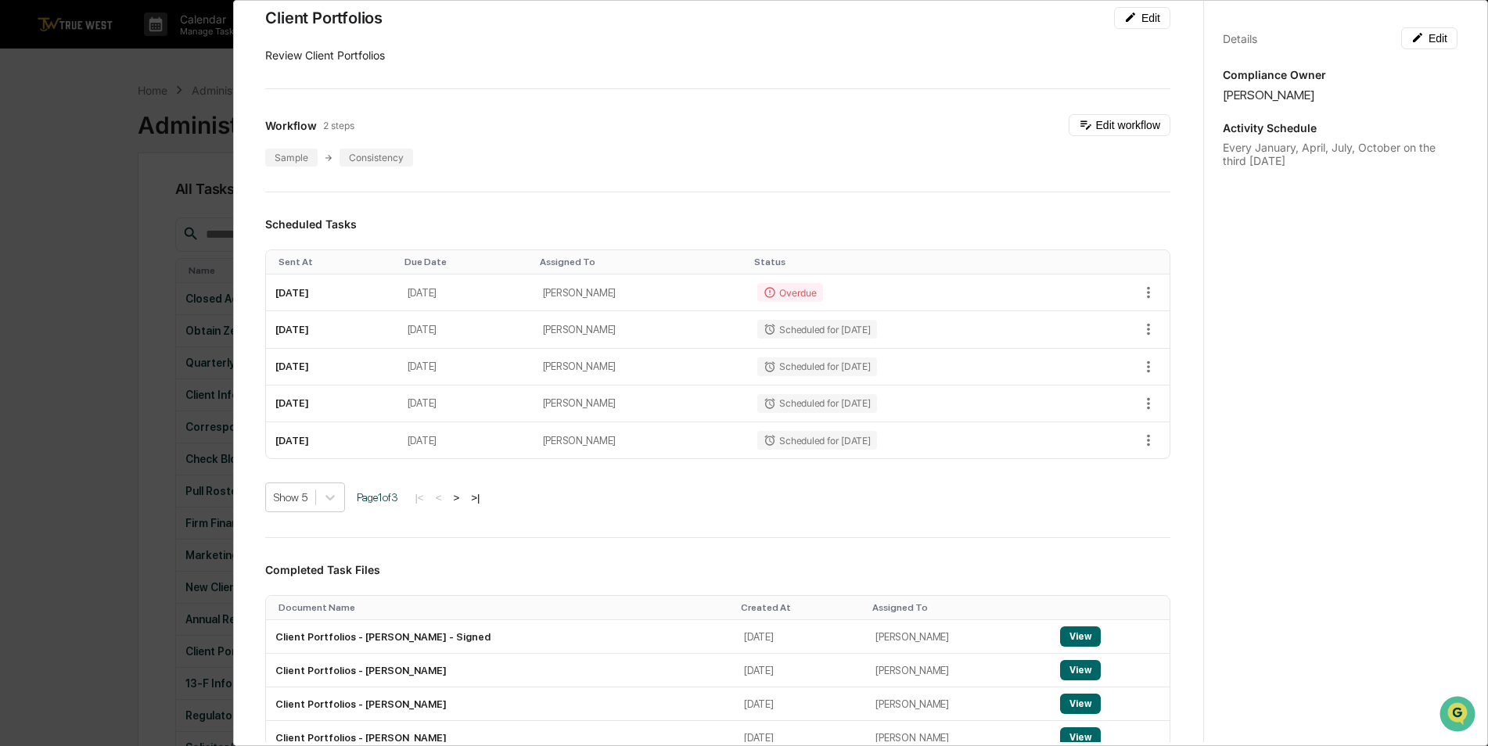
scroll to position [52, 0]
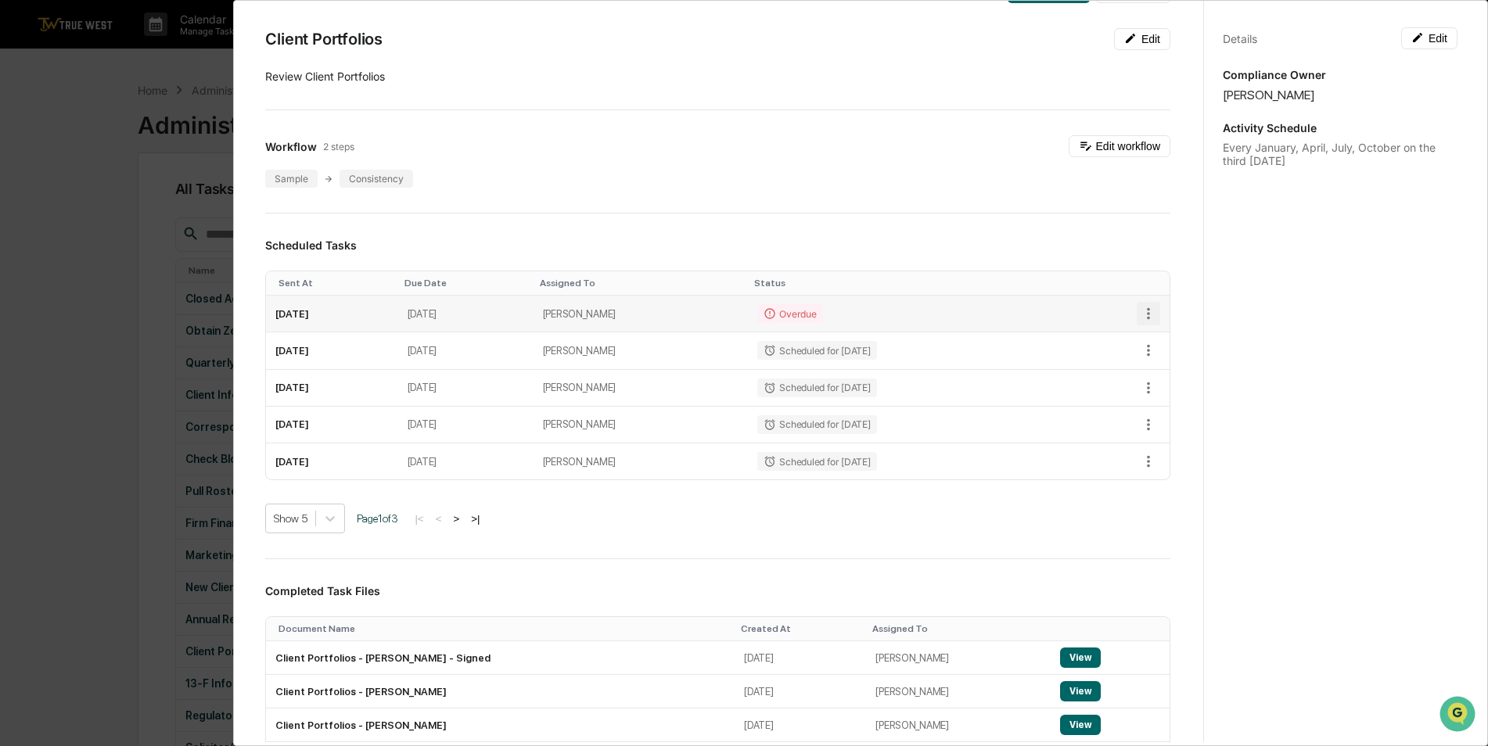
click at [1140, 305] on icon "button" at bounding box center [1148, 313] width 17 height 17
click at [1057, 303] on div at bounding box center [747, 373] width 1495 height 746
click at [312, 301] on td "[DATE]" at bounding box center [331, 314] width 131 height 37
drag, startPoint x: 498, startPoint y: 303, endPoint x: 544, endPoint y: 301, distance: 46.2
click at [500, 304] on td "[DATE]" at bounding box center [465, 314] width 135 height 37
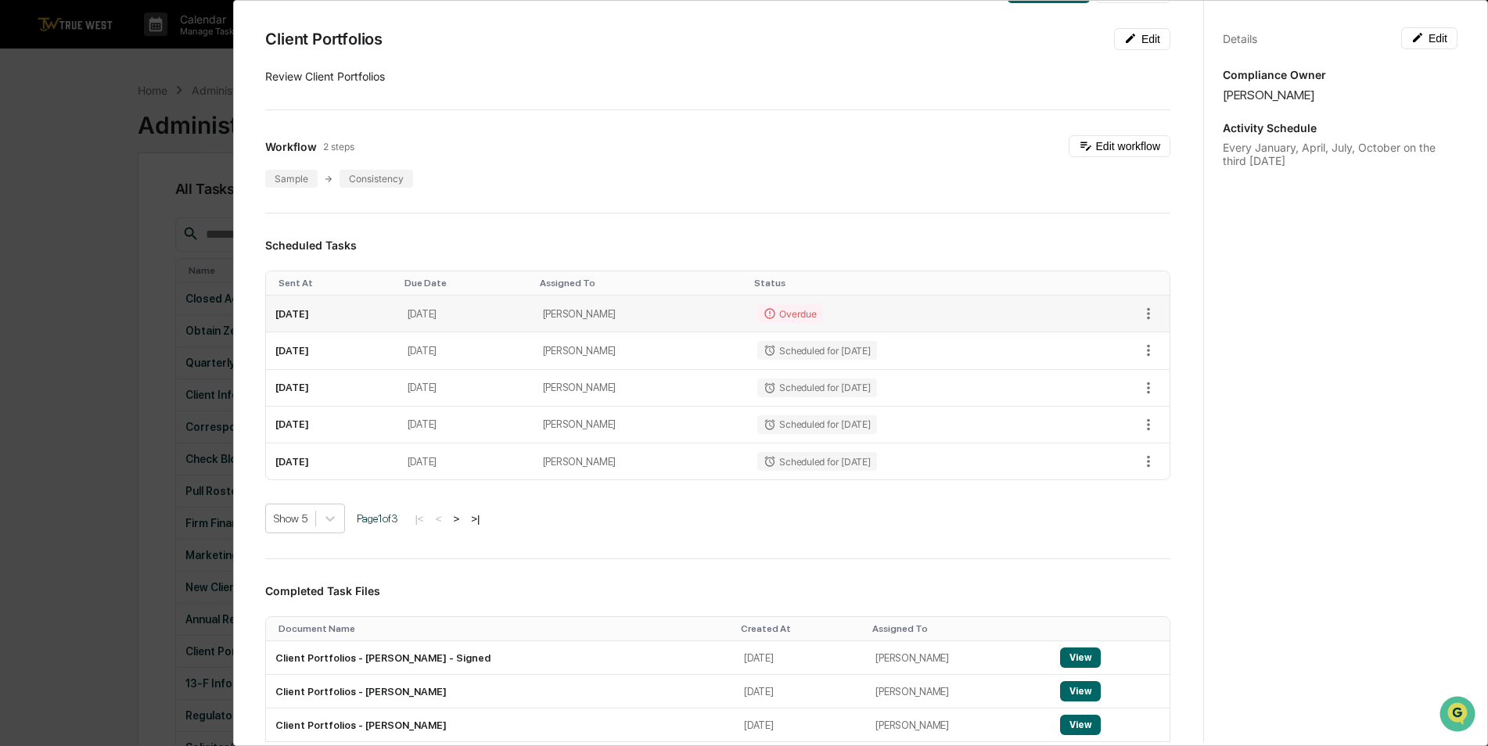
click at [662, 297] on td "[PERSON_NAME]" at bounding box center [640, 314] width 215 height 37
click at [666, 303] on td "[PERSON_NAME]" at bounding box center [640, 314] width 215 height 37
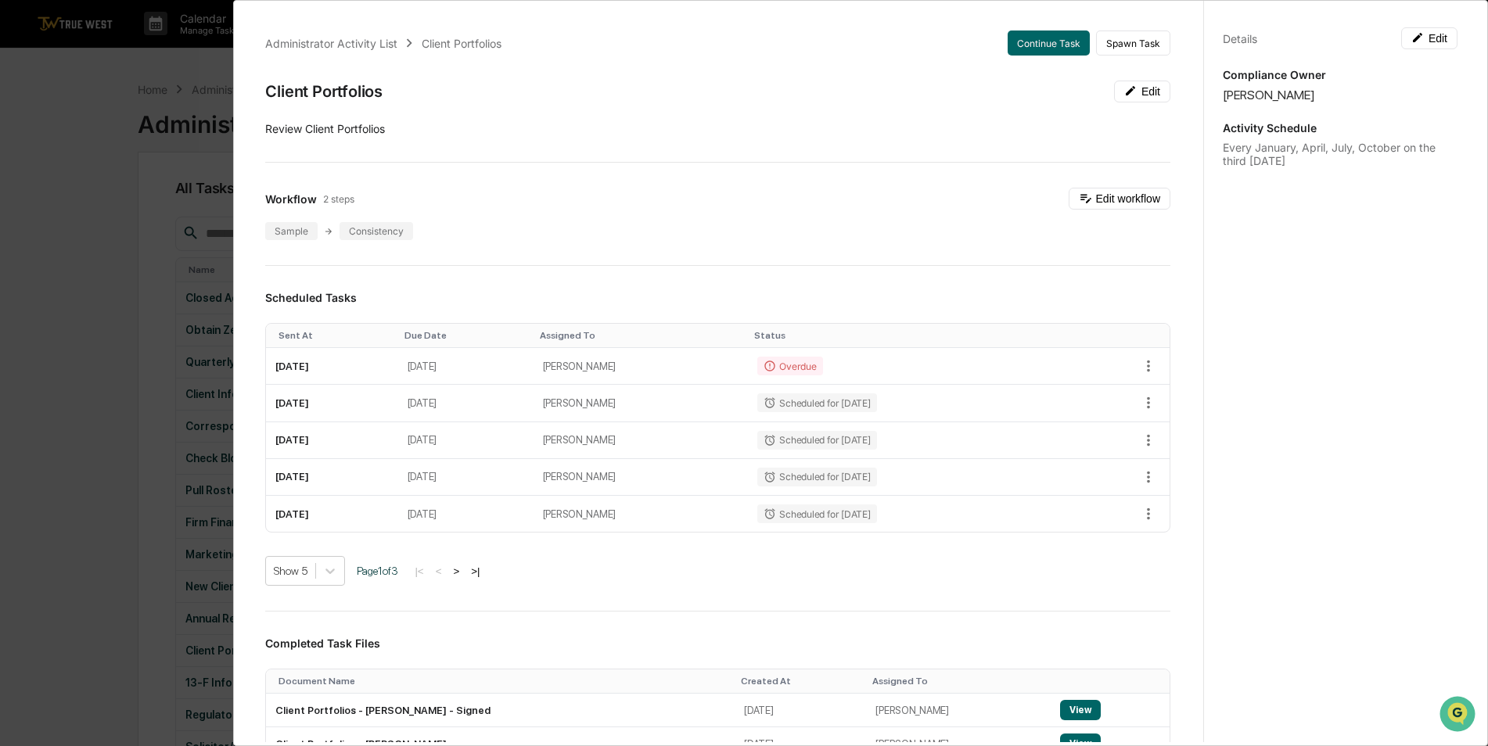
scroll to position [0, 0]
click at [127, 139] on div "Administrator Activity List Client Portfolios Continue Task Spawn Task Client P…" at bounding box center [744, 373] width 1488 height 746
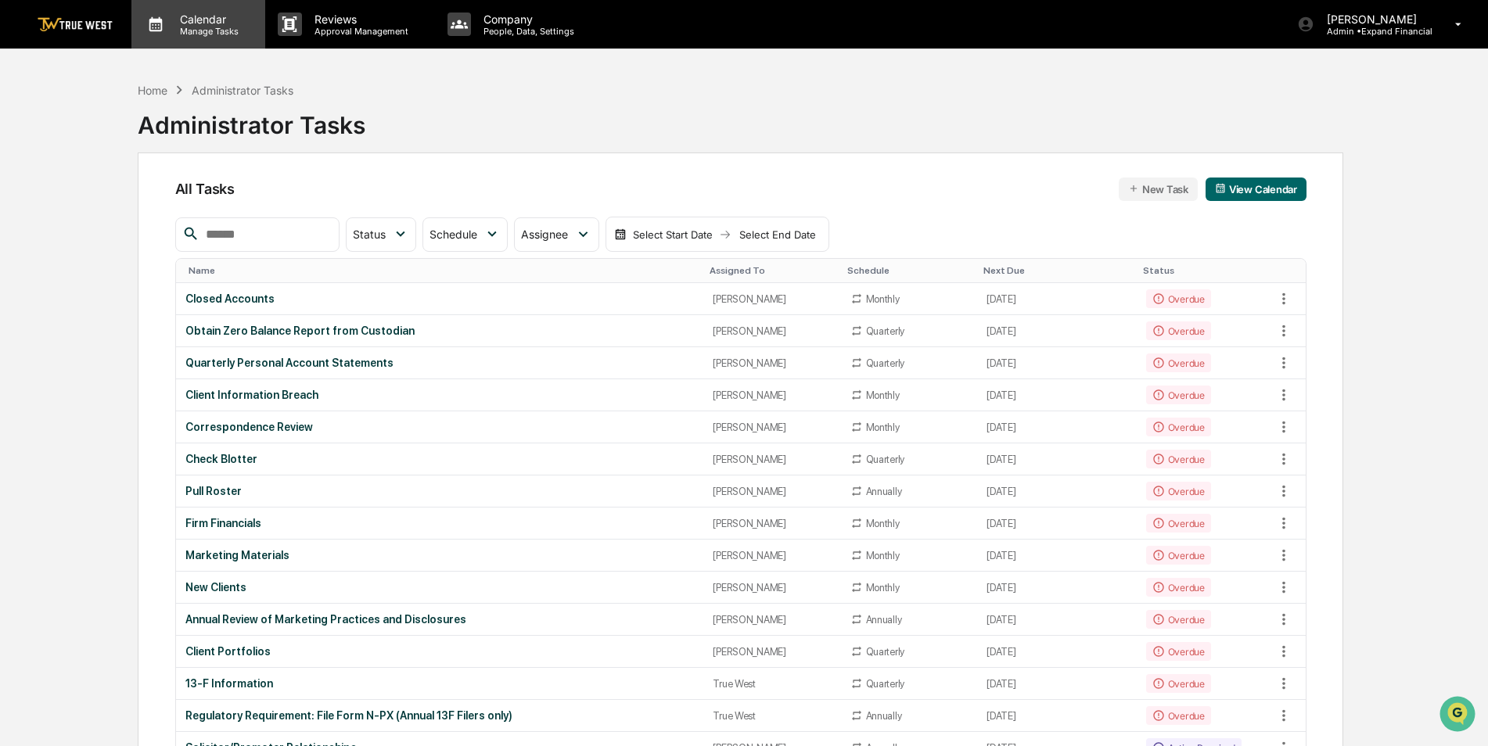
click at [198, 20] on p "Calendar" at bounding box center [206, 19] width 79 height 13
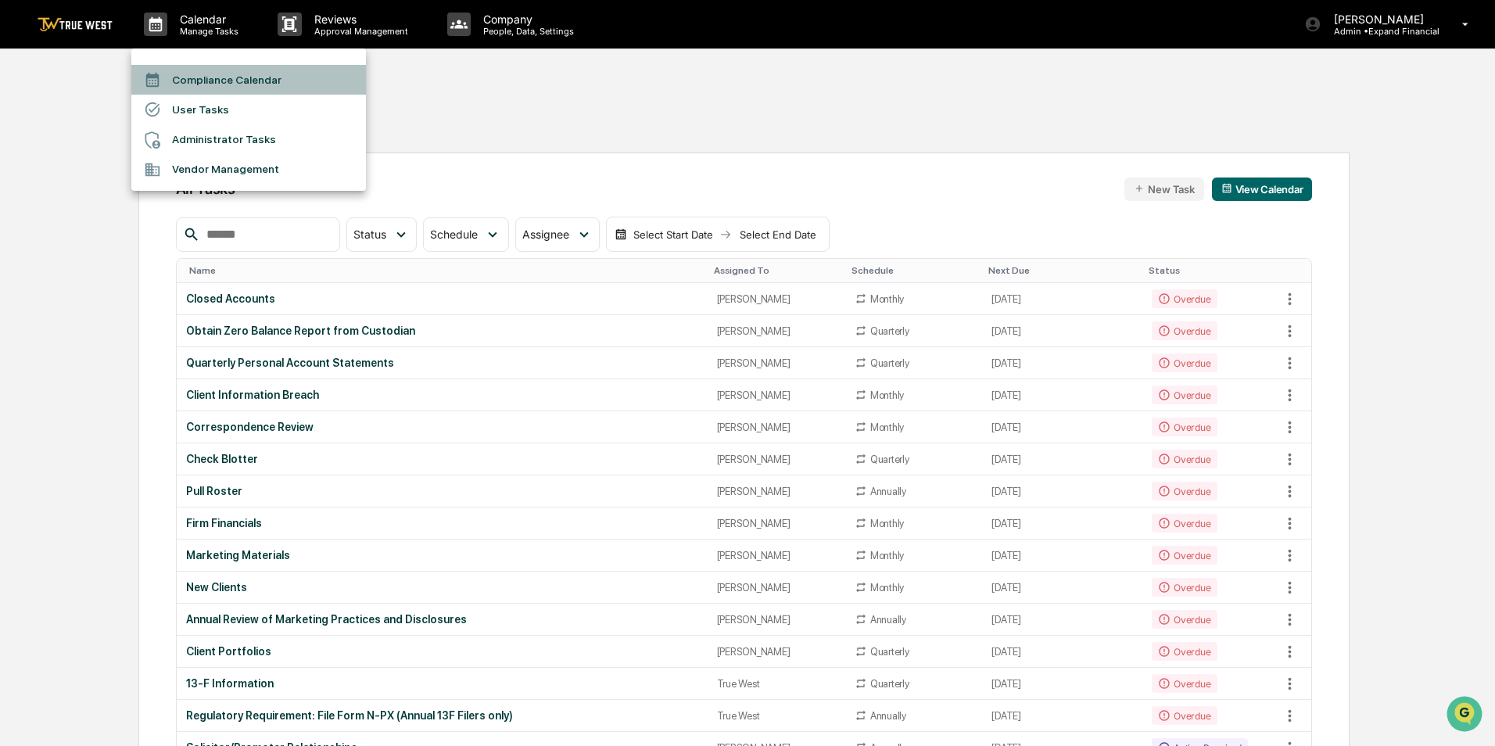
click at [221, 78] on li "Compliance Calendar" at bounding box center [248, 80] width 235 height 30
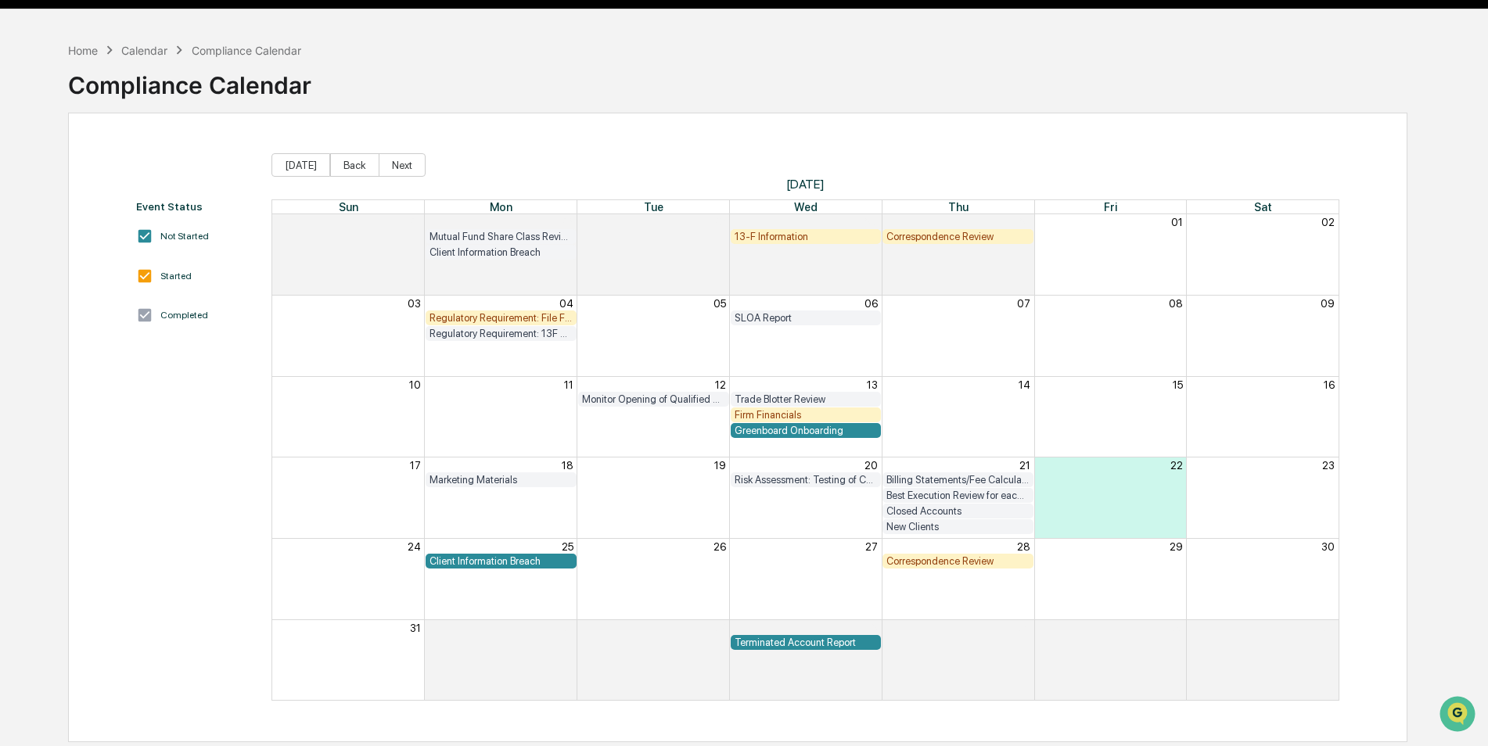
scroll to position [74, 0]
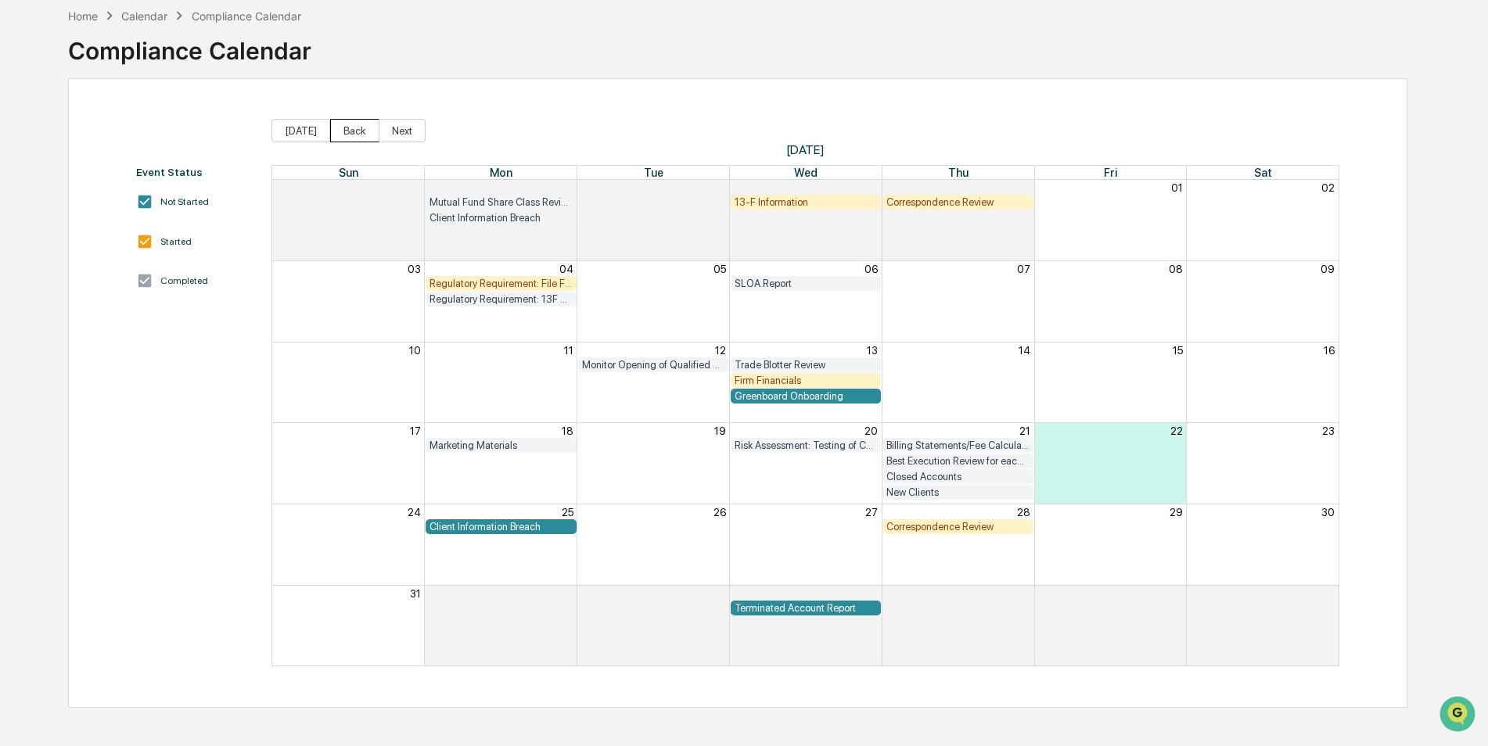
click at [336, 131] on button "Back" at bounding box center [354, 130] width 49 height 23
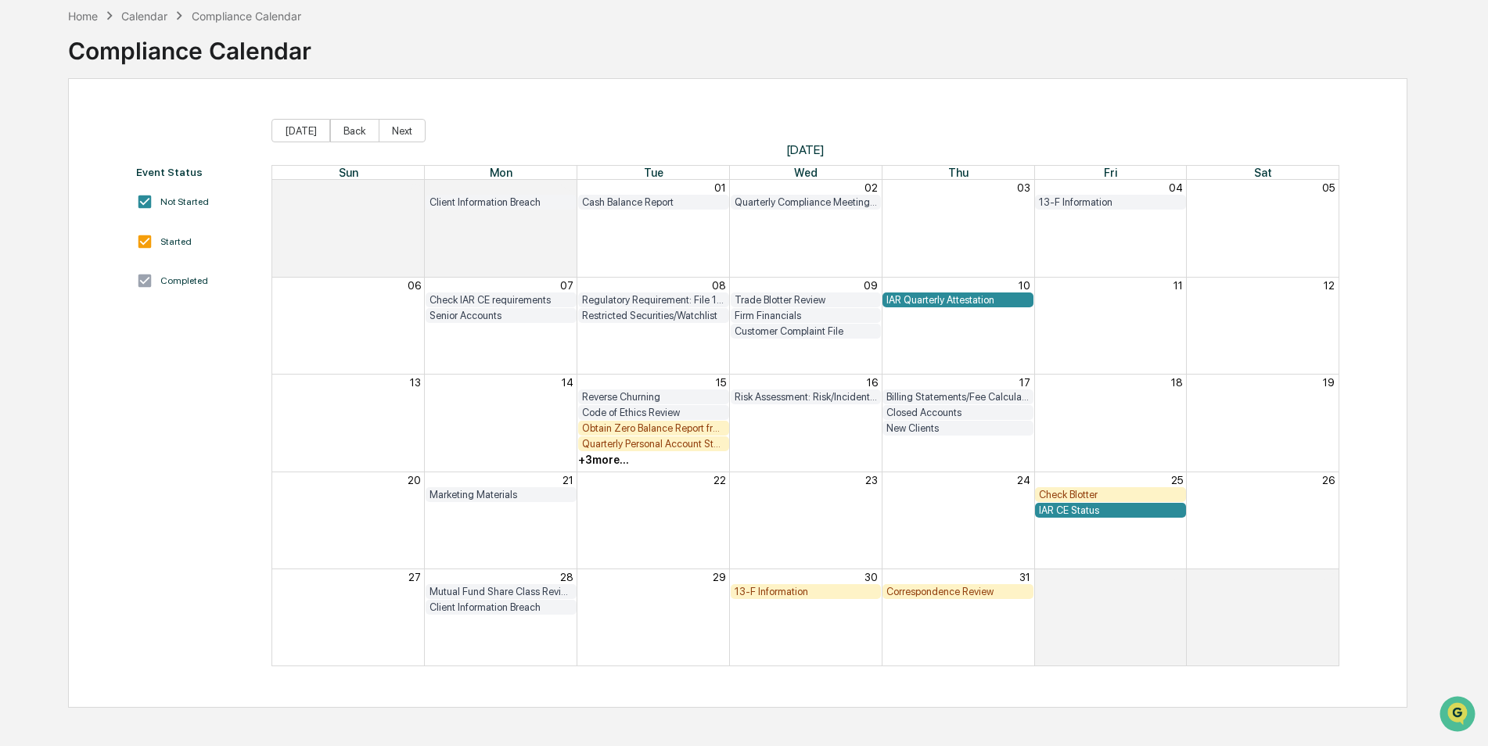
click at [621, 455] on div "+ 3 more..." at bounding box center [603, 460] width 51 height 13
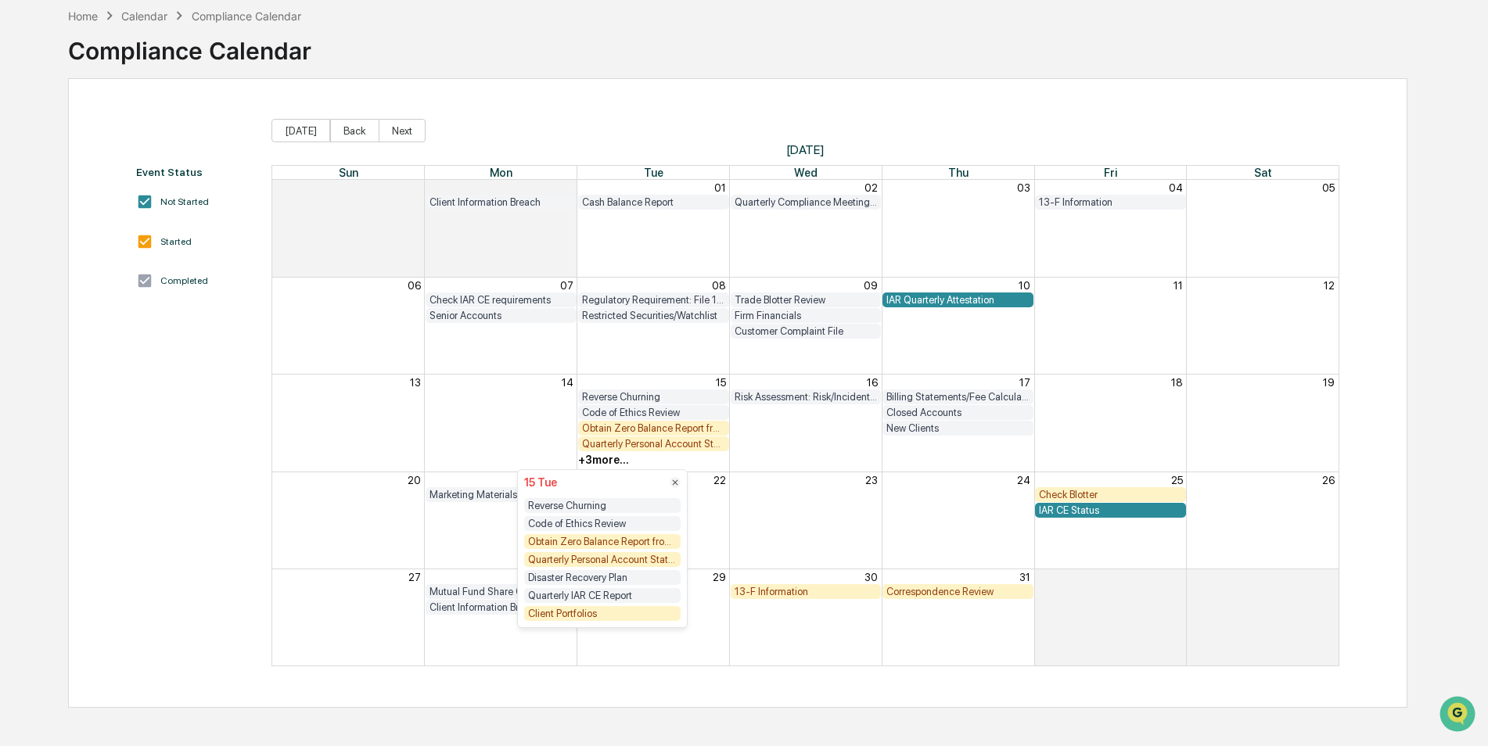
drag, startPoint x: 611, startPoint y: 614, endPoint x: 598, endPoint y: 617, distance: 13.7
click at [598, 617] on div "Client Portfolios" at bounding box center [602, 613] width 156 height 15
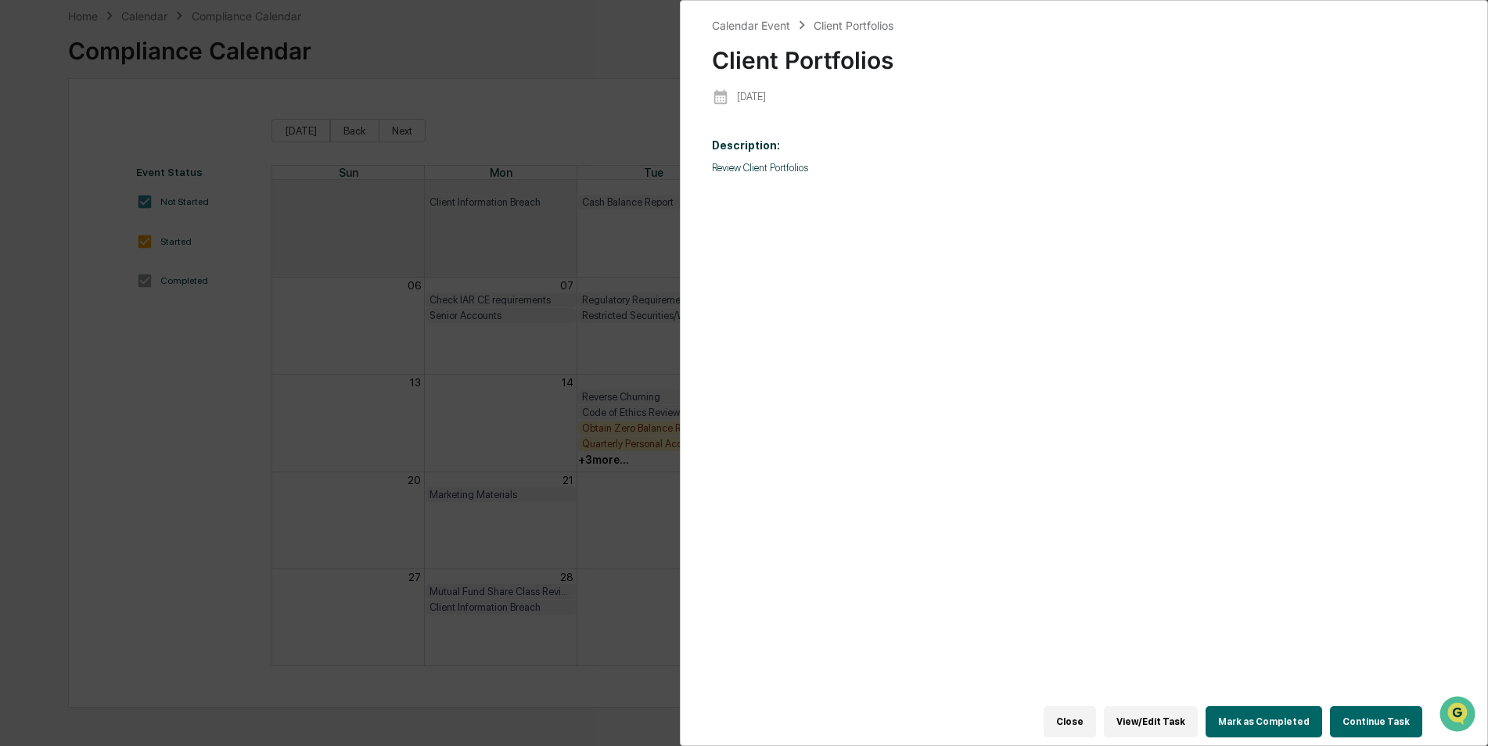
click at [1265, 707] on button "Mark as Completed" at bounding box center [1263, 721] width 117 height 31
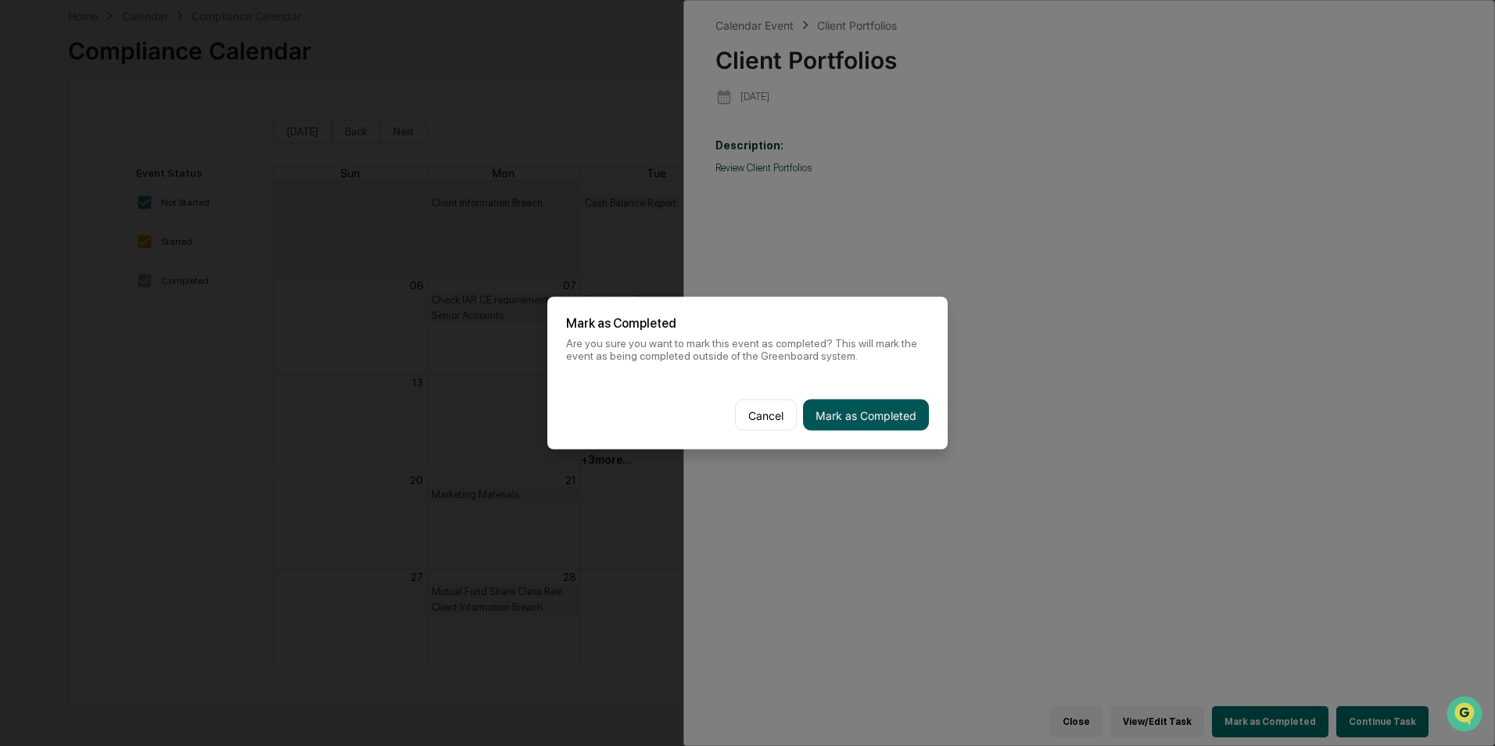
click at [871, 411] on button "Mark as Completed" at bounding box center [866, 415] width 126 height 31
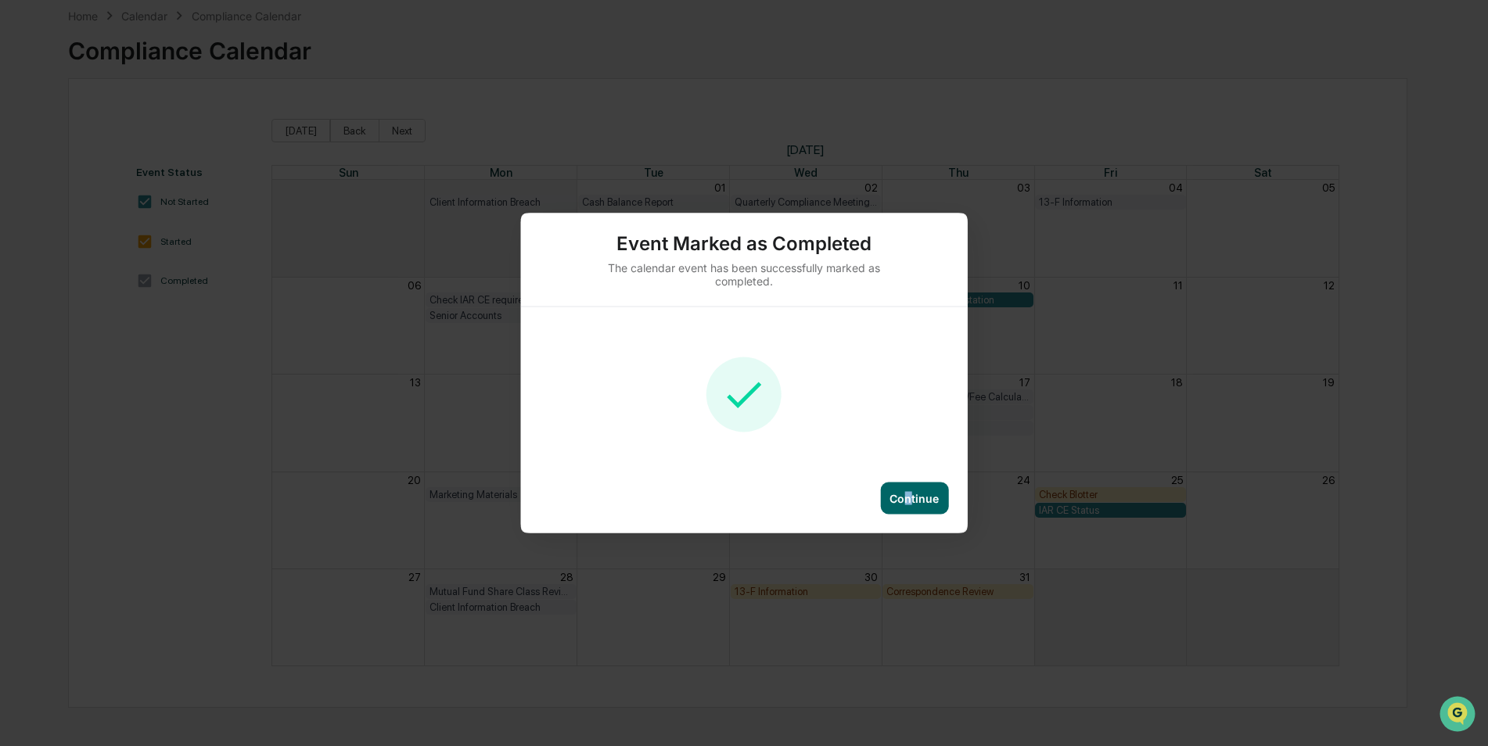
click at [908, 496] on div "Continue" at bounding box center [913, 498] width 49 height 13
